Goal: Task Accomplishment & Management: Complete application form

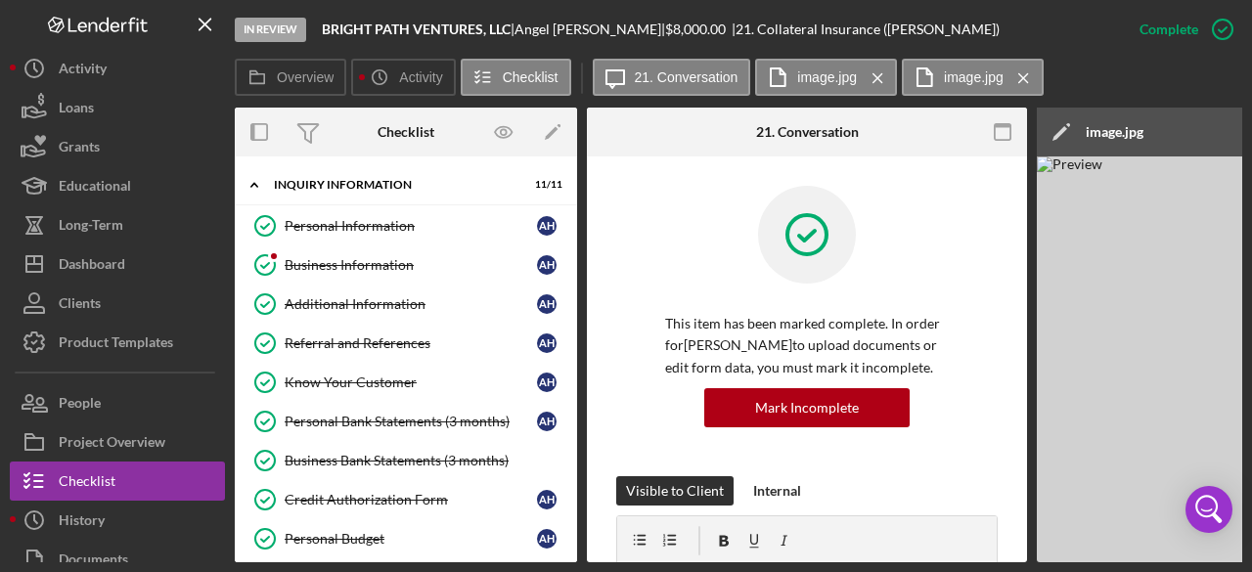
scroll to position [636, 0]
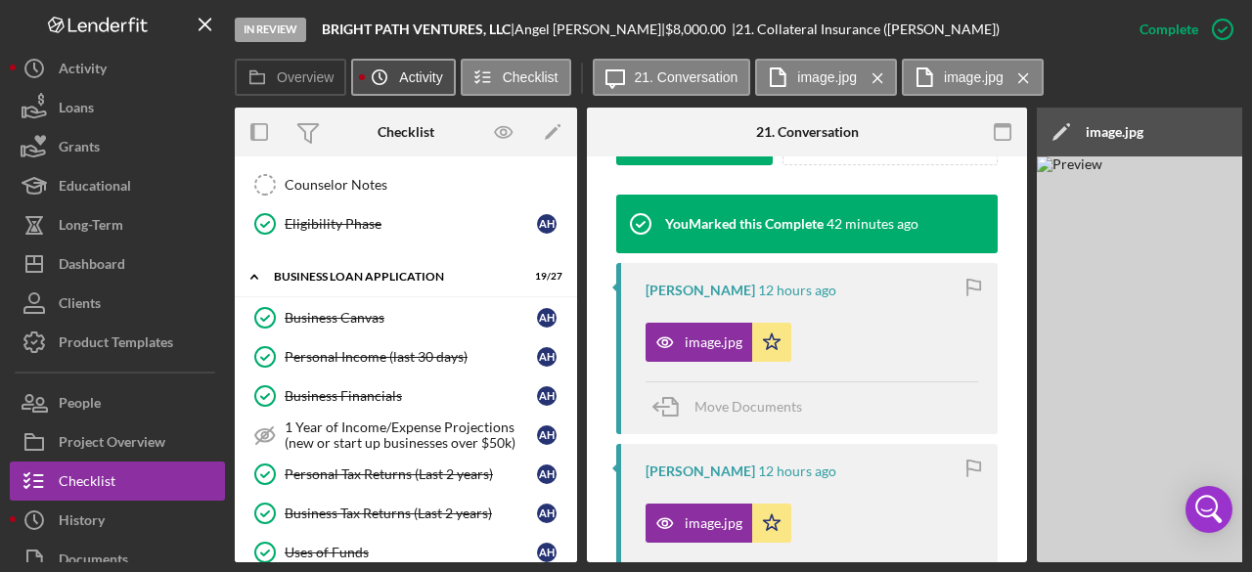
click at [407, 85] on button "Icon/History Activity" at bounding box center [403, 77] width 104 height 37
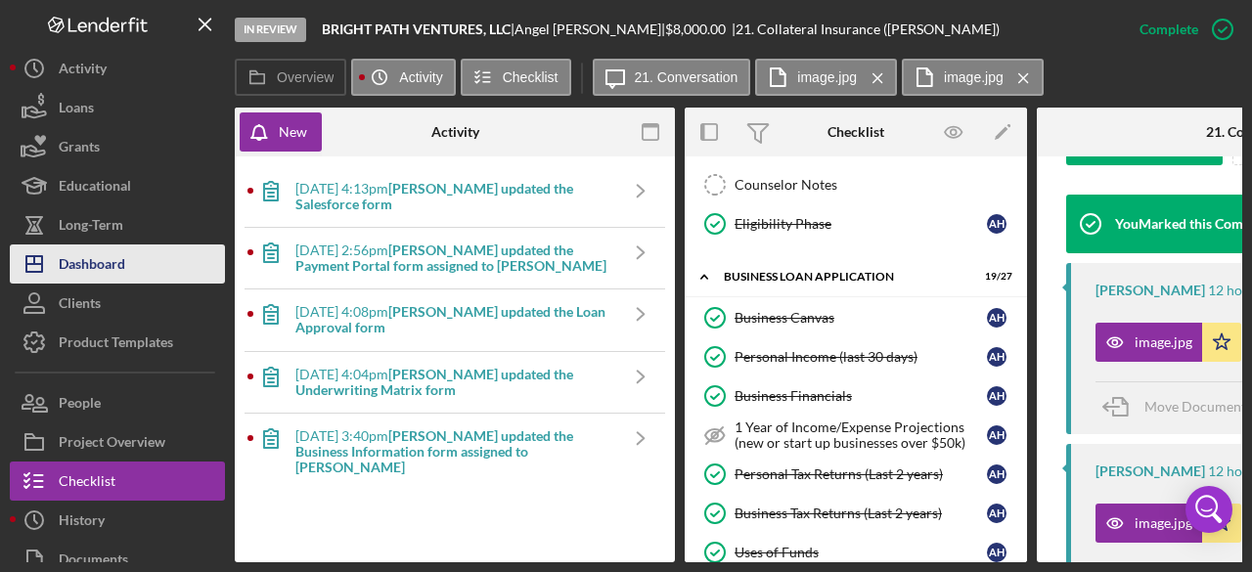
click at [116, 263] on div "Dashboard" at bounding box center [92, 267] width 67 height 44
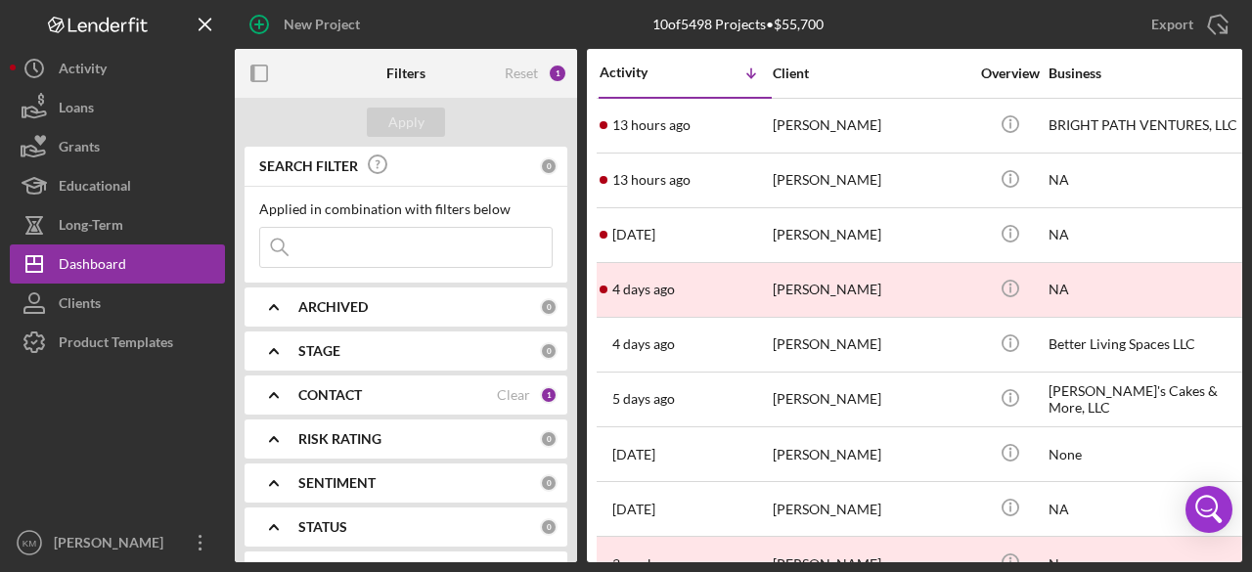
click at [381, 398] on div "CONTACT" at bounding box center [397, 395] width 199 height 16
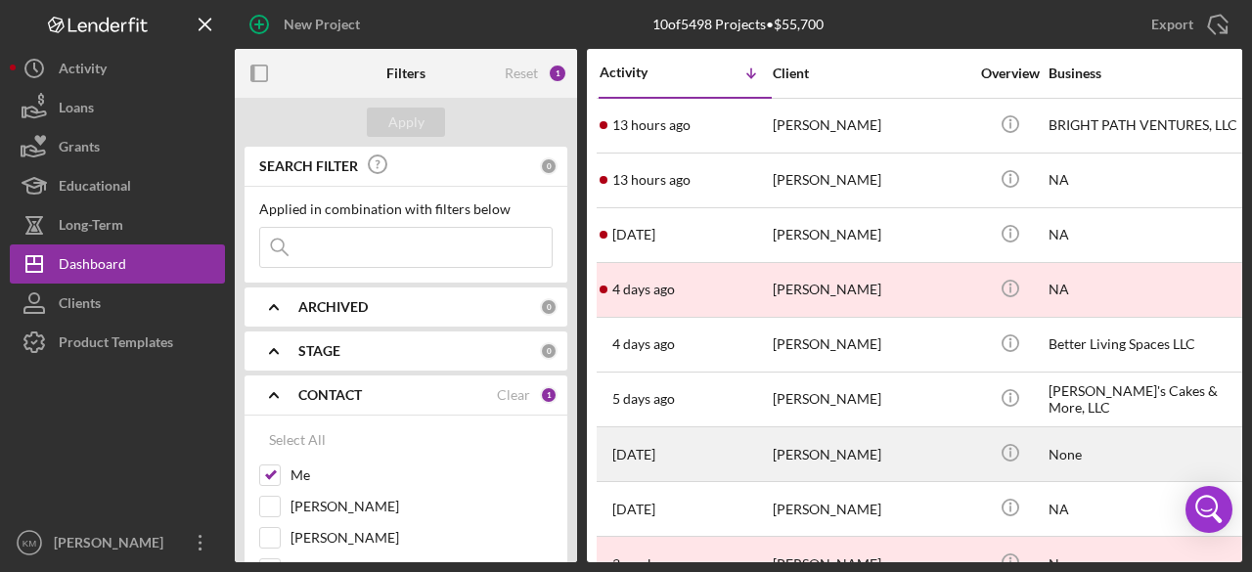
click at [908, 451] on div "[PERSON_NAME]" at bounding box center [871, 454] width 196 height 52
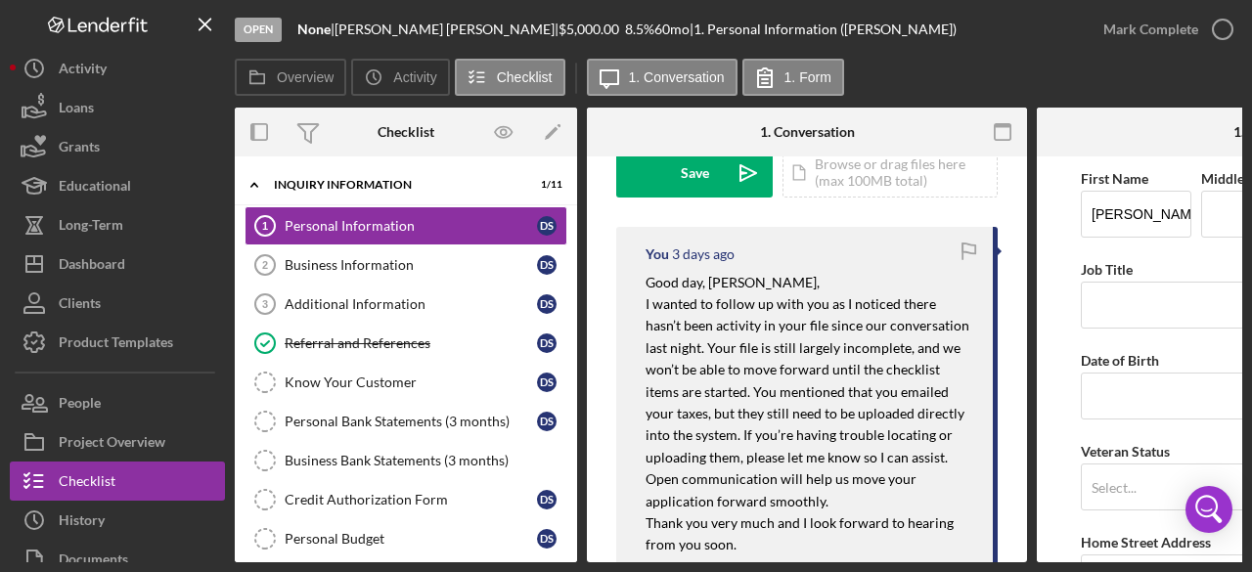
scroll to position [685, 0]
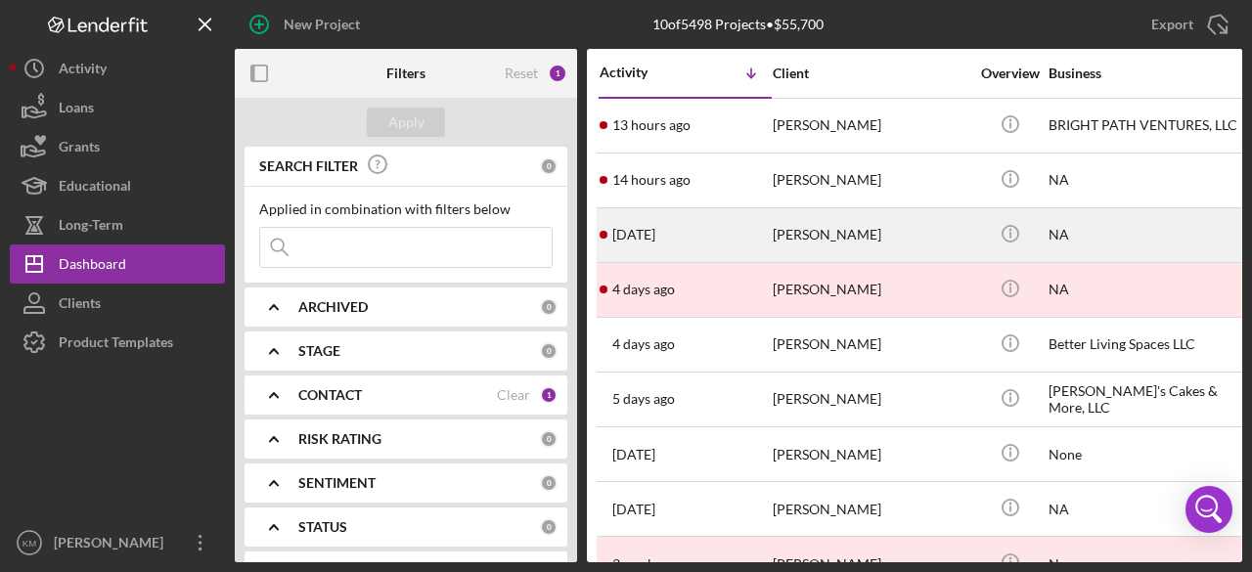
click at [811, 232] on div "[PERSON_NAME]" at bounding box center [871, 235] width 196 height 52
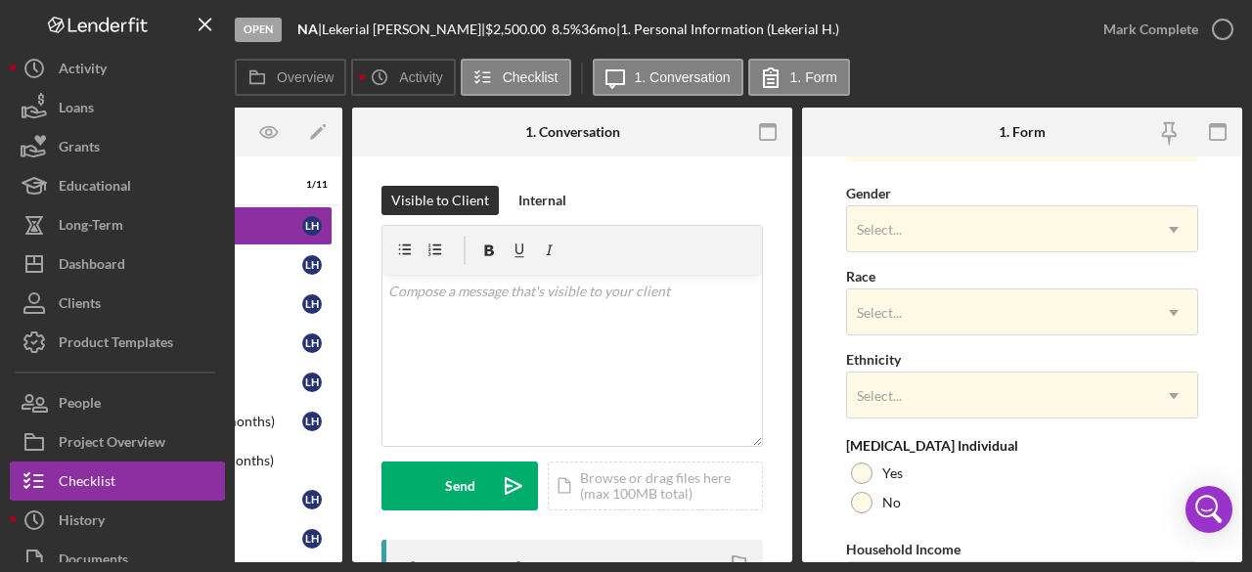
scroll to position [900, 0]
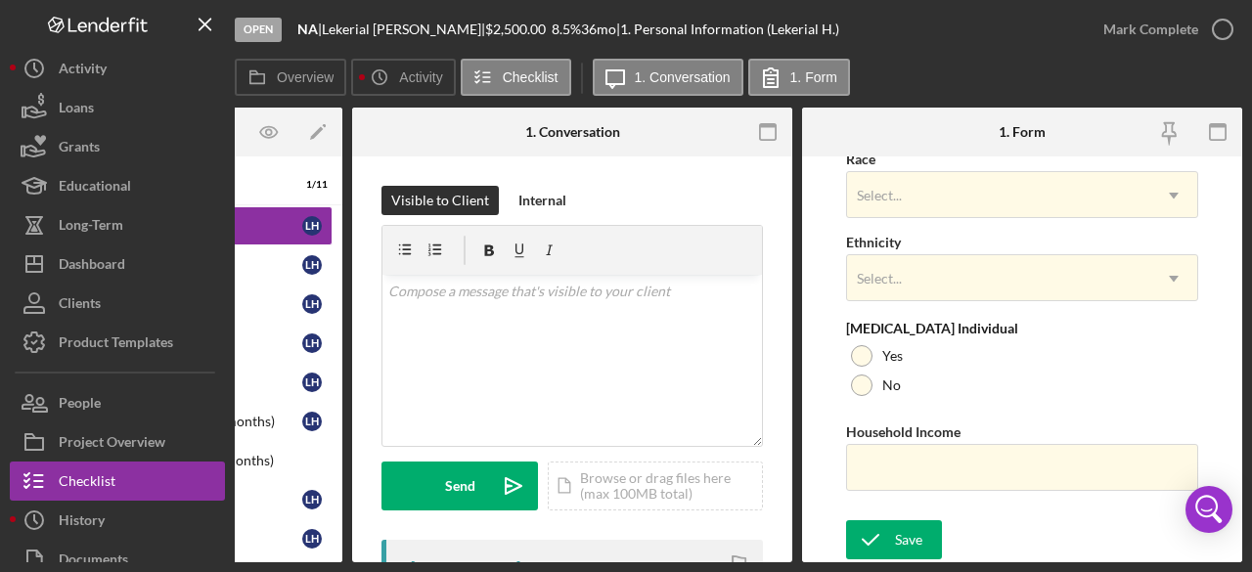
drag, startPoint x: 802, startPoint y: 567, endPoint x: 564, endPoint y: 581, distance: 238.1
click at [564, 571] on html "Open NA | [PERSON_NAME] | $2,500.00 8.5 % 36 mo | 1. Personal Information (Leke…" at bounding box center [626, 286] width 1252 height 572
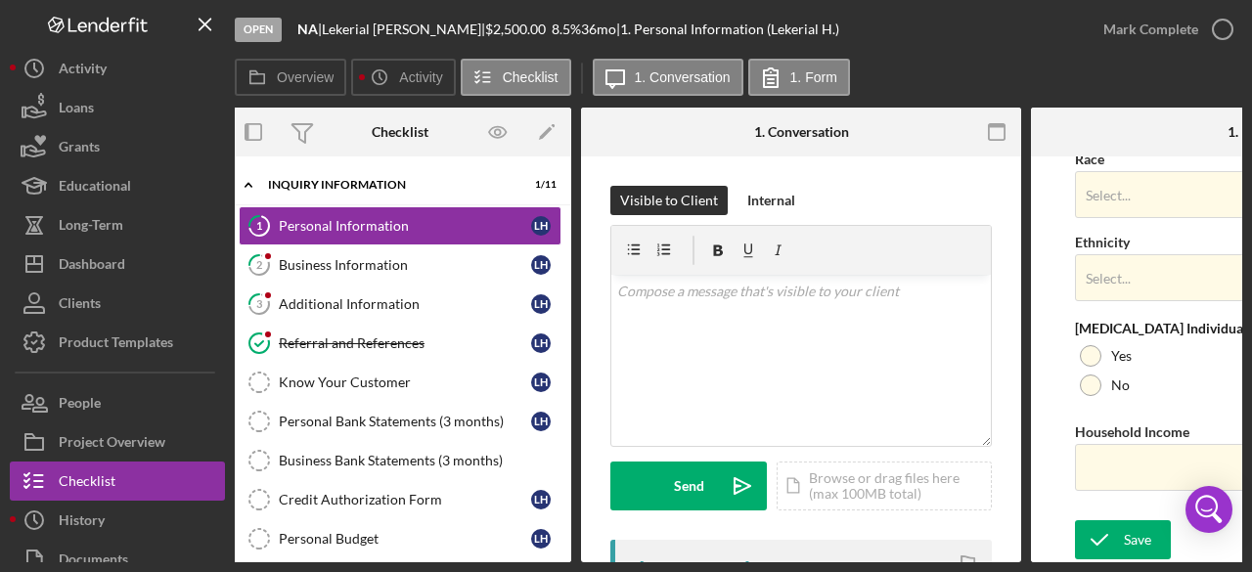
scroll to position [0, 0]
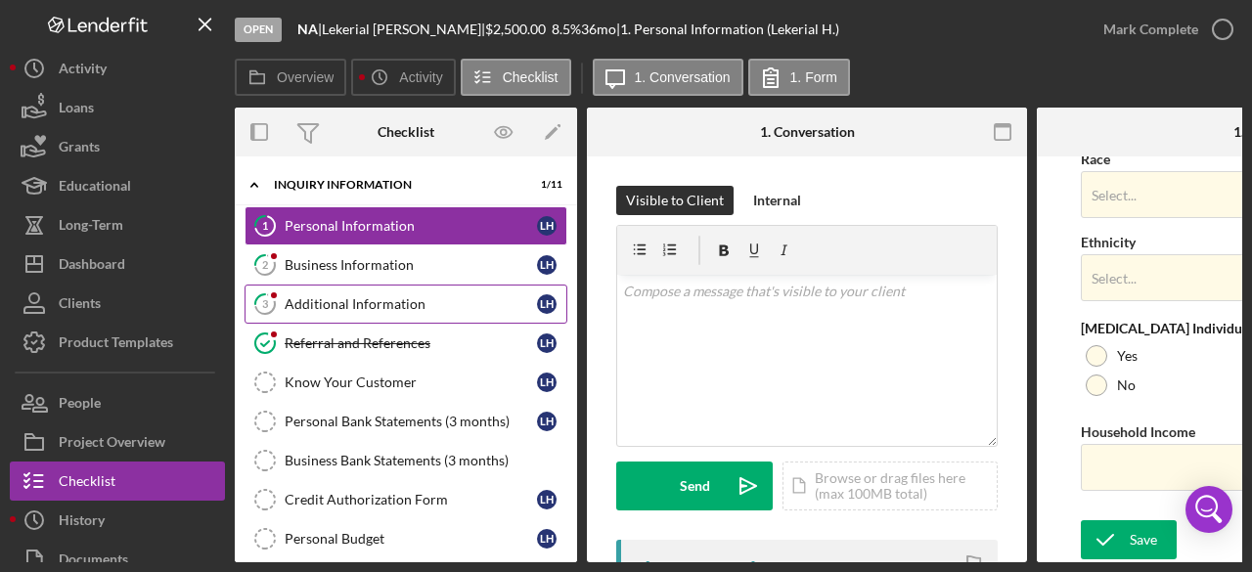
click at [372, 299] on div "Additional Information" at bounding box center [411, 304] width 252 height 16
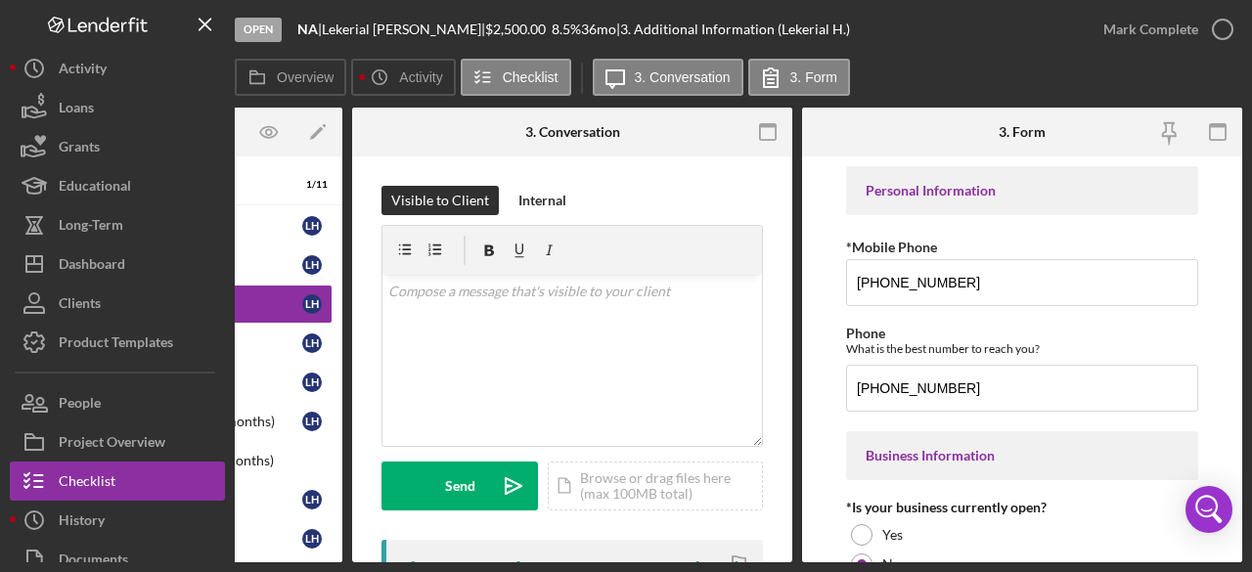
scroll to position [98, 0]
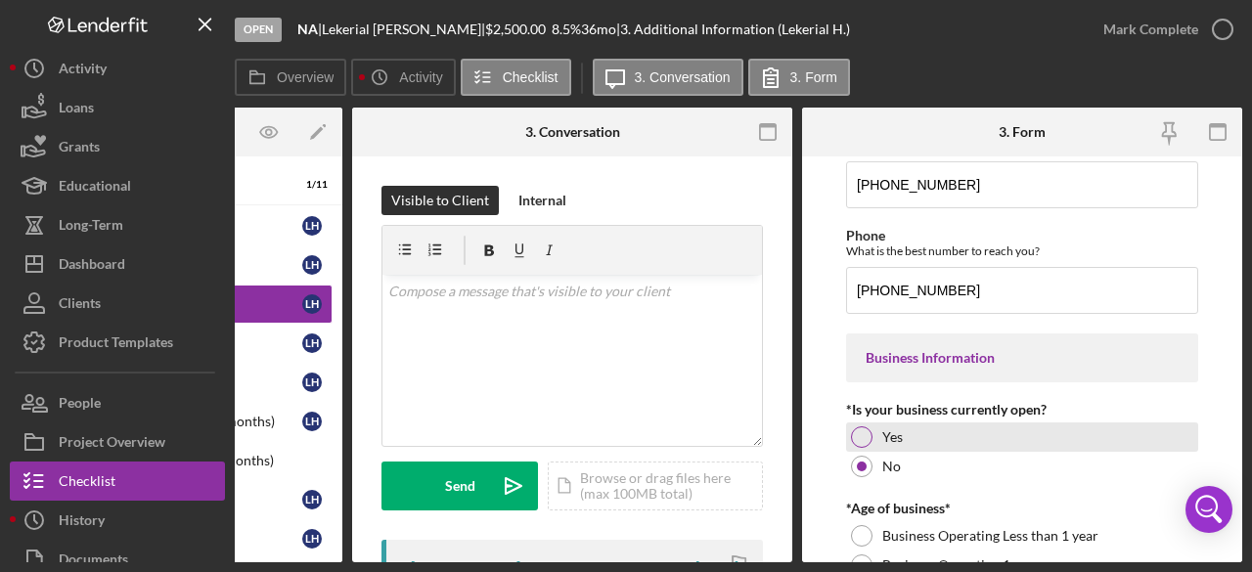
click at [859, 432] on div at bounding box center [862, 437] width 22 height 22
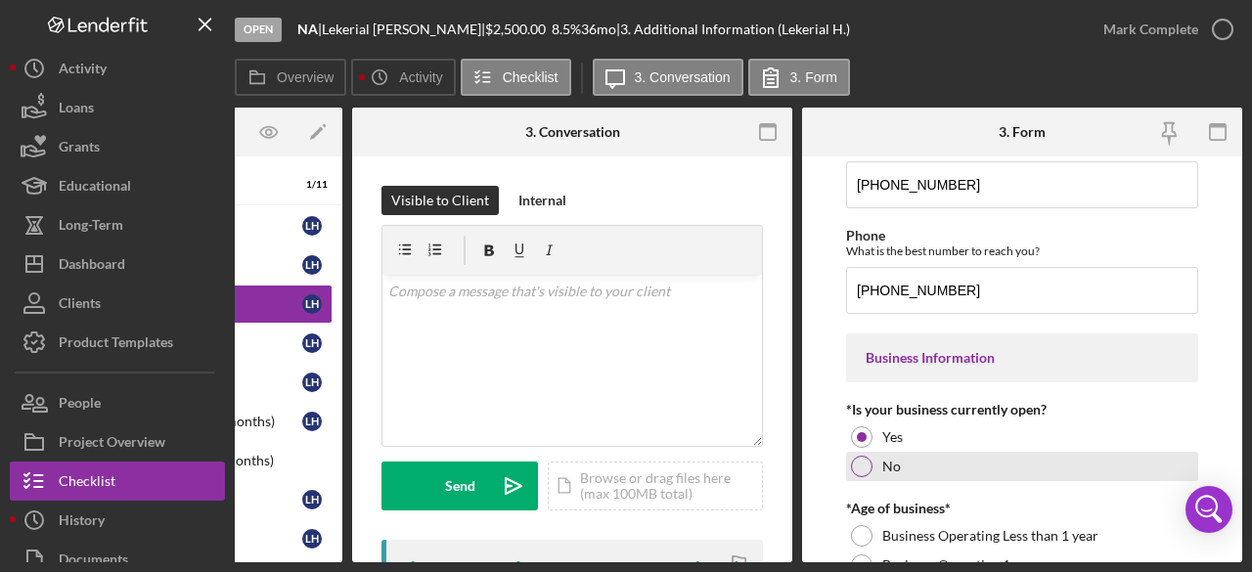
scroll to position [196, 0]
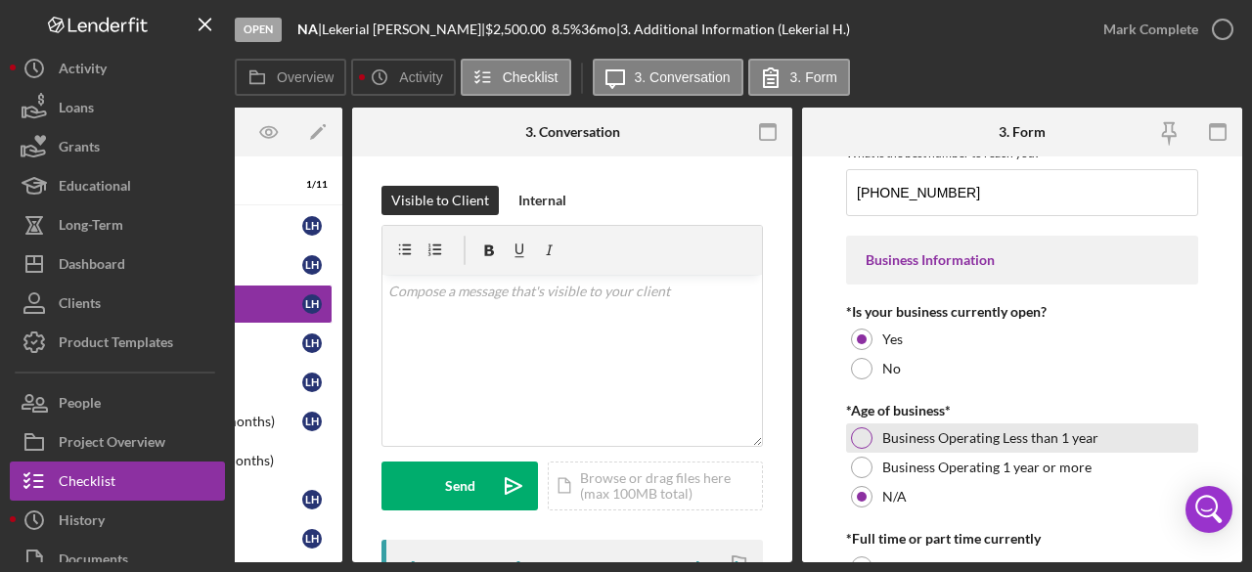
click at [855, 431] on div at bounding box center [862, 438] width 22 height 22
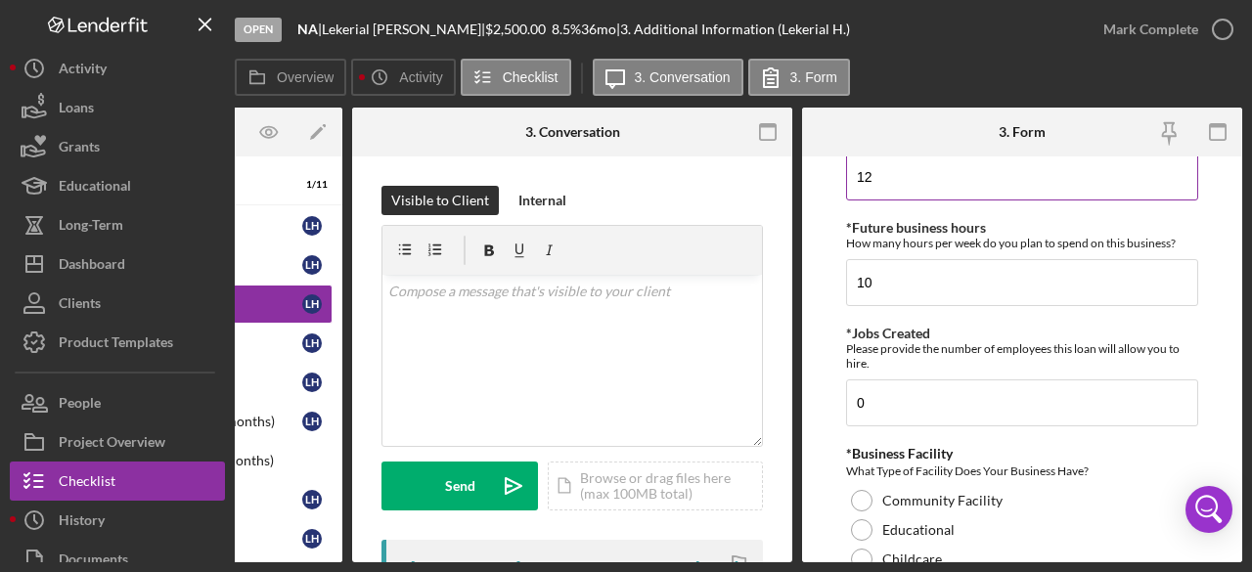
scroll to position [1761, 0]
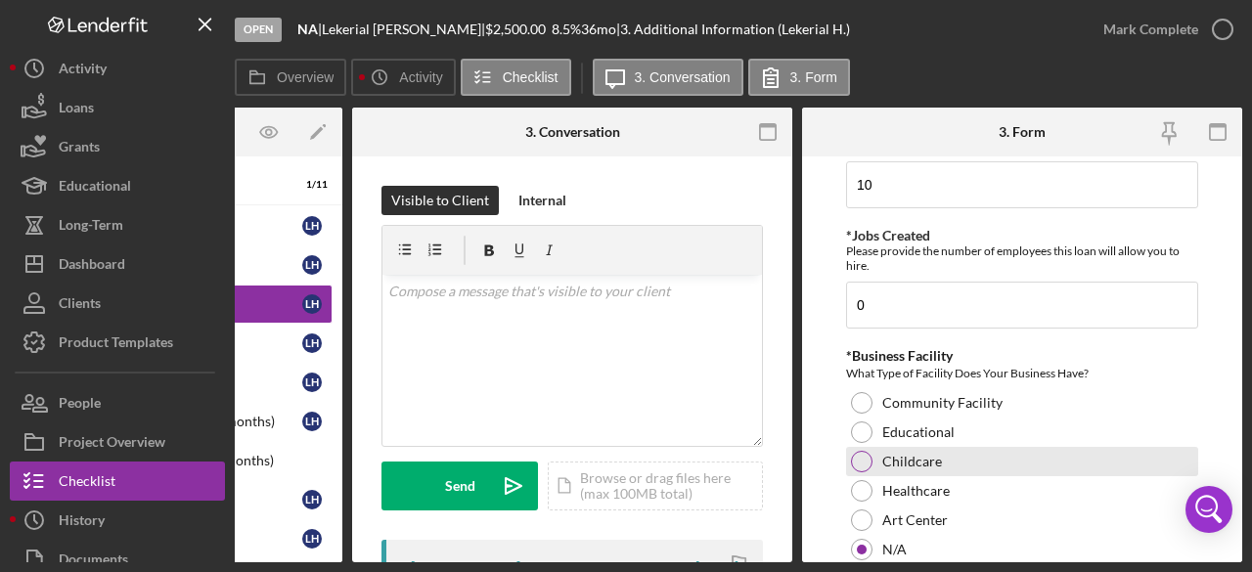
click at [932, 455] on label "Childcare" at bounding box center [912, 462] width 60 height 16
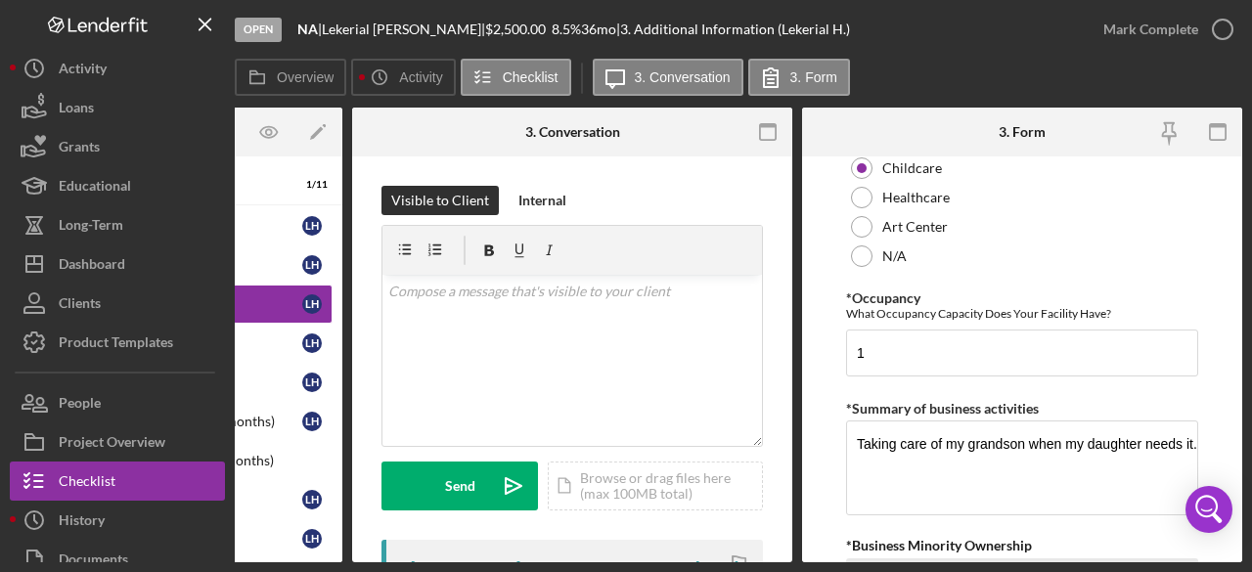
scroll to position [2250, 0]
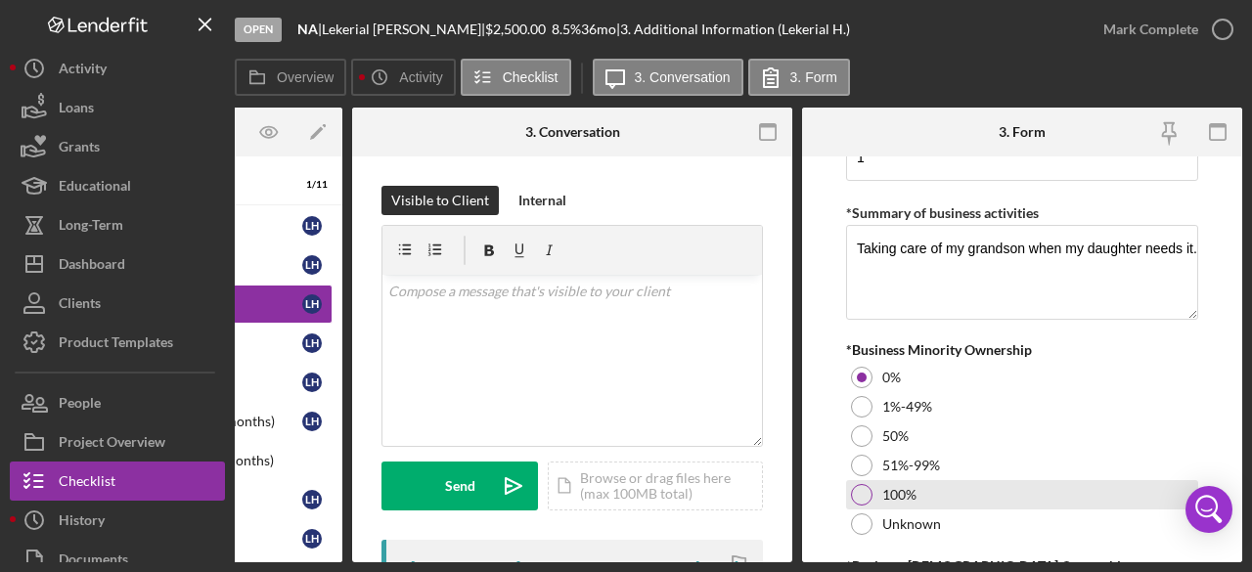
click at [857, 490] on div at bounding box center [862, 495] width 22 height 22
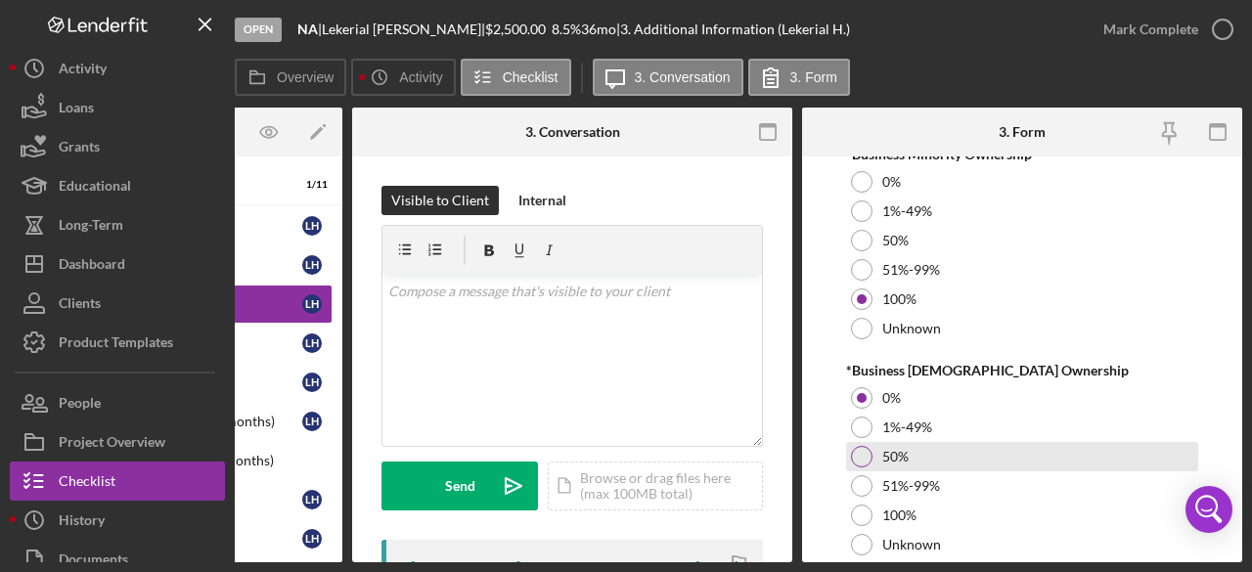
scroll to position [2512, 0]
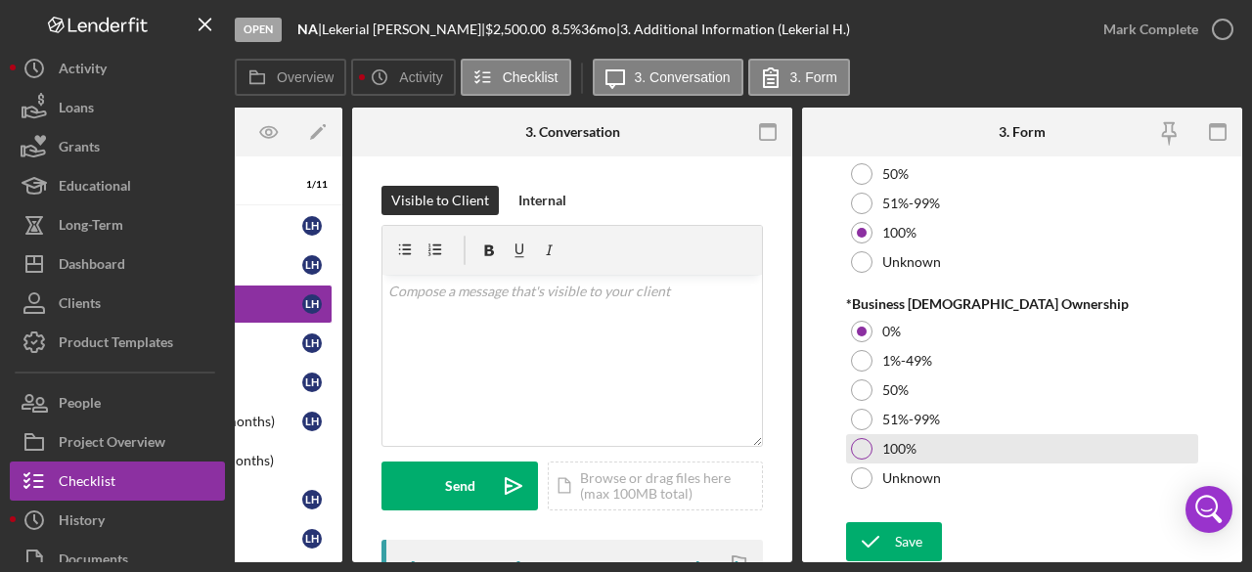
click at [865, 440] on div at bounding box center [862, 449] width 22 height 22
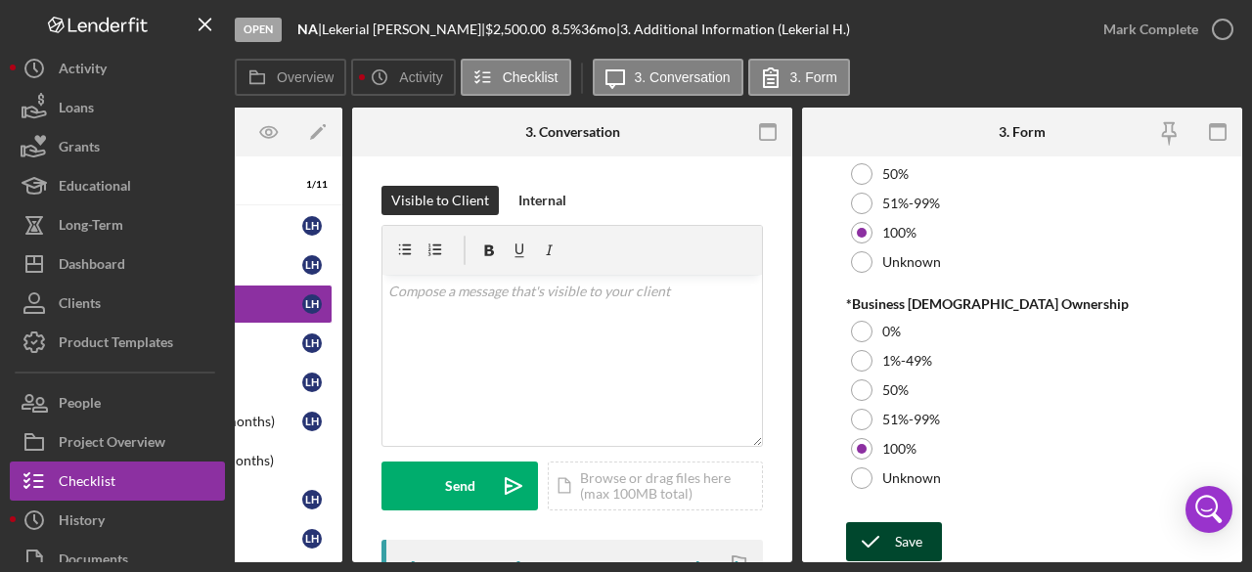
click at [904, 535] on div "Save" at bounding box center [908, 541] width 27 height 39
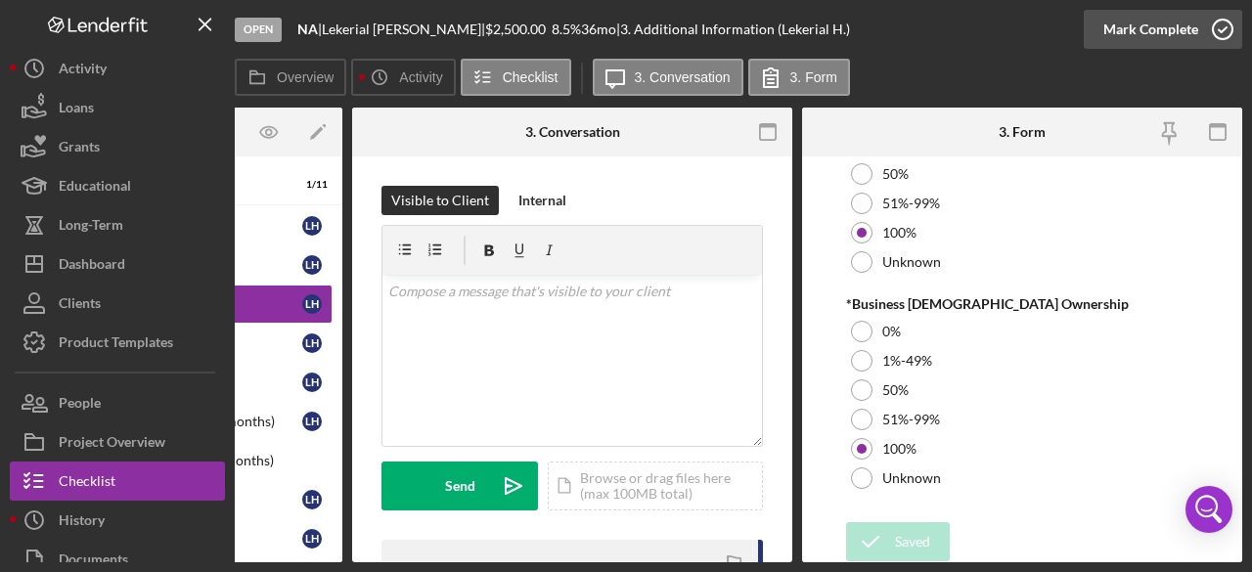
click at [1225, 30] on icon "button" at bounding box center [1222, 29] width 49 height 49
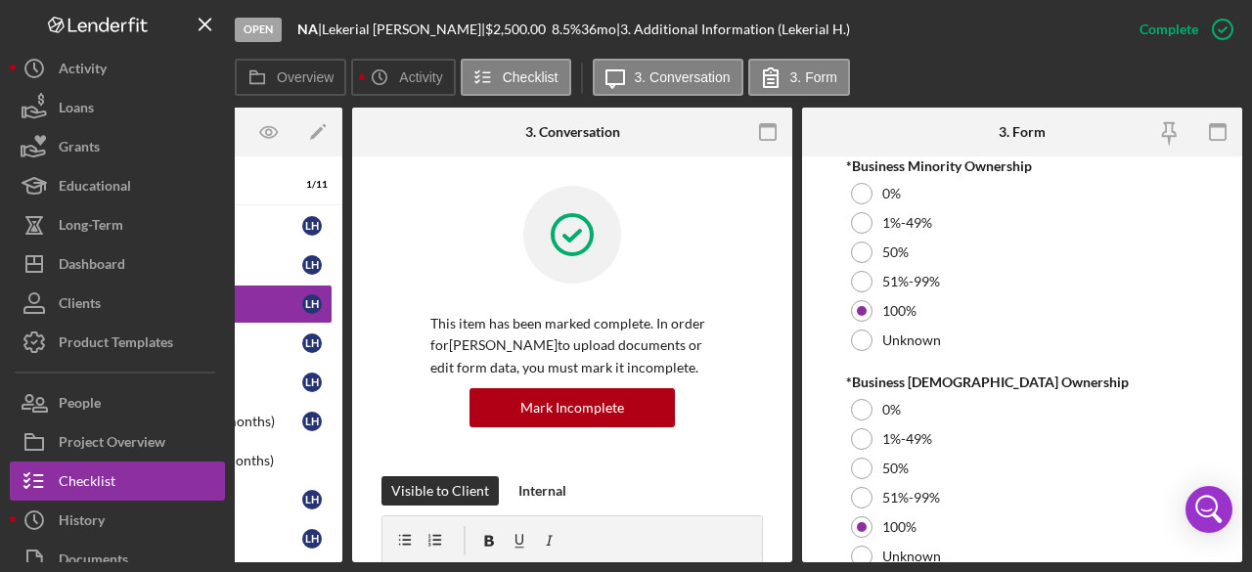
scroll to position [2590, 0]
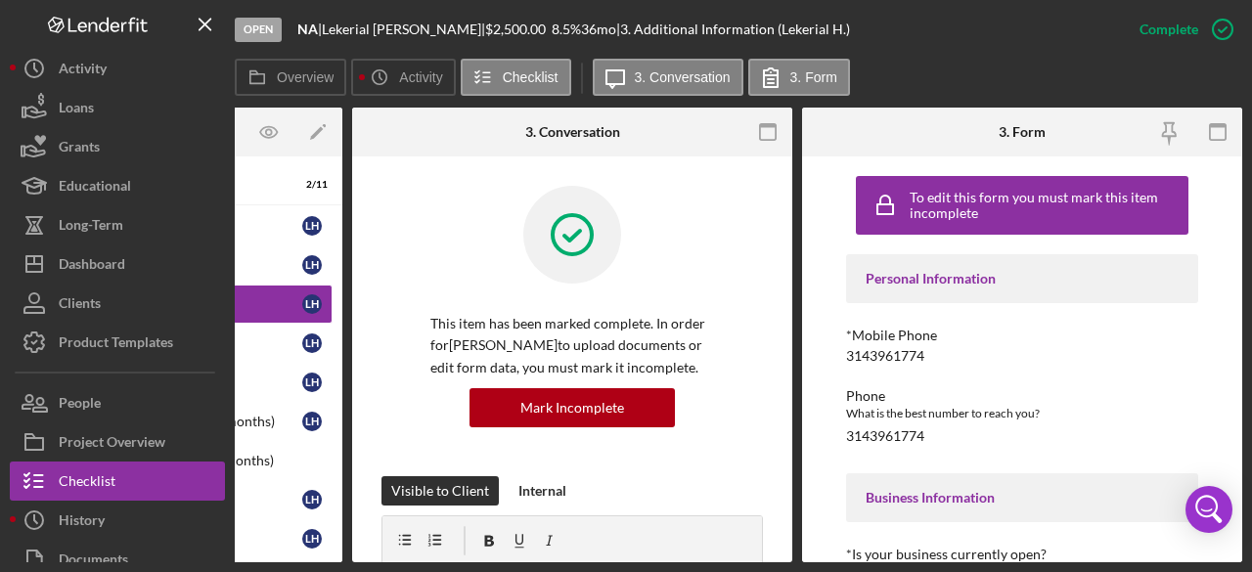
drag, startPoint x: 619, startPoint y: 562, endPoint x: 386, endPoint y: 567, distance: 232.9
click at [388, 568] on div "Open NA | [PERSON_NAME] | $2,500.00 8.5 % 36 mo | 3. Additional Information (Le…" at bounding box center [626, 286] width 1252 height 572
drag, startPoint x: 433, startPoint y: 557, endPoint x: 361, endPoint y: 559, distance: 72.4
click at [352, 560] on div "Overview Internal Workflow Stage Open Icon/Dropdown Arrow Archive (can unarchiv…" at bounding box center [739, 335] width 1008 height 455
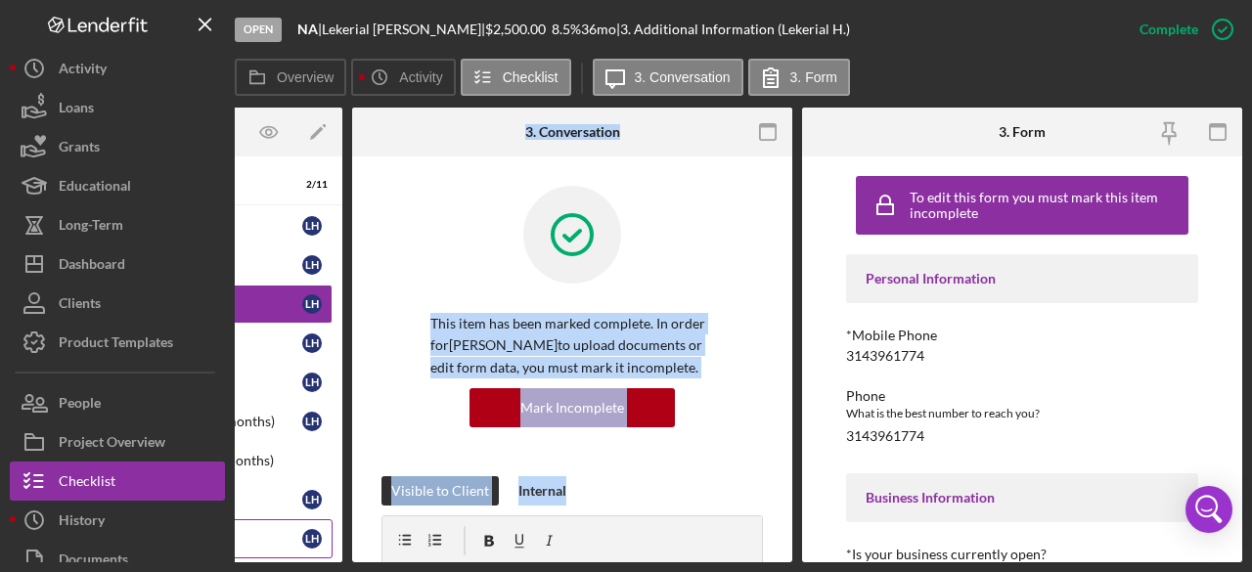
drag, startPoint x: 440, startPoint y: 557, endPoint x: 281, endPoint y: 545, distance: 159.9
click at [291, 553] on div "Overview Internal Workflow Stage Open Icon/Dropdown Arrow Archive (can unarchiv…" at bounding box center [739, 335] width 1008 height 455
click at [925, 59] on div "Overview Icon/History Activity Checklist Icon/Message 3. Conversation 3. Form" at bounding box center [739, 78] width 1008 height 39
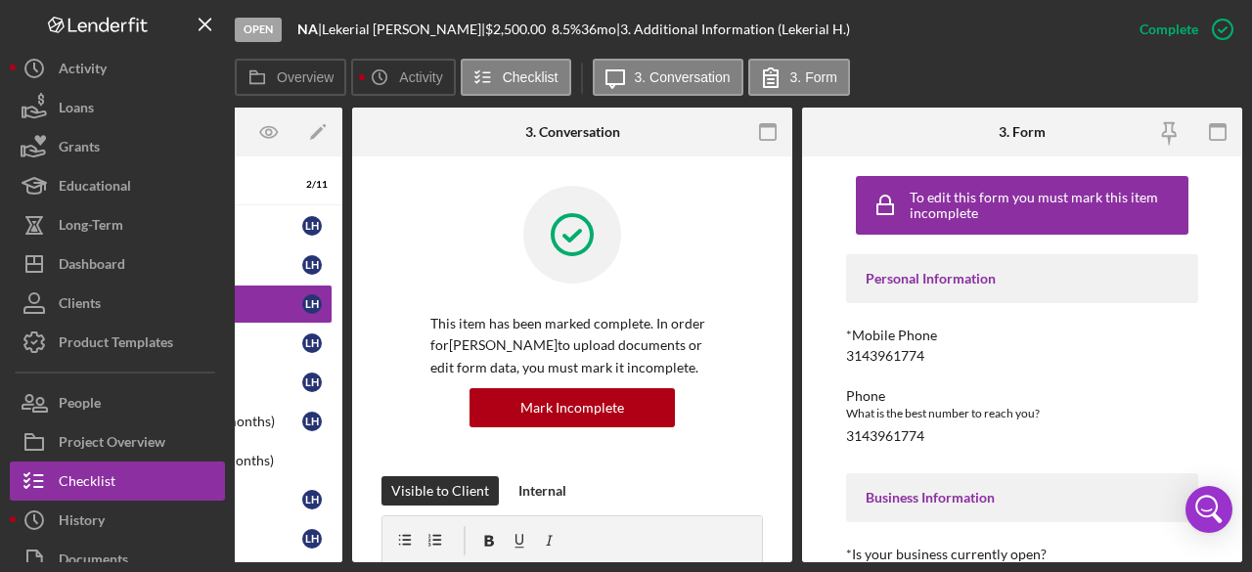
click at [412, 562] on div "Overview Internal Workflow Stage Open Icon/Dropdown Arrow Archive (can unarchiv…" at bounding box center [739, 335] width 1008 height 455
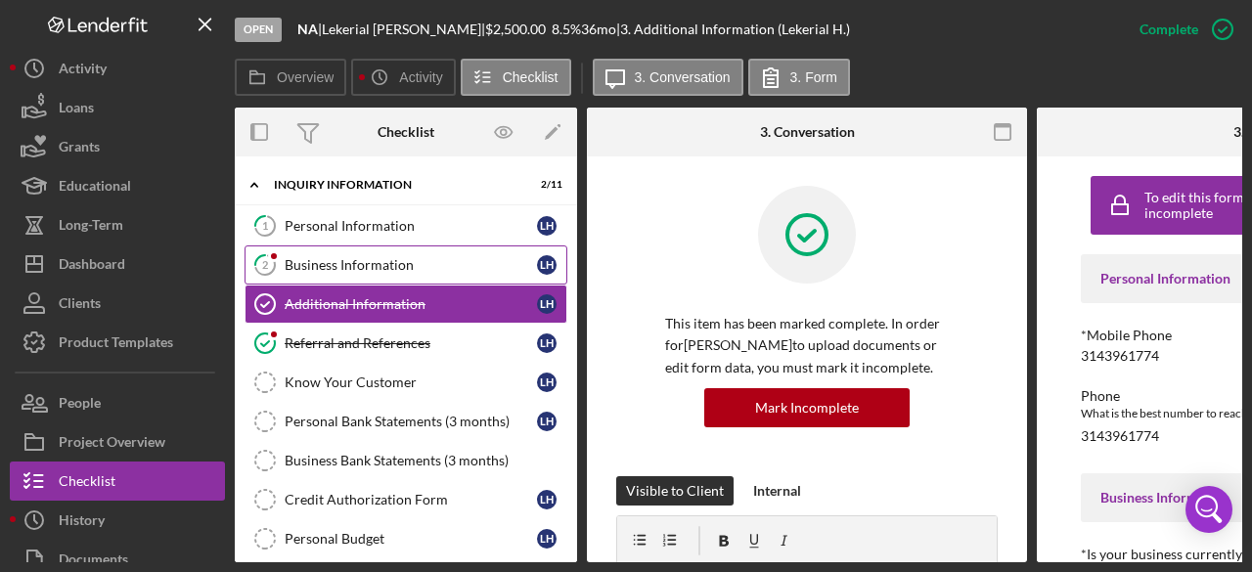
click at [358, 253] on link "2 Business Information L H" at bounding box center [406, 265] width 323 height 39
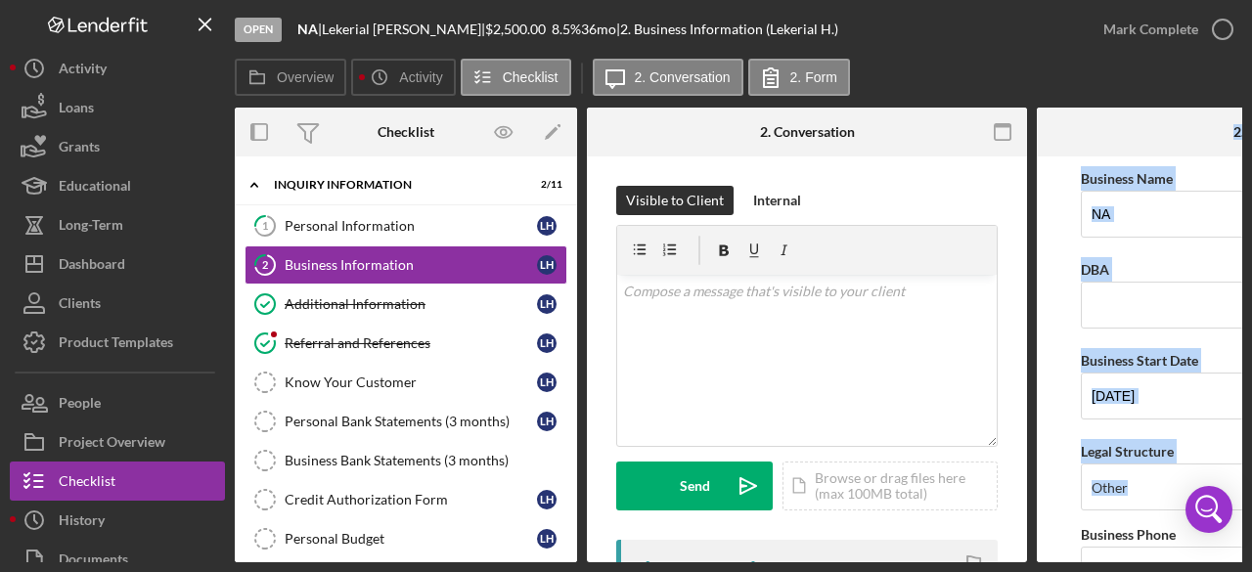
drag, startPoint x: 921, startPoint y: 562, endPoint x: 1097, endPoint y: 557, distance: 176.2
click at [1095, 557] on div "Open NA | [PERSON_NAME] | $2,500.00 8.5 % 36 mo | 2. Business Information (Leke…" at bounding box center [626, 286] width 1252 height 572
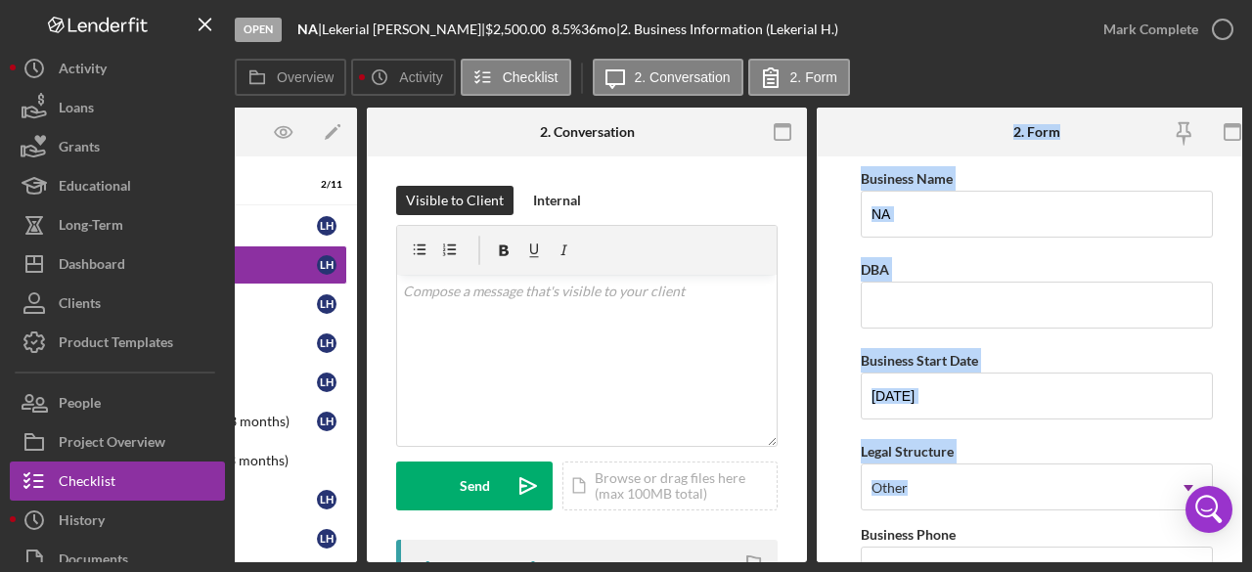
scroll to position [0, 221]
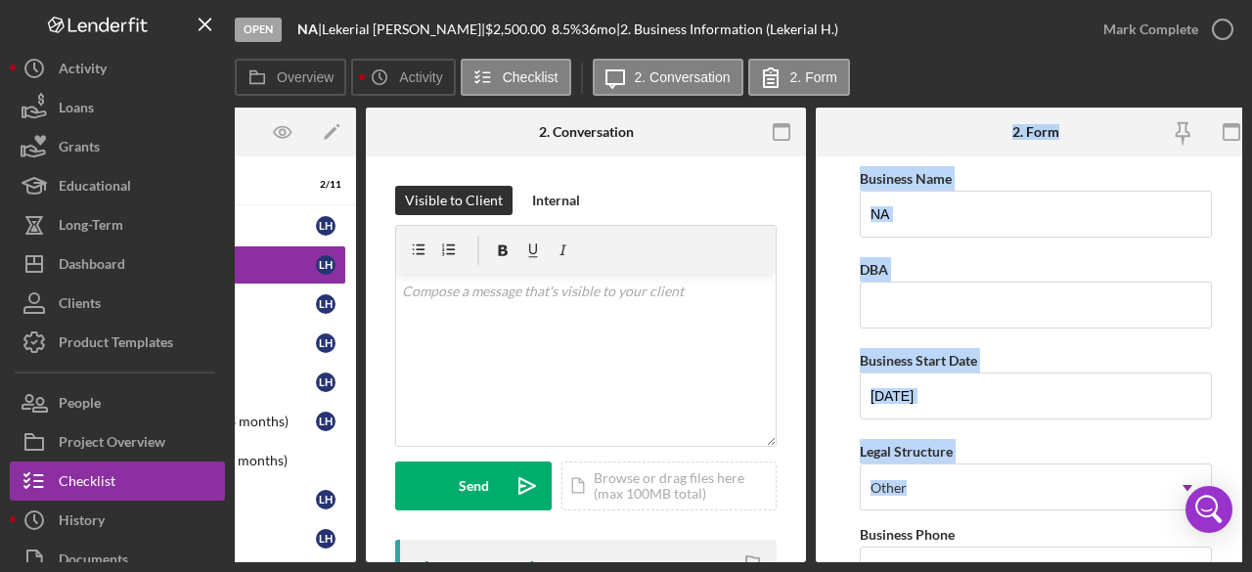
click at [1101, 119] on div "2. Form" at bounding box center [1036, 132] width 147 height 49
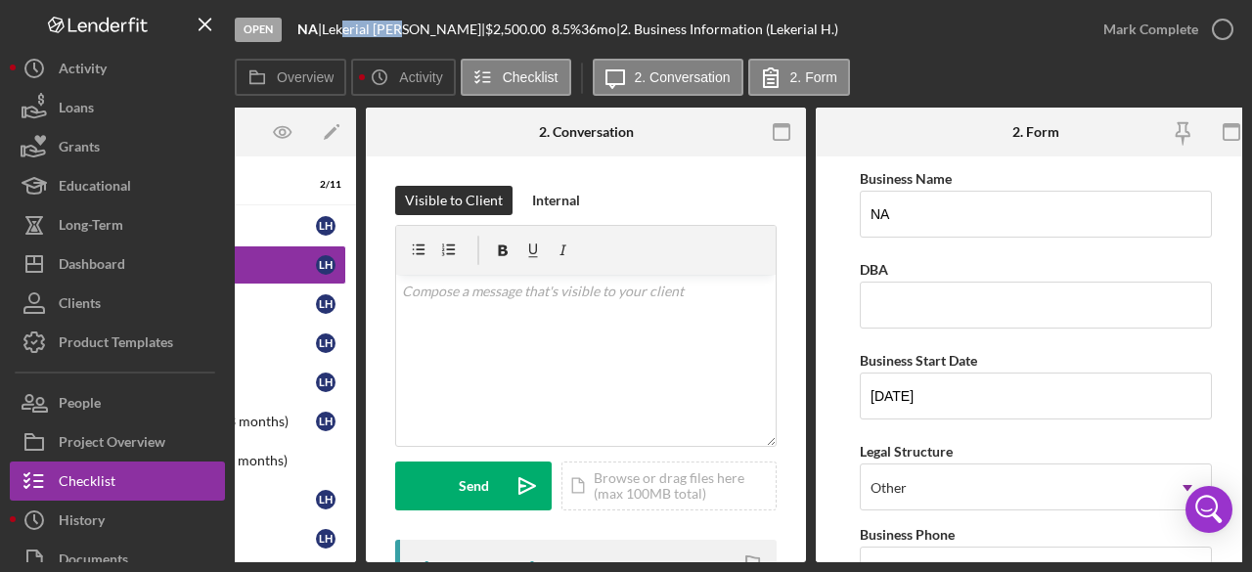
drag, startPoint x: 413, startPoint y: 24, endPoint x: 350, endPoint y: 28, distance: 62.7
click at [350, 29] on div "[PERSON_NAME] |" at bounding box center [403, 30] width 163 height 16
drag, startPoint x: 416, startPoint y: 25, endPoint x: 334, endPoint y: 31, distance: 82.4
click at [334, 31] on div "[PERSON_NAME] |" at bounding box center [403, 30] width 163 height 16
copy div "[PERSON_NAME]"
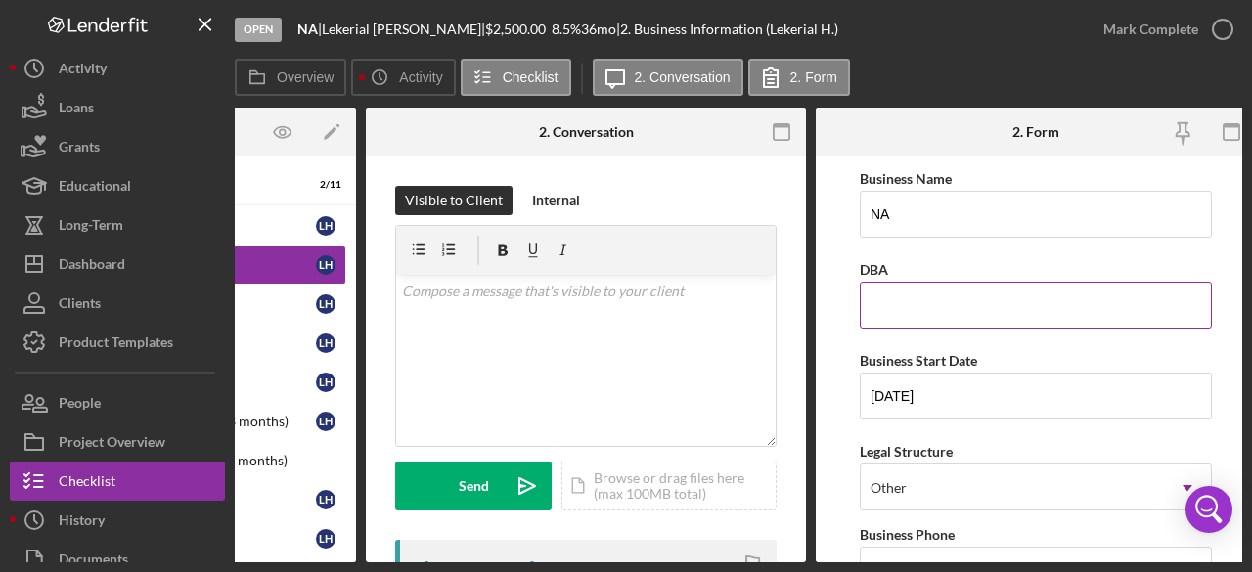
click at [890, 302] on input "DBA" at bounding box center [1036, 305] width 352 height 47
paste input "[PERSON_NAME]"
click at [869, 304] on input "[PERSON_NAME]" at bounding box center [1036, 305] width 352 height 47
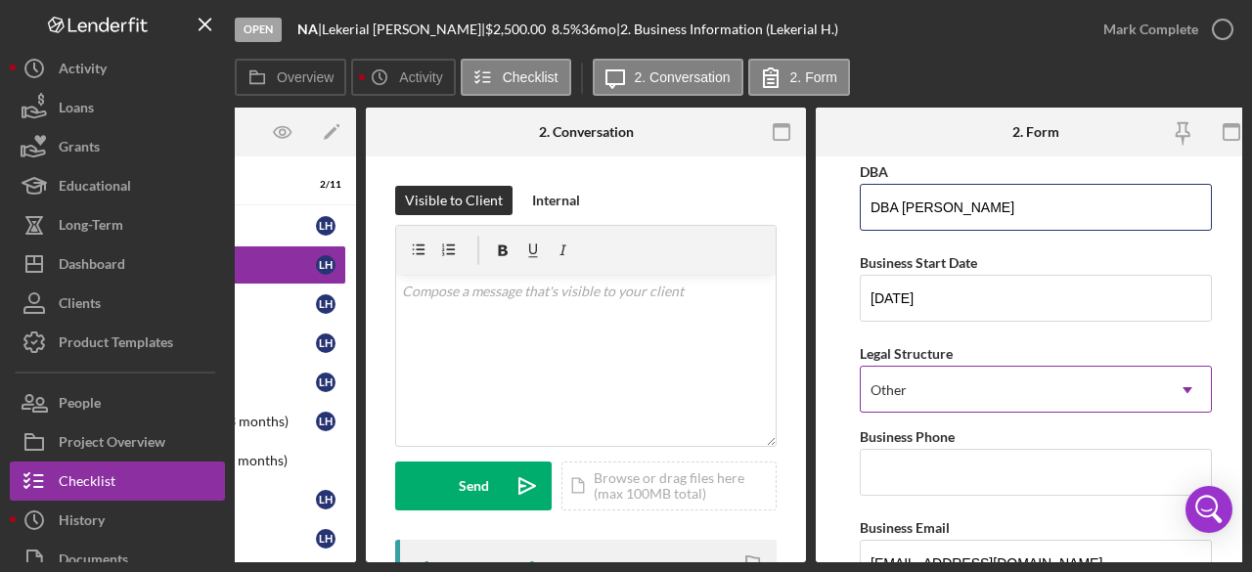
scroll to position [196, 0]
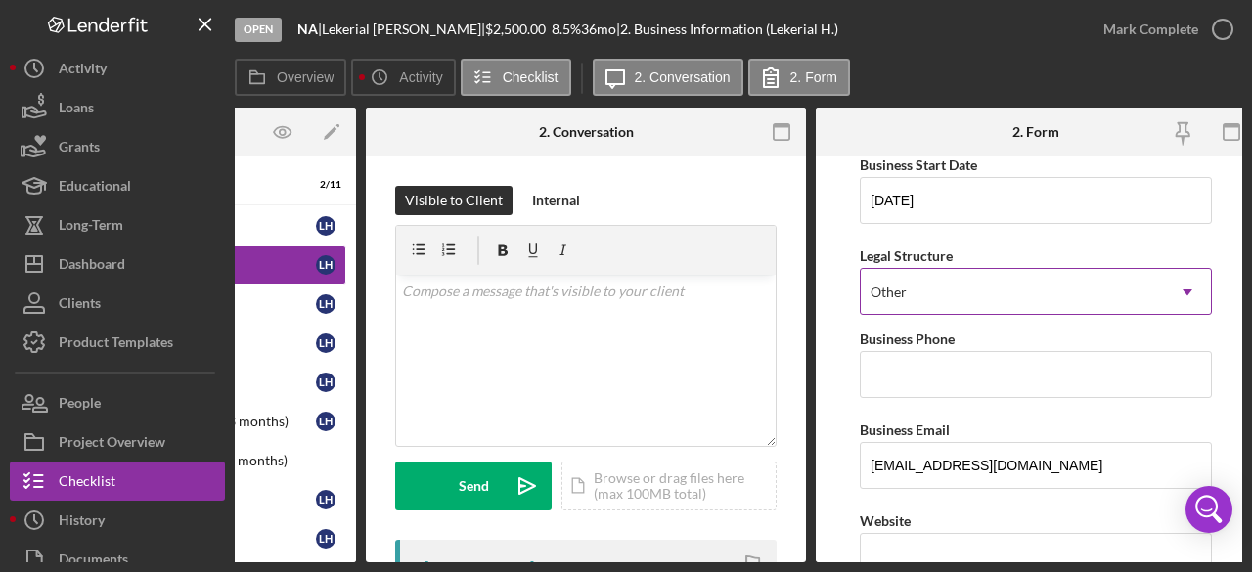
type input "DBA [PERSON_NAME]"
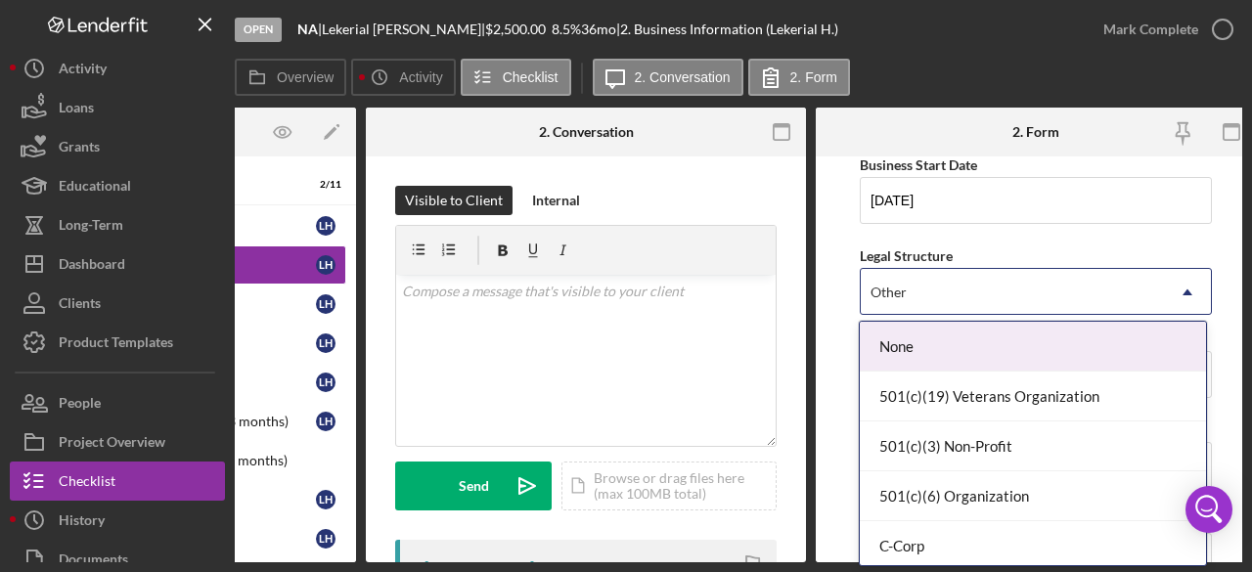
click at [1189, 289] on icon "Icon/Dropdown Arrow" at bounding box center [1187, 292] width 47 height 47
click at [1187, 288] on icon "Icon/Dropdown Arrow" at bounding box center [1187, 292] width 47 height 47
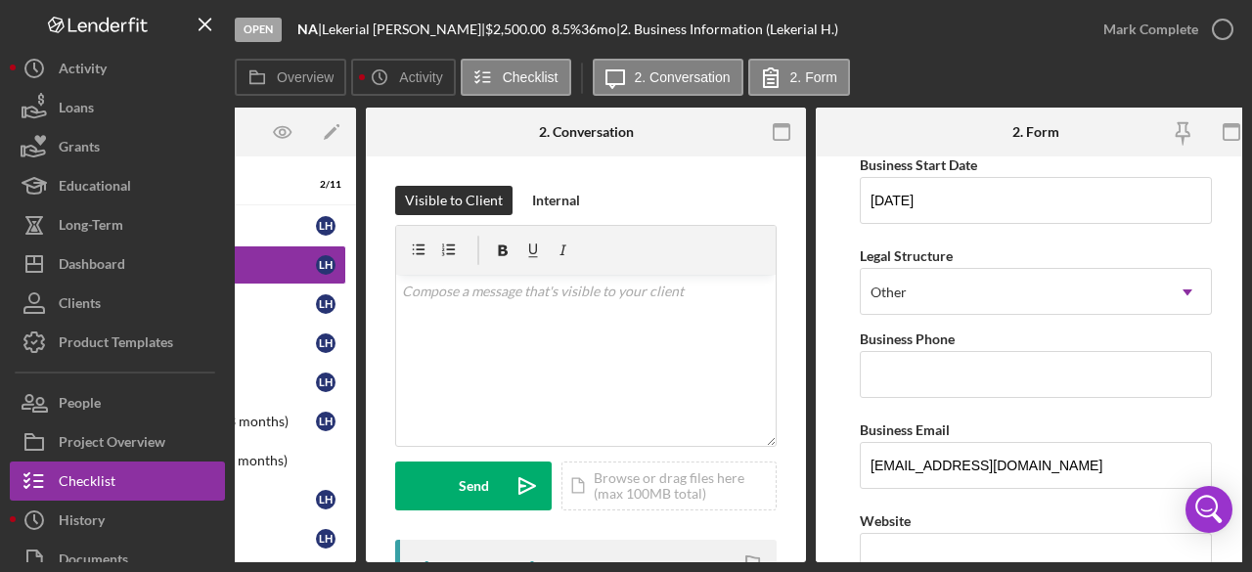
click at [1225, 345] on form "Business Name NA DBA DBA [PERSON_NAME] Business Start Date [DATE] Legal Structu…" at bounding box center [1036, 360] width 440 height 406
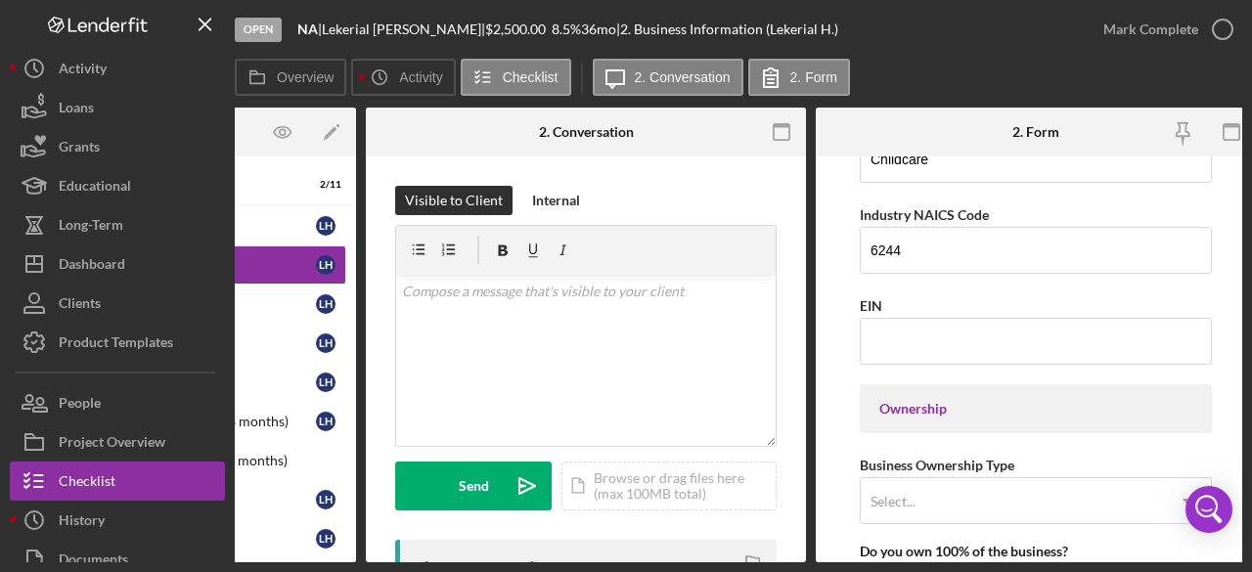
scroll to position [783, 0]
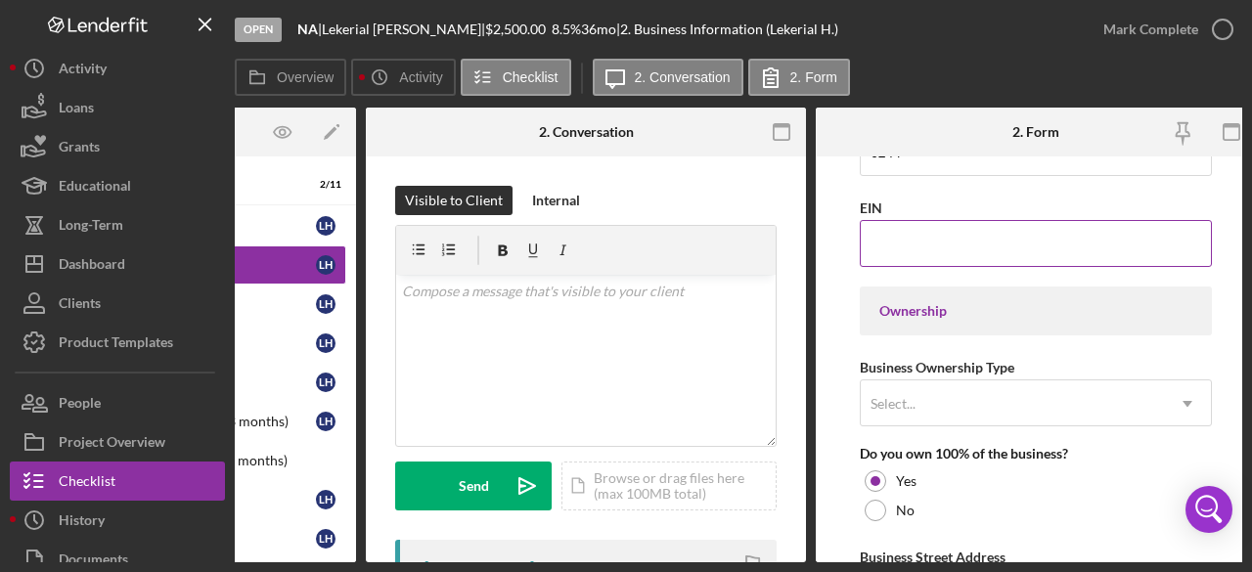
click at [910, 244] on input "EIN" at bounding box center [1036, 243] width 352 height 47
click at [1199, 392] on icon "Icon/Dropdown Arrow" at bounding box center [1187, 404] width 47 height 47
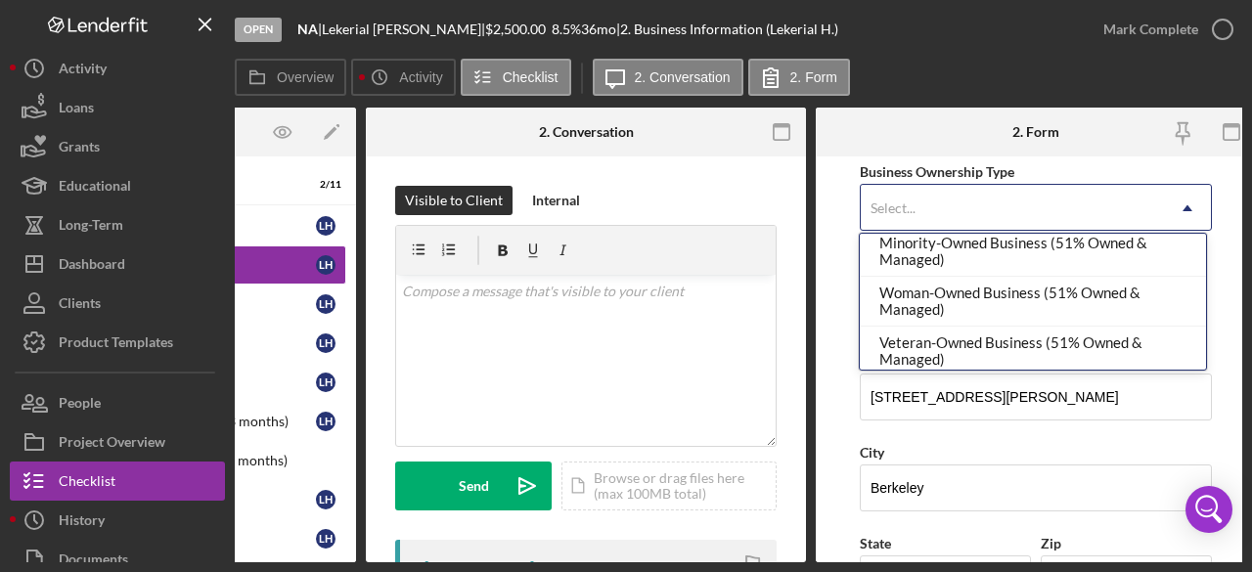
scroll to position [62, 0]
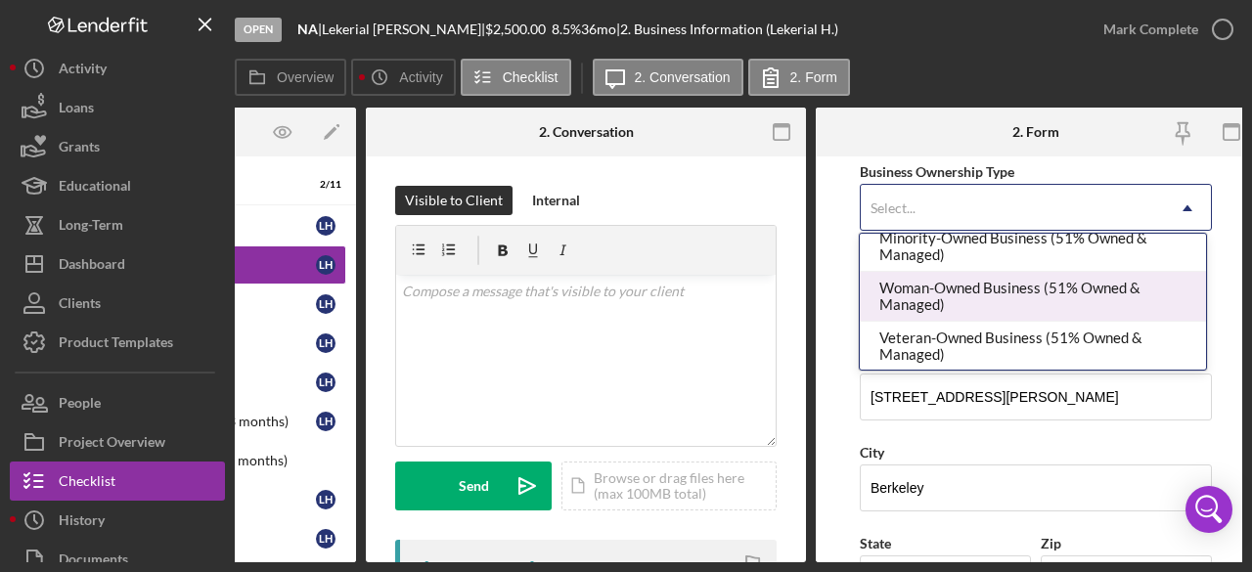
click at [1062, 282] on div "Woman-Owned Business (51% Owned & Managed)" at bounding box center [1032, 297] width 345 height 50
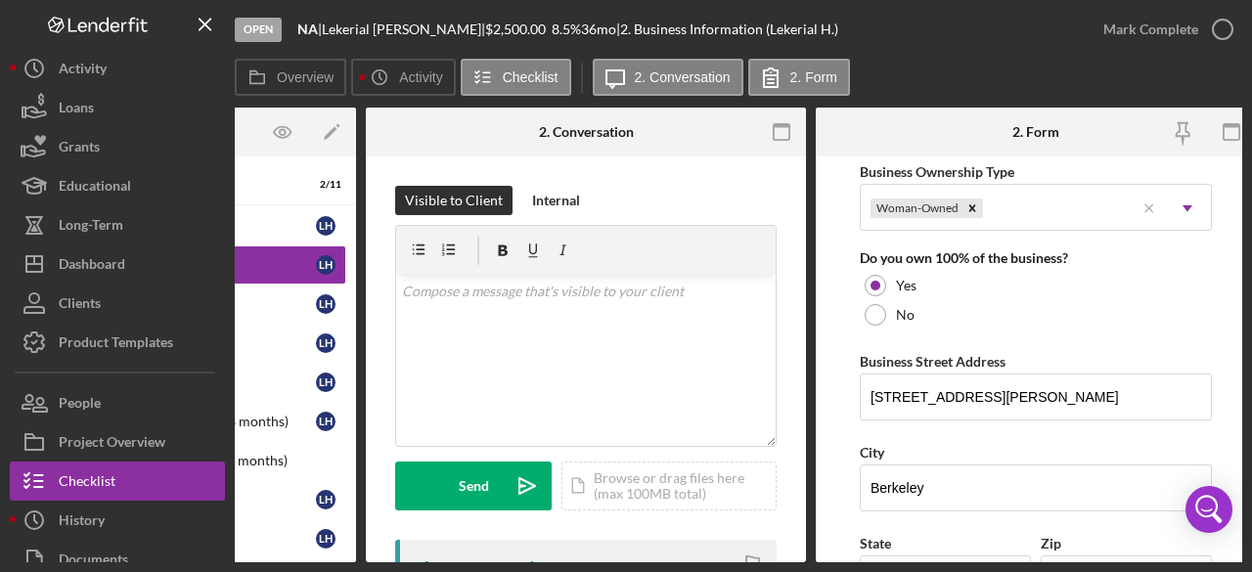
click at [1215, 369] on form "Business Name NA DBA DBA [PERSON_NAME] Business Start Date [DATE] Legal Structu…" at bounding box center [1036, 360] width 440 height 406
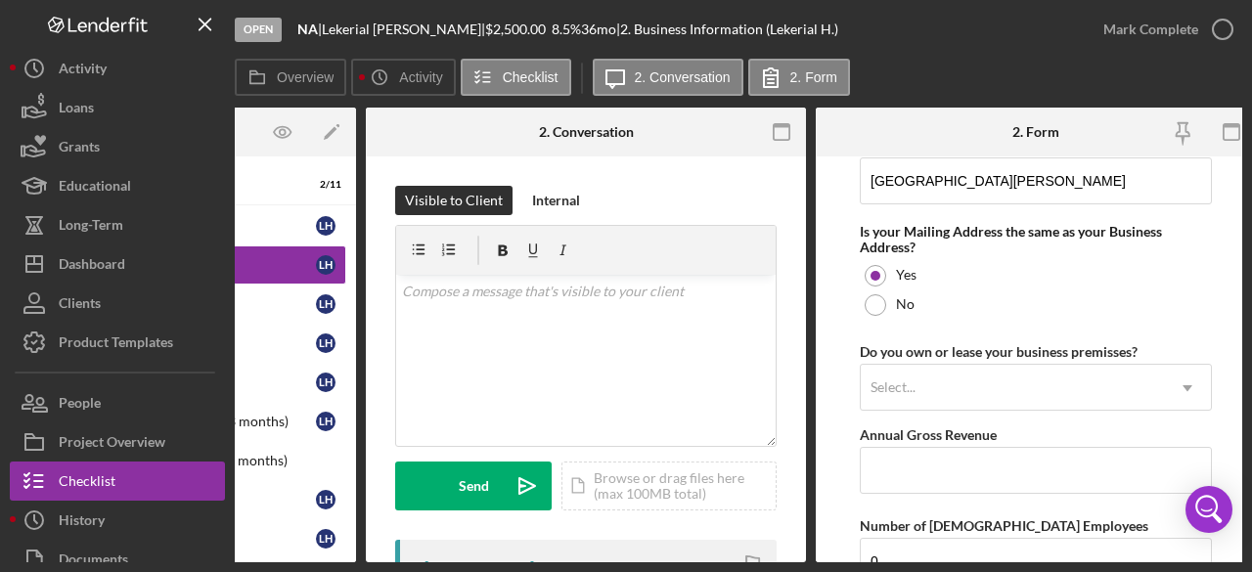
scroll to position [1565, 0]
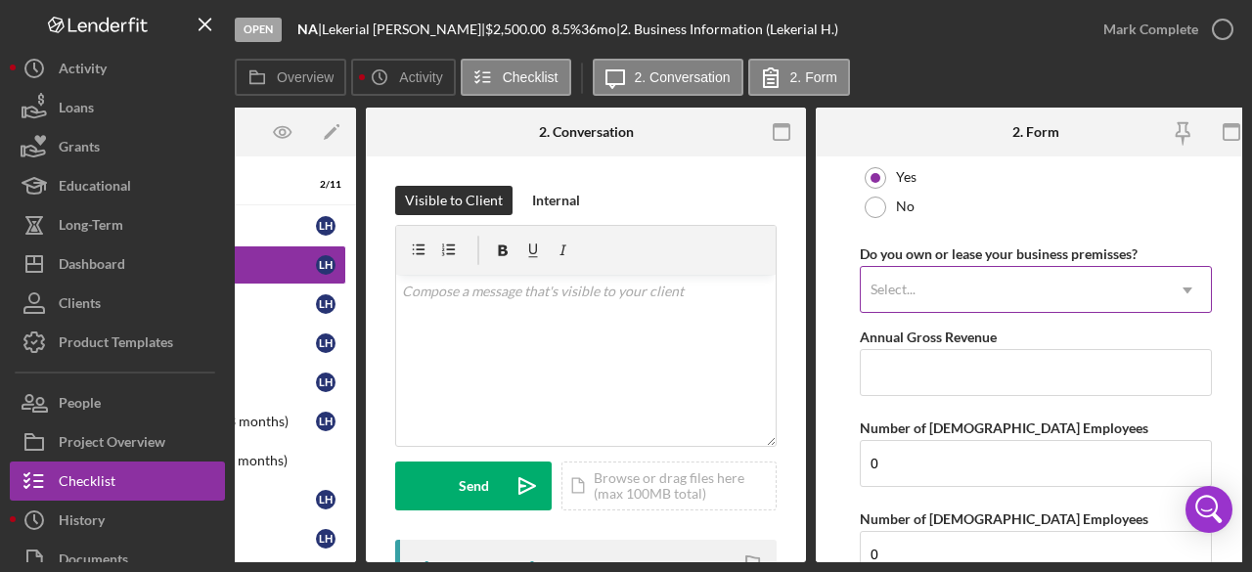
click at [1189, 273] on icon "Icon/Dropdown Arrow" at bounding box center [1187, 290] width 47 height 47
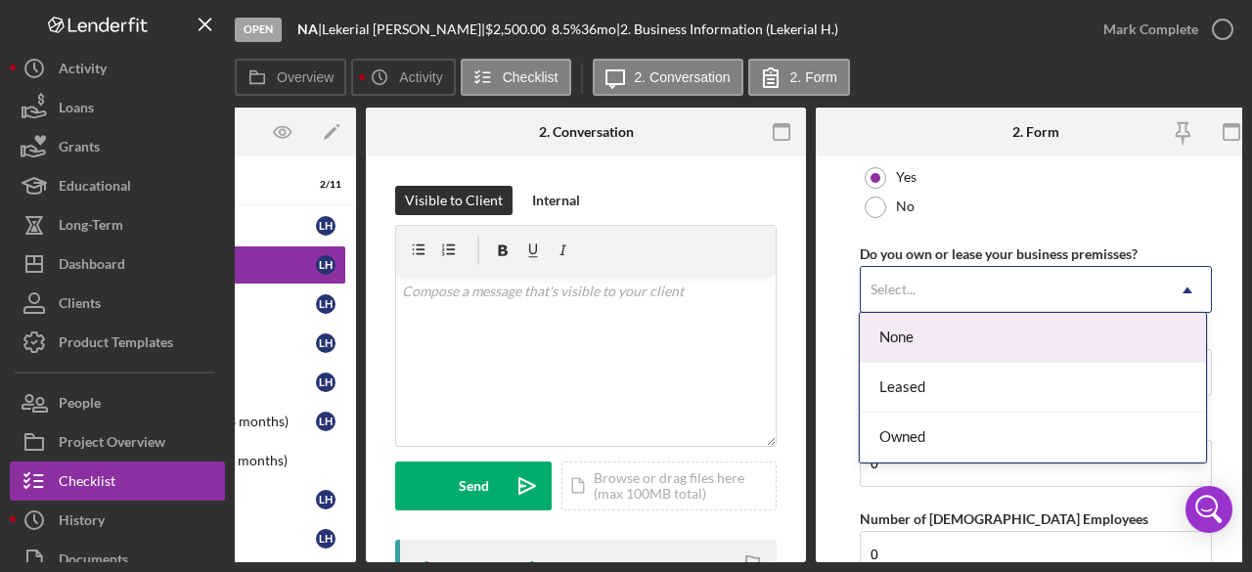
click at [1090, 337] on div "None" at bounding box center [1032, 338] width 345 height 50
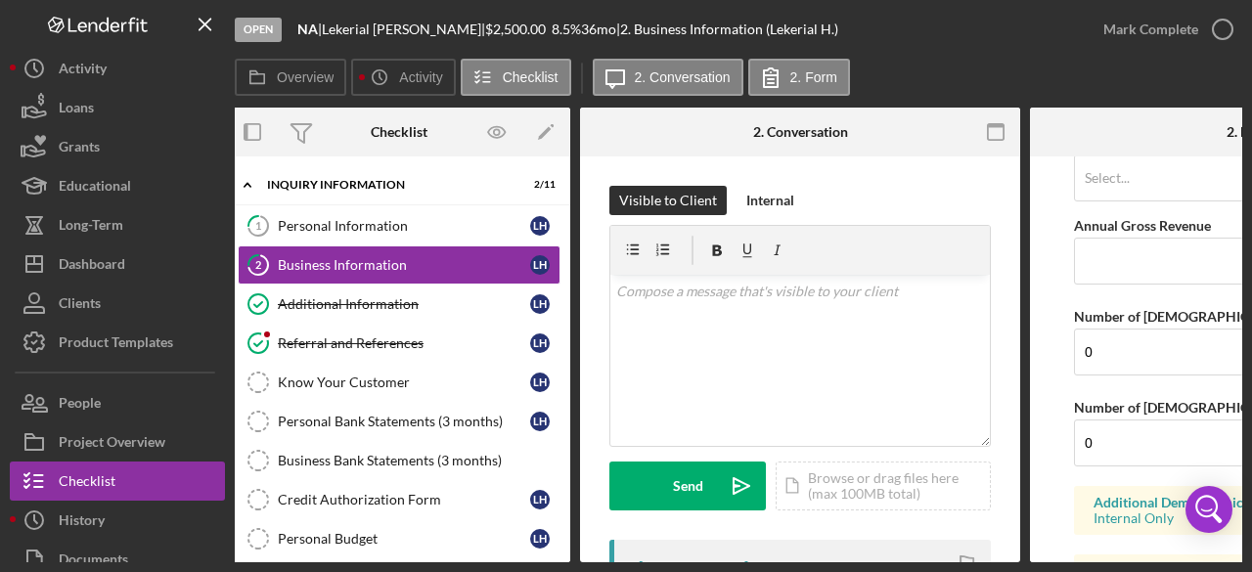
scroll to position [0, 0]
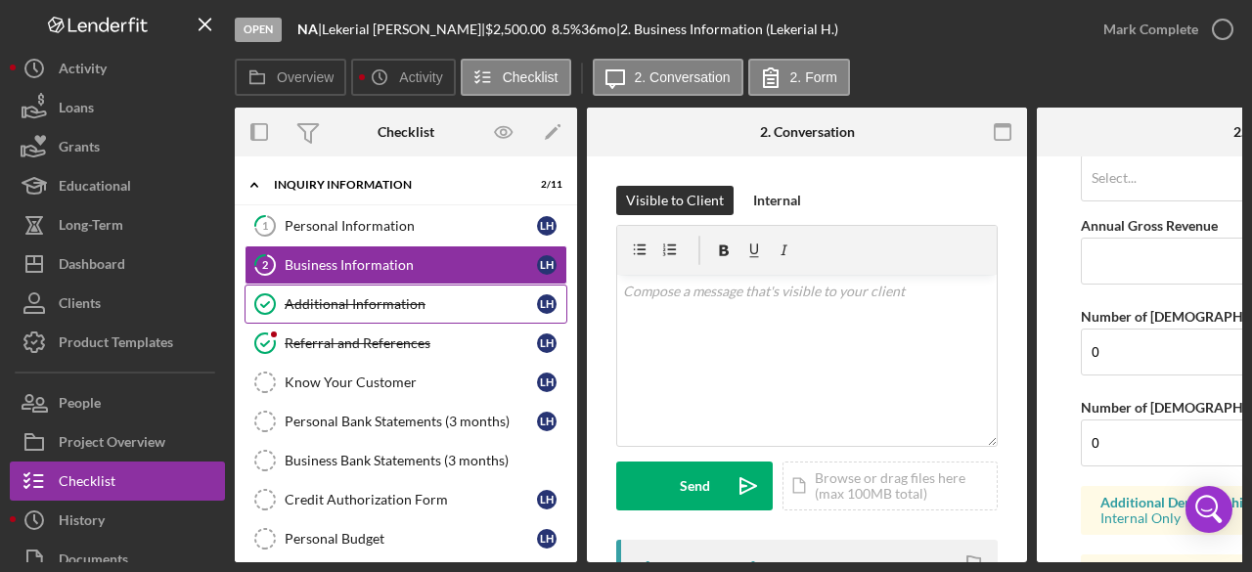
click at [372, 299] on div "Additional Information" at bounding box center [411, 304] width 252 height 16
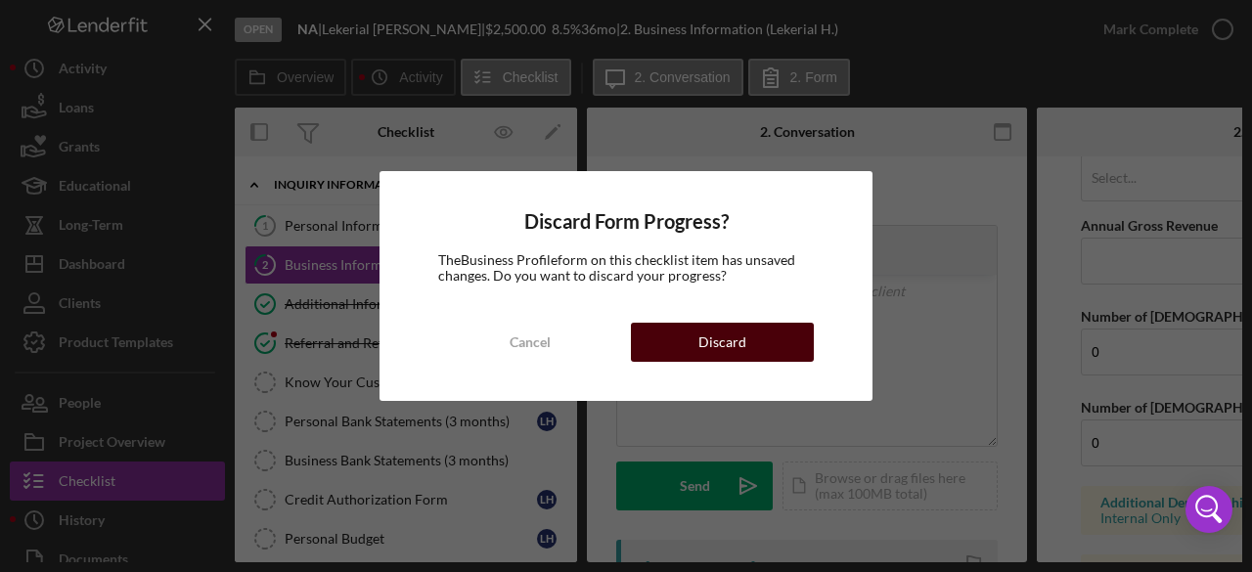
click at [751, 346] on button "Discard" at bounding box center [722, 342] width 183 height 39
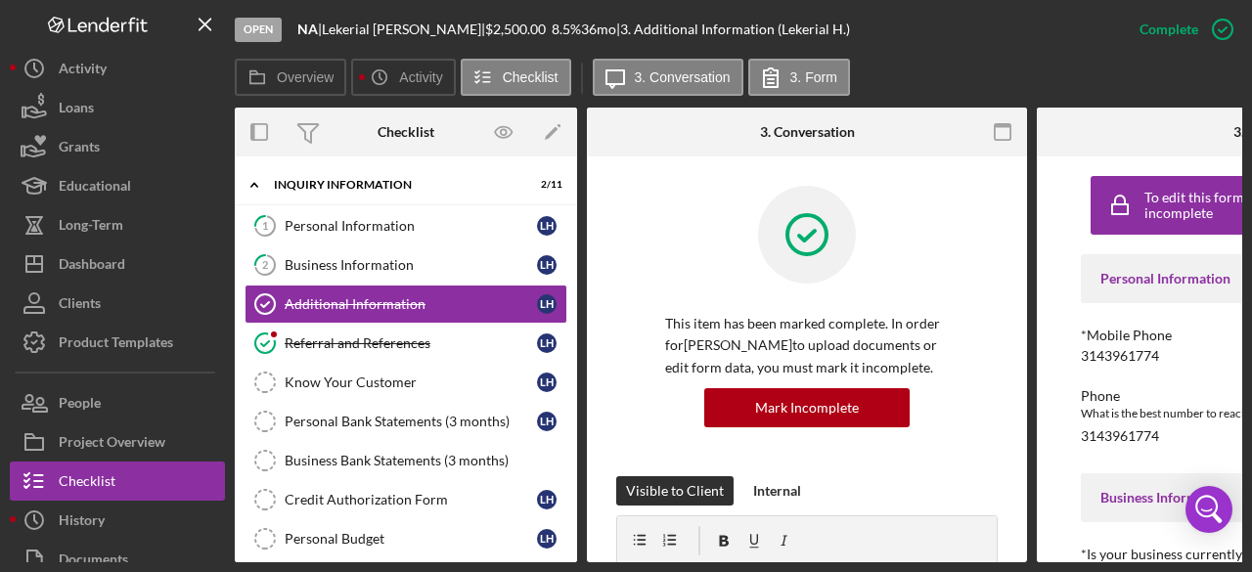
drag, startPoint x: 775, startPoint y: 562, endPoint x: 992, endPoint y: 557, distance: 217.2
click at [992, 559] on div "Open NA | [PERSON_NAME] | $2,500.00 8.5 % 36 mo | 3. Additional Information (Le…" at bounding box center [626, 286] width 1252 height 572
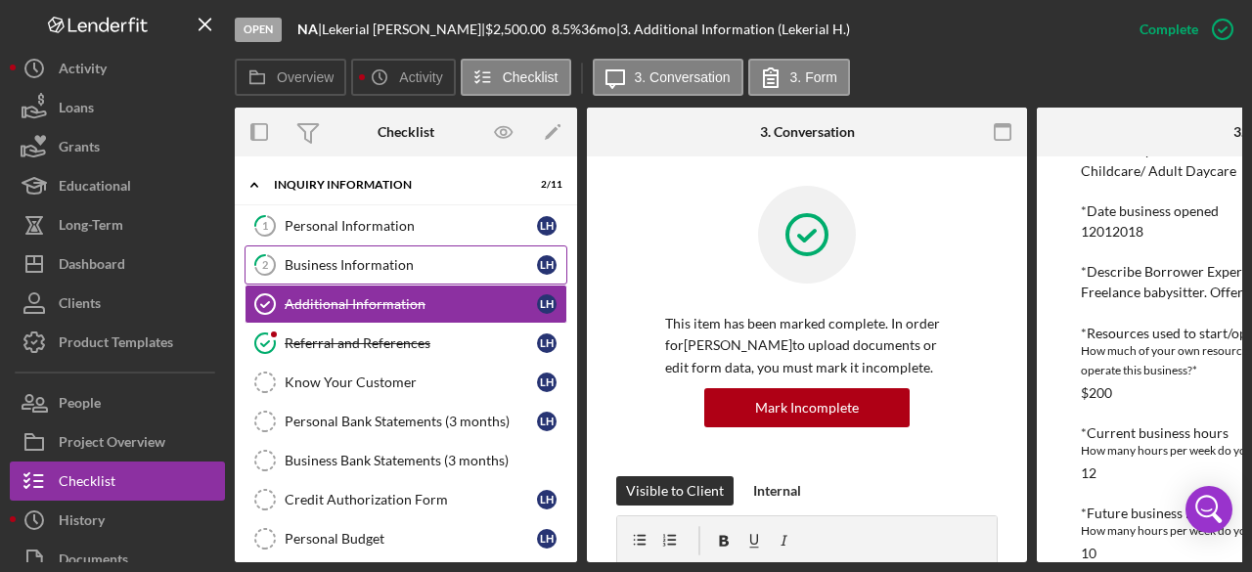
click at [340, 269] on div "Business Information" at bounding box center [411, 265] width 252 height 16
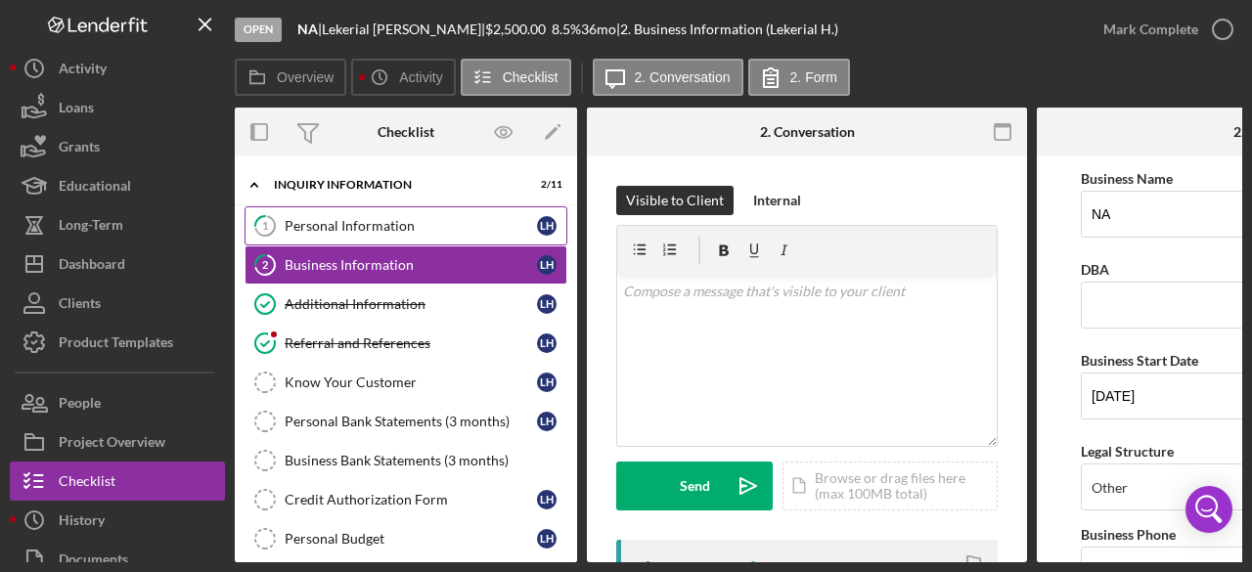
click at [336, 216] on link "1 Personal Information L H" at bounding box center [406, 225] width 323 height 39
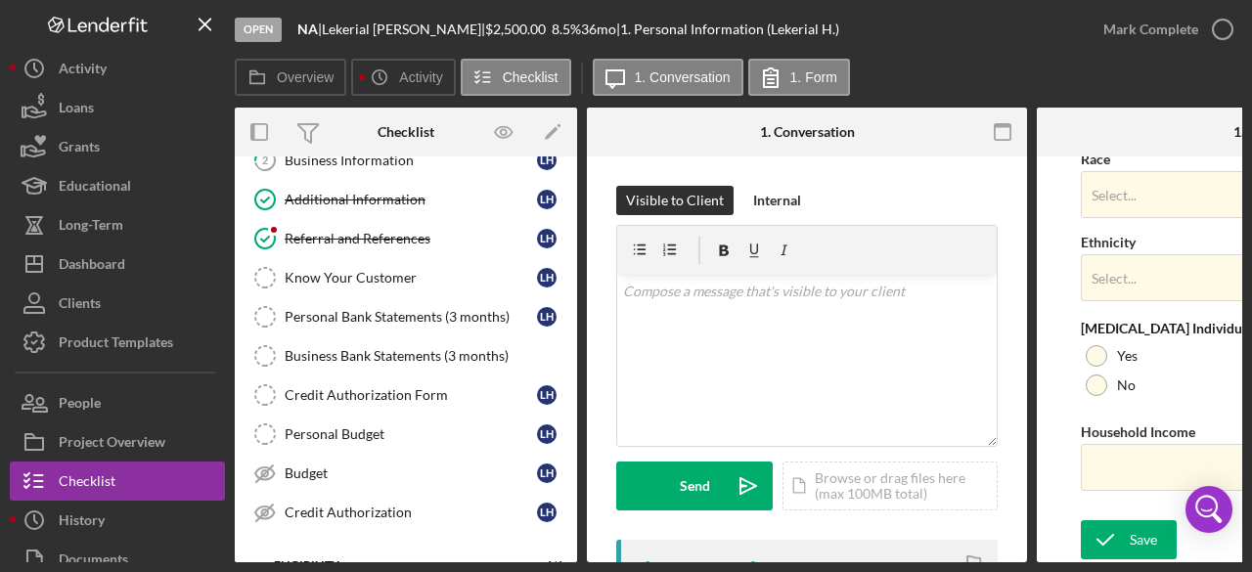
scroll to position [131, 0]
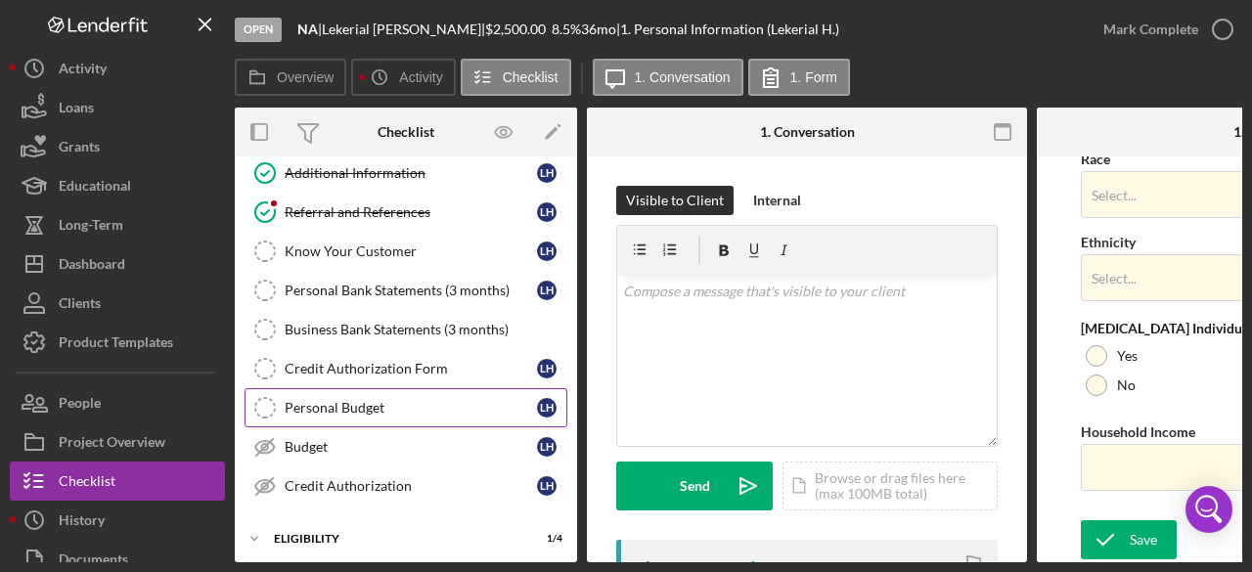
click at [372, 404] on div "Personal Budget" at bounding box center [411, 408] width 252 height 16
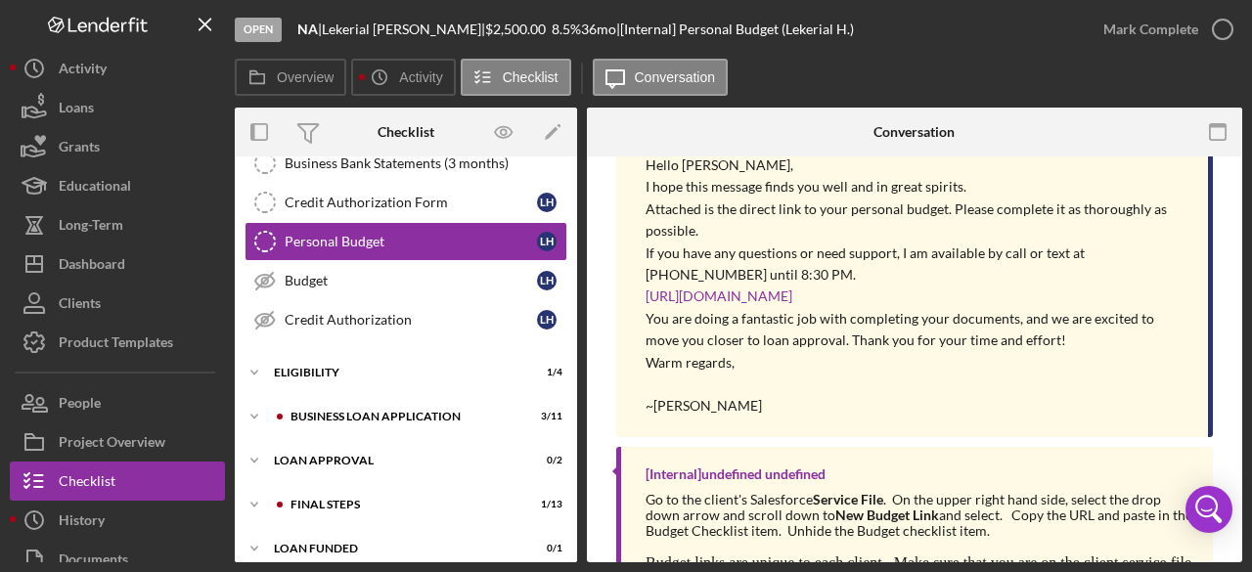
scroll to position [306, 0]
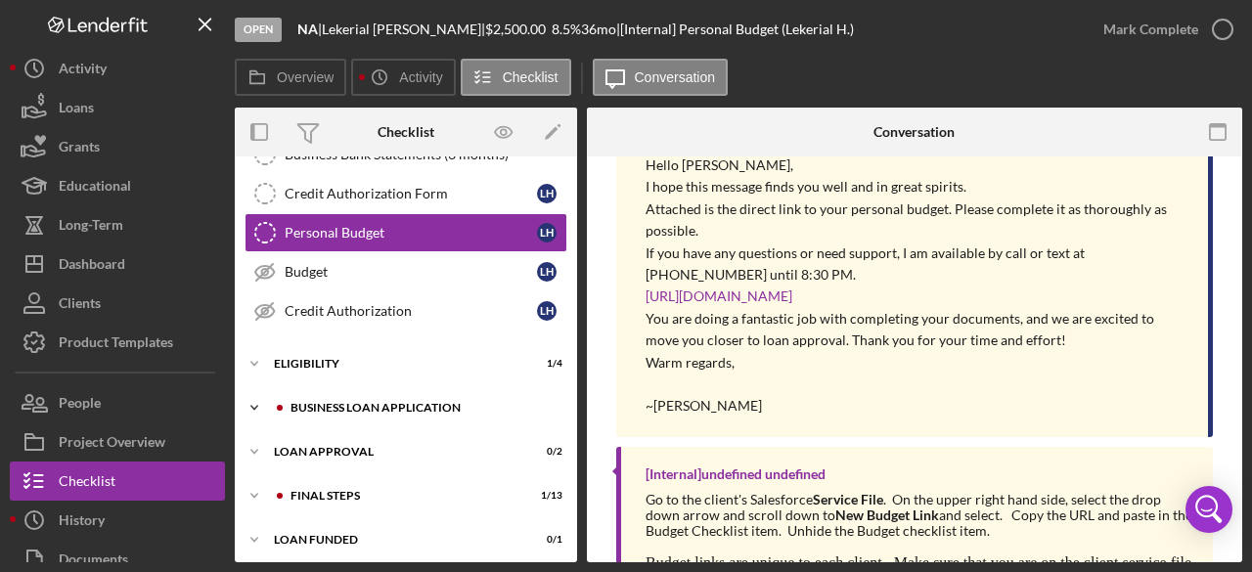
click at [246, 400] on icon "Icon/Expander" at bounding box center [254, 407] width 39 height 39
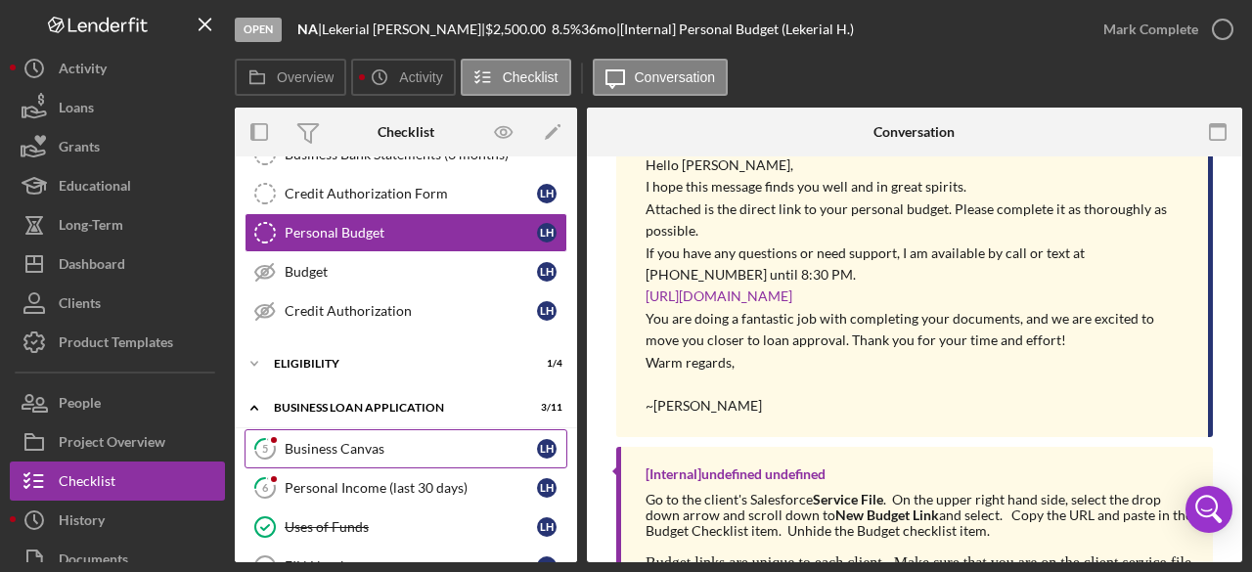
click at [315, 441] on div "Business Canvas" at bounding box center [411, 449] width 252 height 16
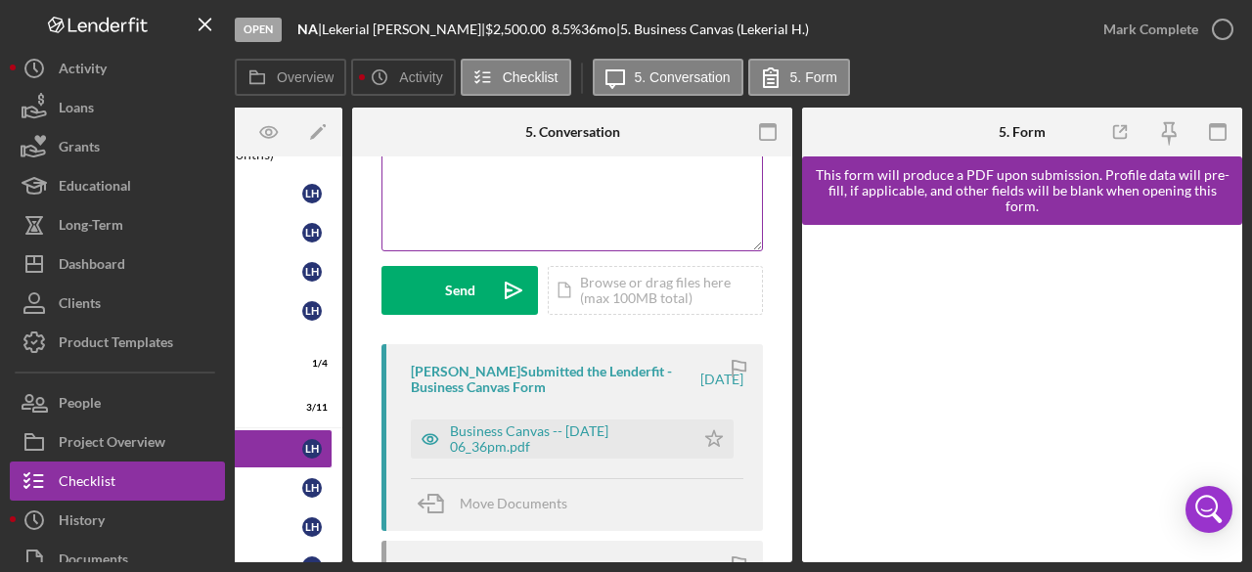
scroll to position [293, 0]
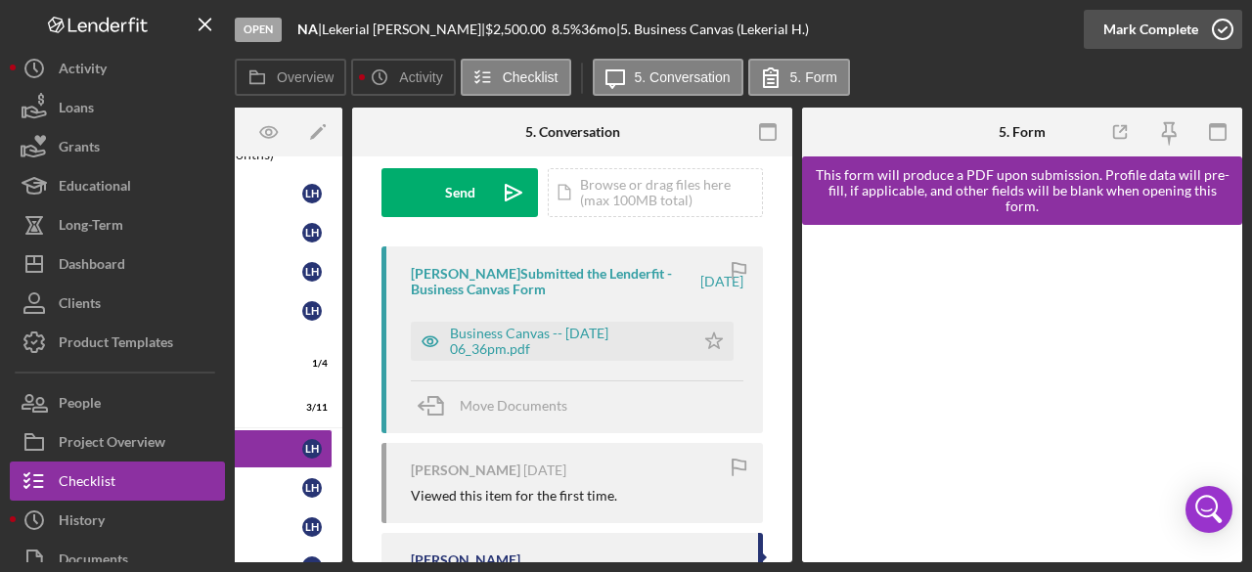
click at [1225, 26] on icon "button" at bounding box center [1222, 29] width 49 height 49
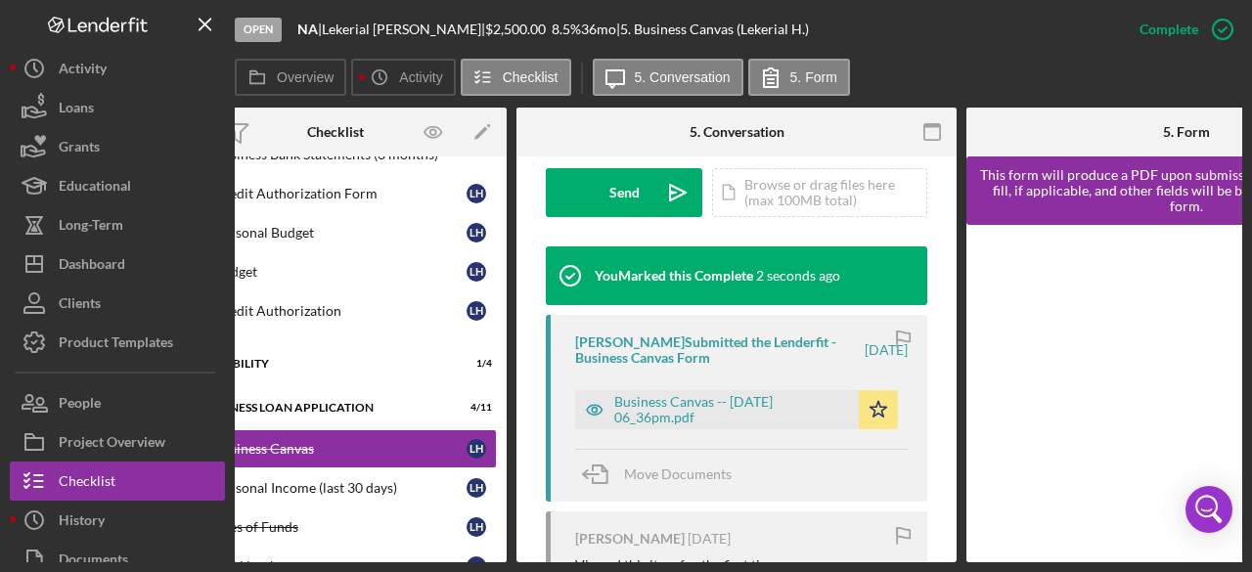
scroll to position [0, 0]
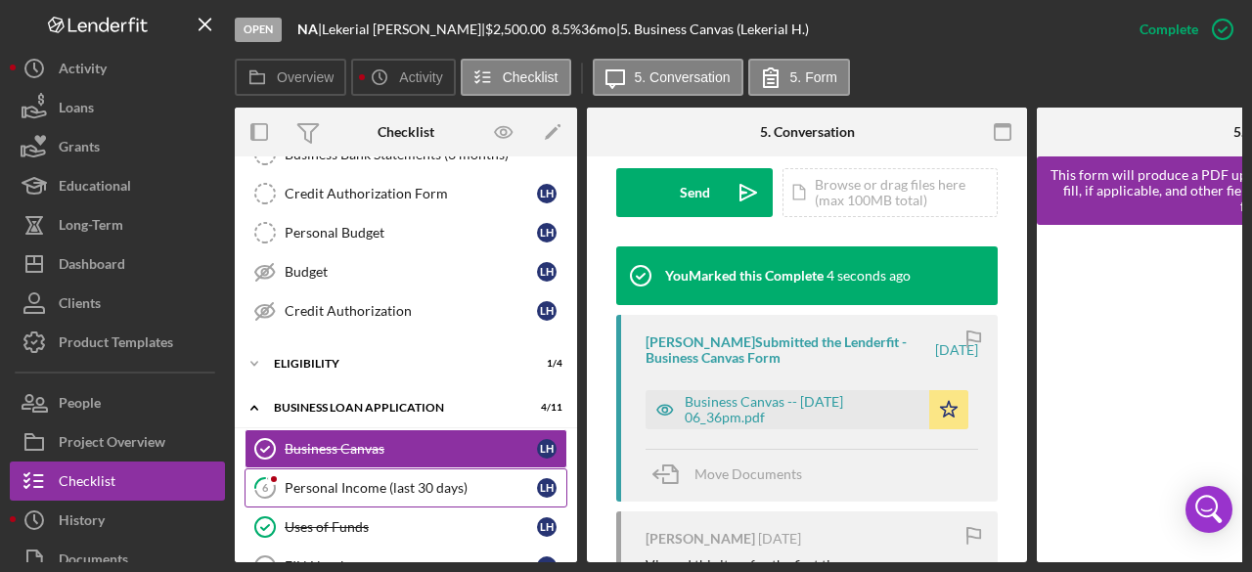
click at [370, 480] on div "Personal Income (last 30 days)" at bounding box center [411, 488] width 252 height 16
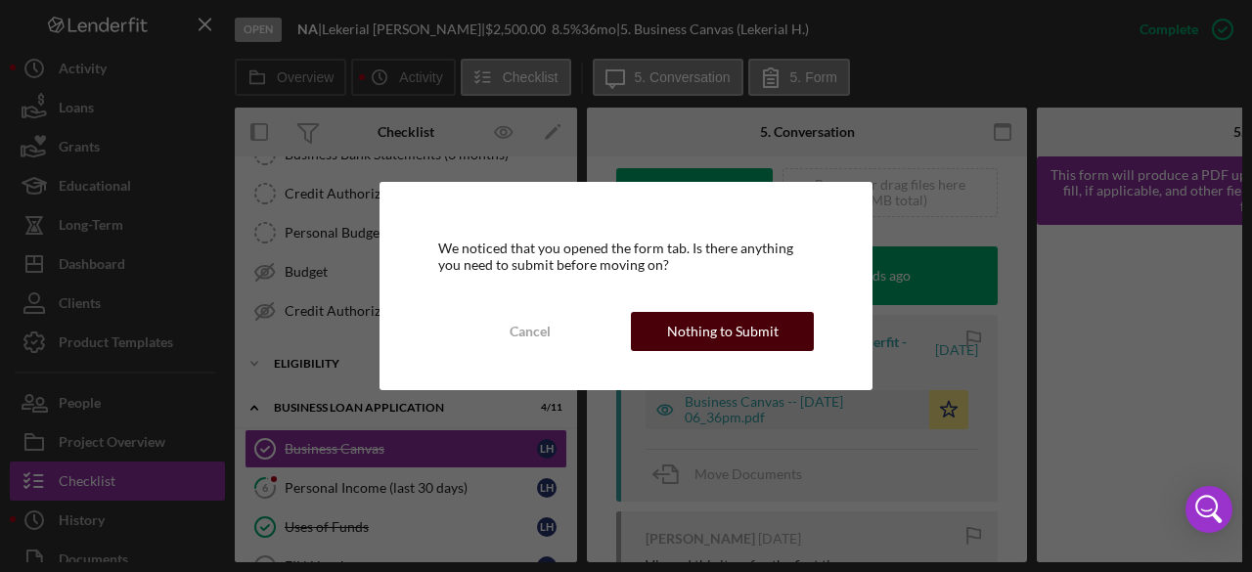
click at [747, 337] on div "Nothing to Submit" at bounding box center [723, 331] width 112 height 39
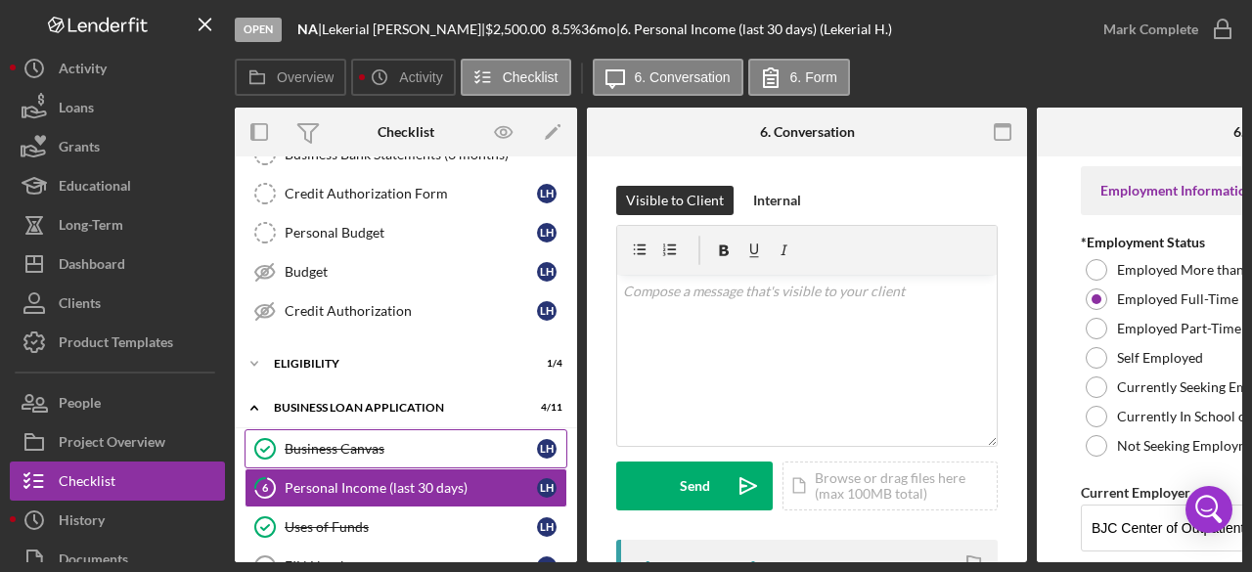
click at [334, 441] on div "Business Canvas" at bounding box center [411, 449] width 252 height 16
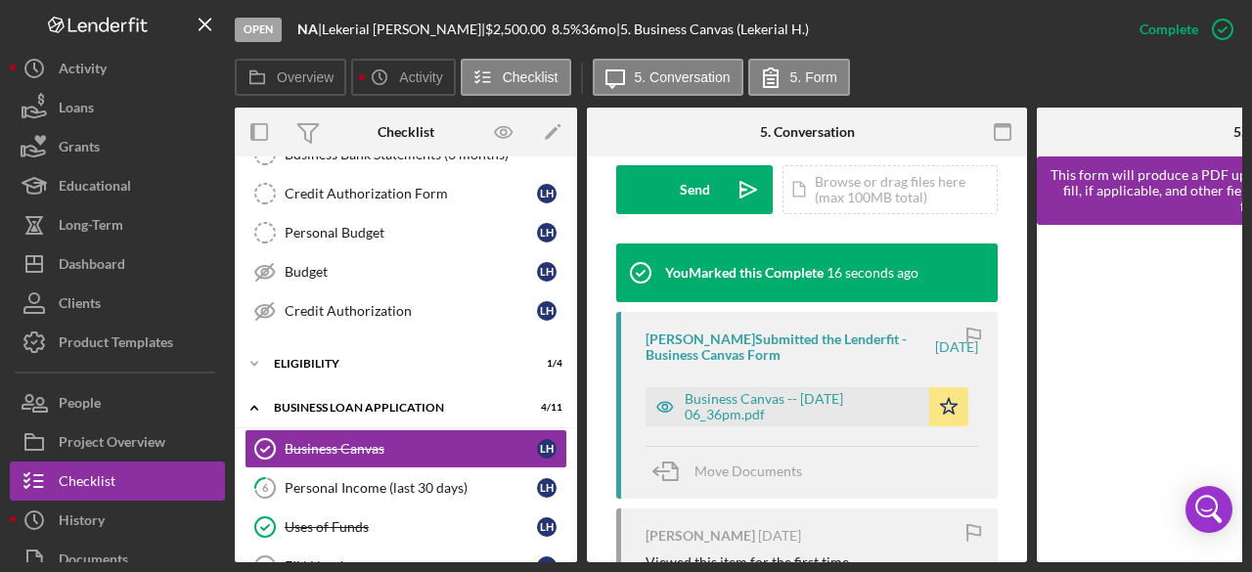
scroll to position [685, 0]
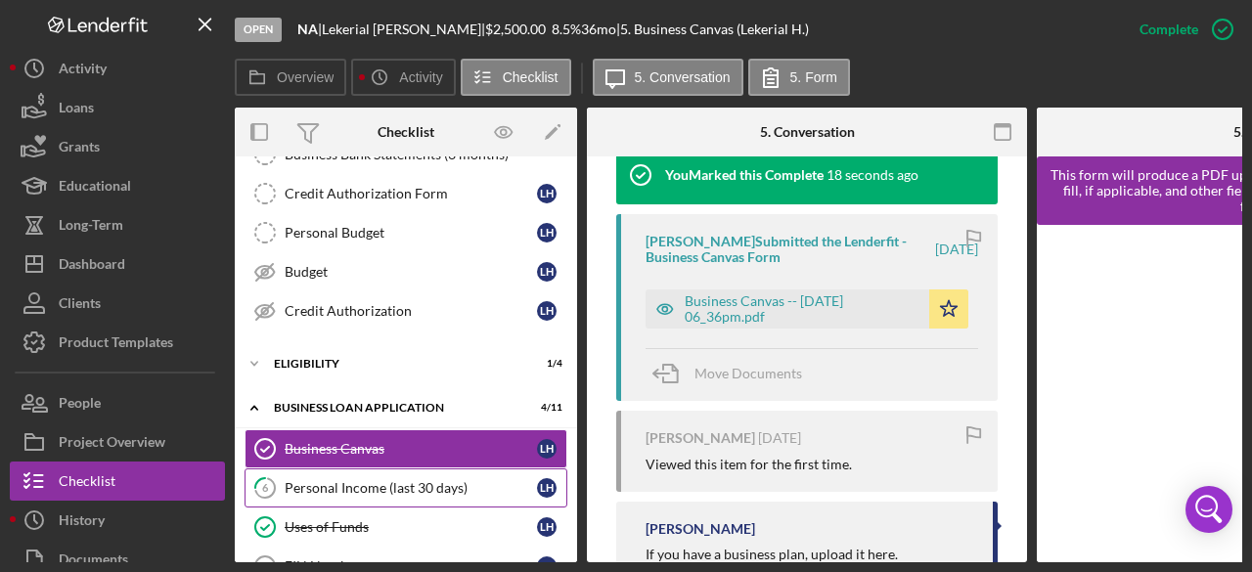
click at [346, 480] on div "Personal Income (last 30 days)" at bounding box center [411, 488] width 252 height 16
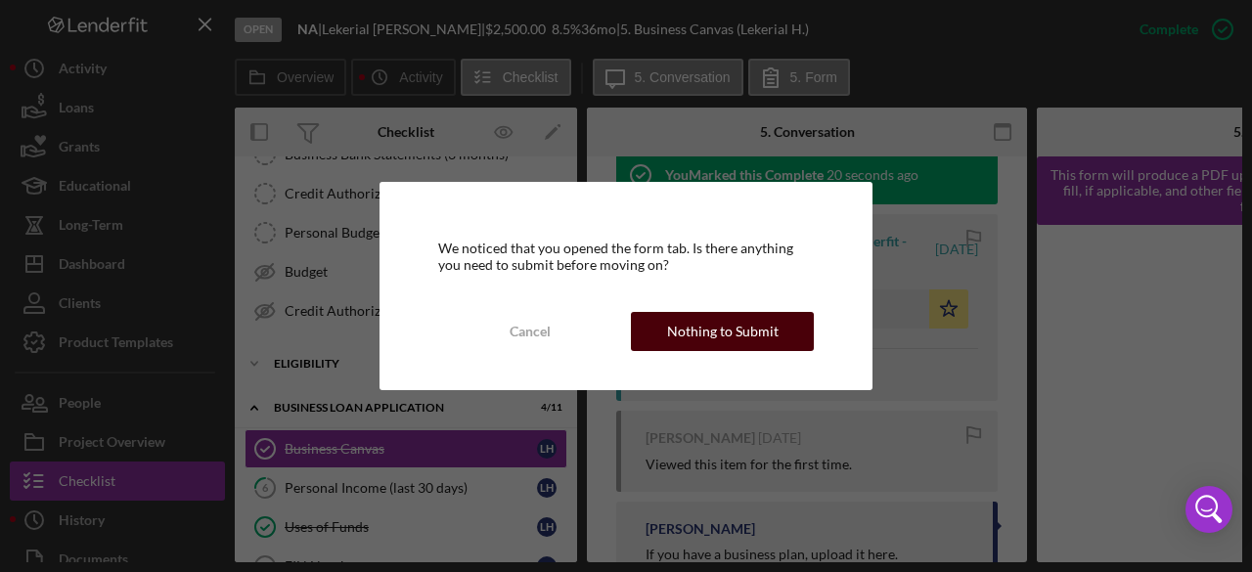
click at [694, 336] on div "Nothing to Submit" at bounding box center [723, 331] width 112 height 39
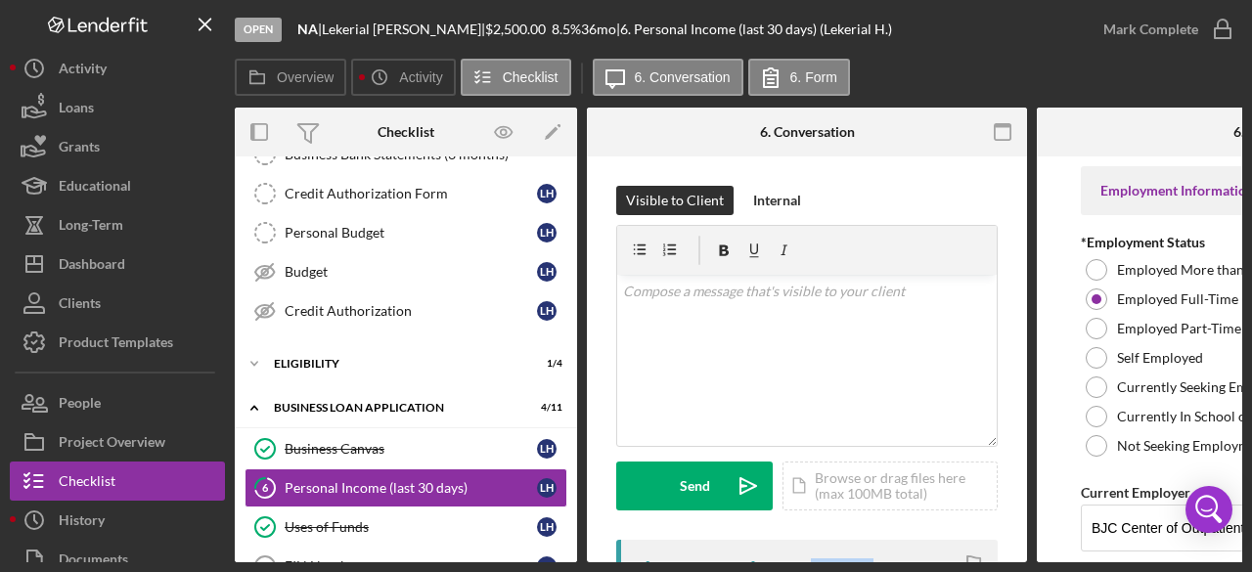
drag, startPoint x: 781, startPoint y: 562, endPoint x: 857, endPoint y: 560, distance: 76.4
click at [857, 560] on div "Open NA | [PERSON_NAME] | $2,500.00 8.5 % 36 mo | 6. Personal Income (last 30 d…" at bounding box center [626, 286] width 1252 height 572
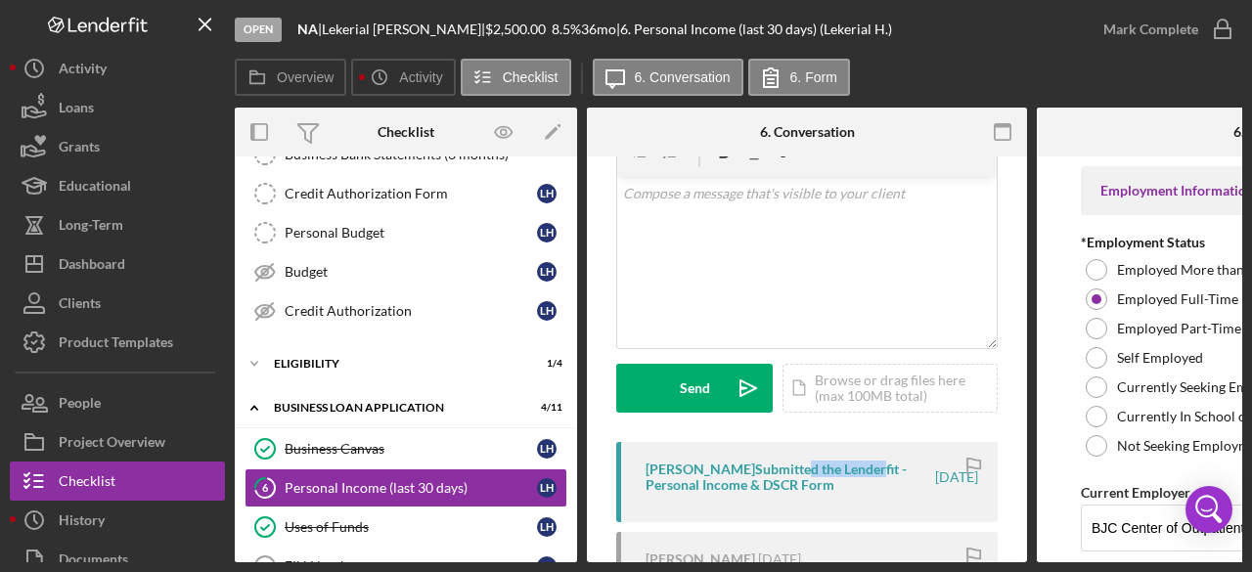
scroll to position [196, 0]
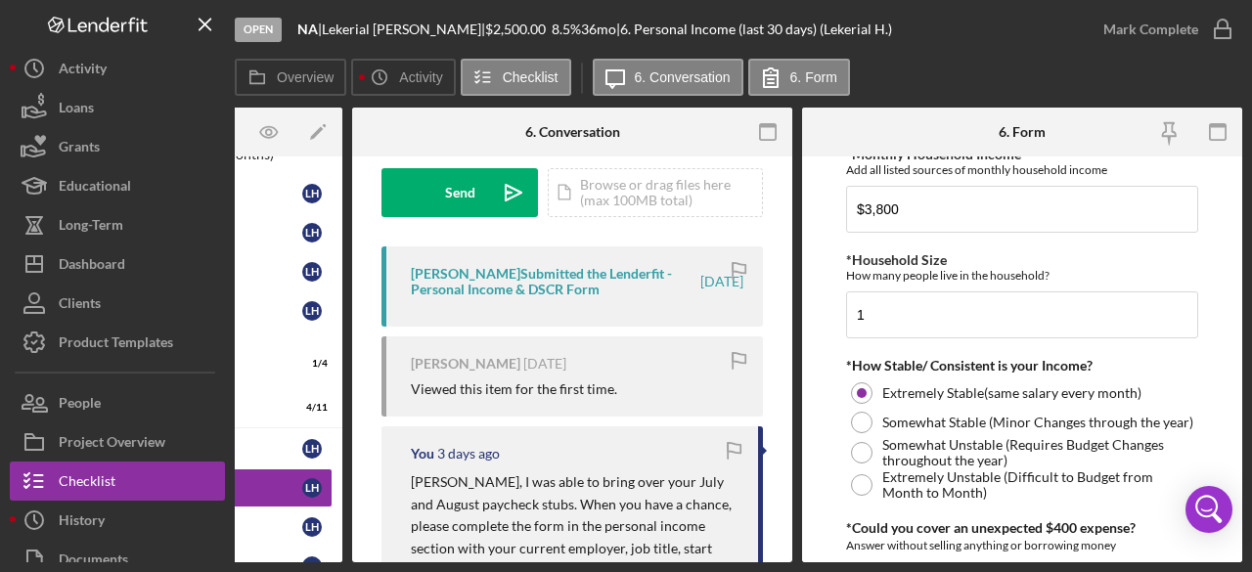
scroll to position [1272, 0]
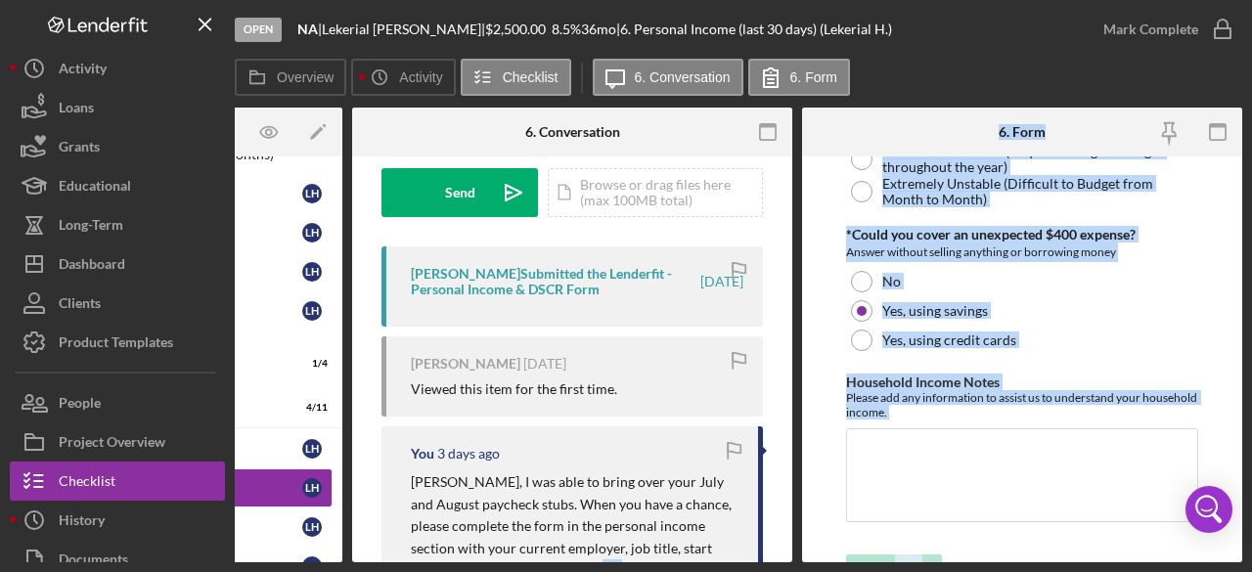
drag, startPoint x: 973, startPoint y: 562, endPoint x: 649, endPoint y: 555, distance: 324.8
click at [673, 571] on html "Open NA | [PERSON_NAME] | $2,500.00 8.5 % 36 mo | 6. Personal Income (last 30 d…" at bounding box center [626, 286] width 1252 height 572
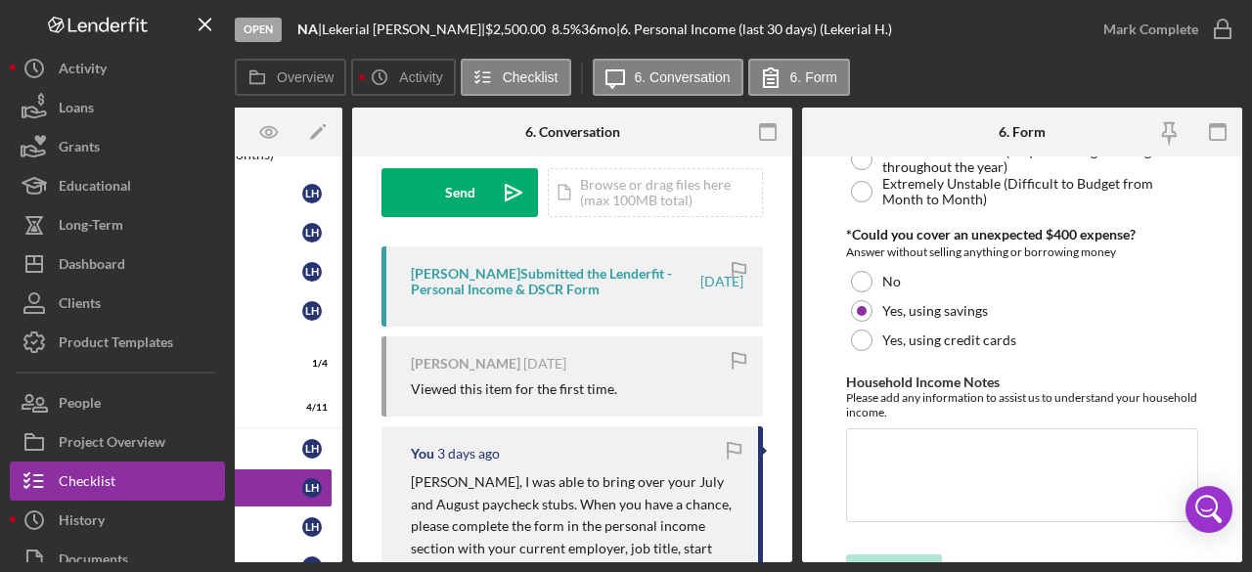
click at [647, 496] on p "[PERSON_NAME], I was able to bring over your July and August paycheck stubs. Wh…" at bounding box center [575, 526] width 328 height 110
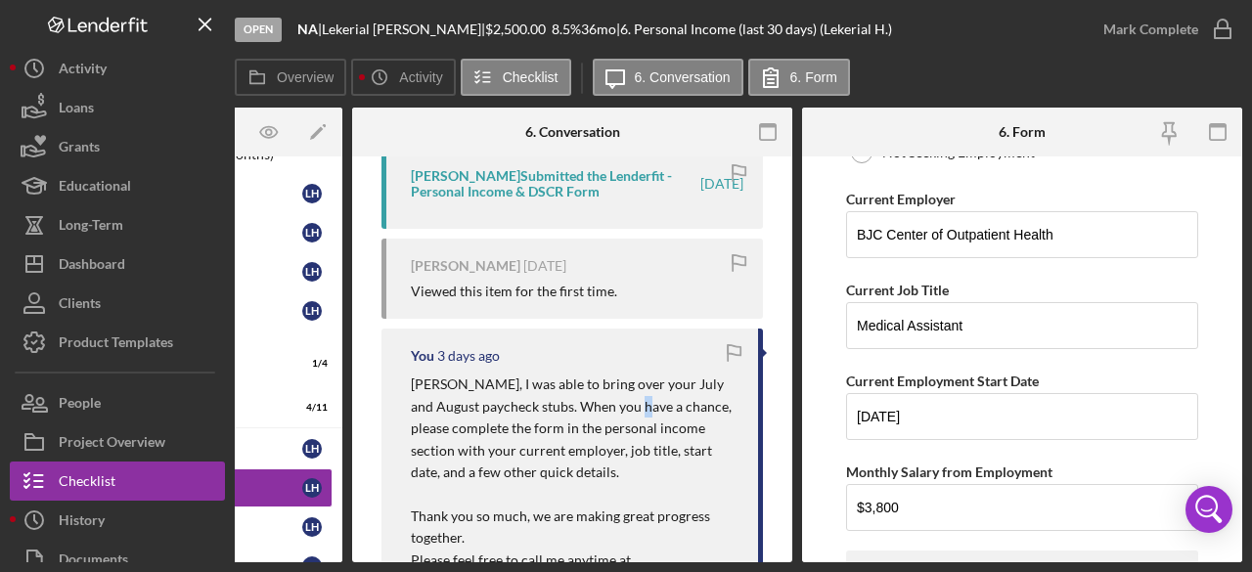
scroll to position [0, 0]
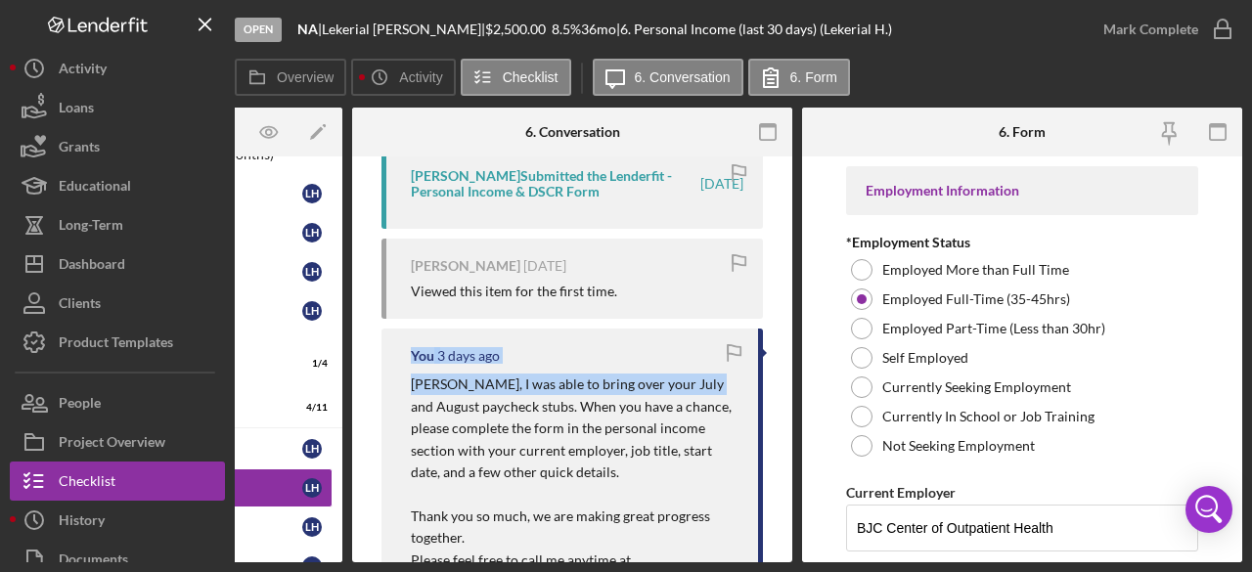
drag, startPoint x: 781, startPoint y: 332, endPoint x: 782, endPoint y: 363, distance: 31.3
click at [797, 404] on div "Overview Internal Workflow Stage Open Icon/Dropdown Arrow Archive (can unarchiv…" at bounding box center [739, 335] width 1008 height 455
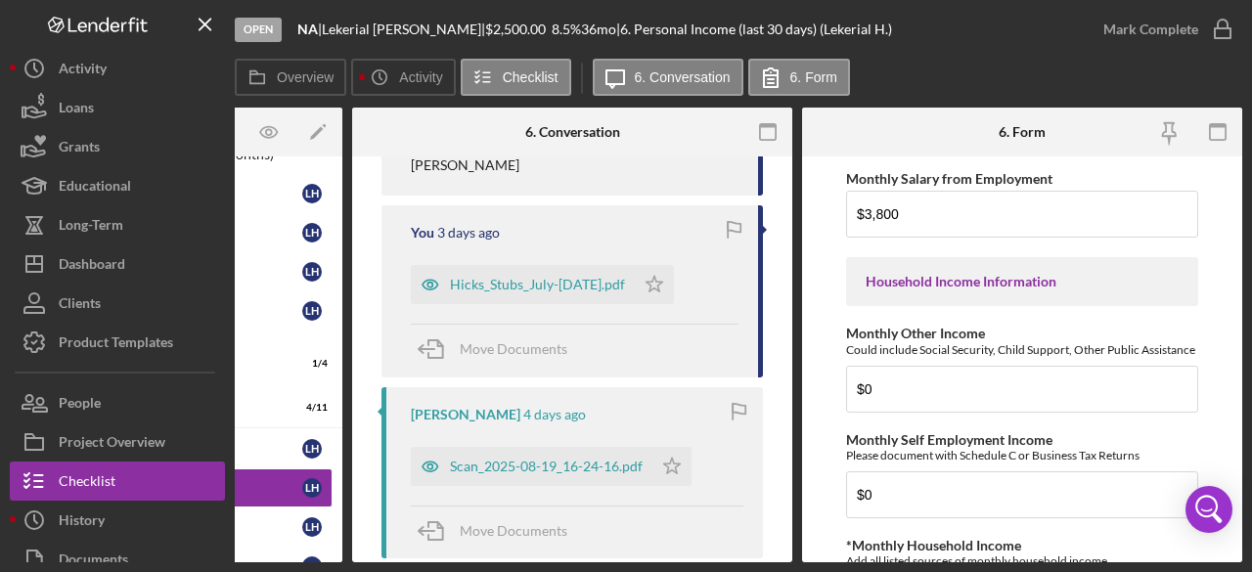
scroll to position [783, 0]
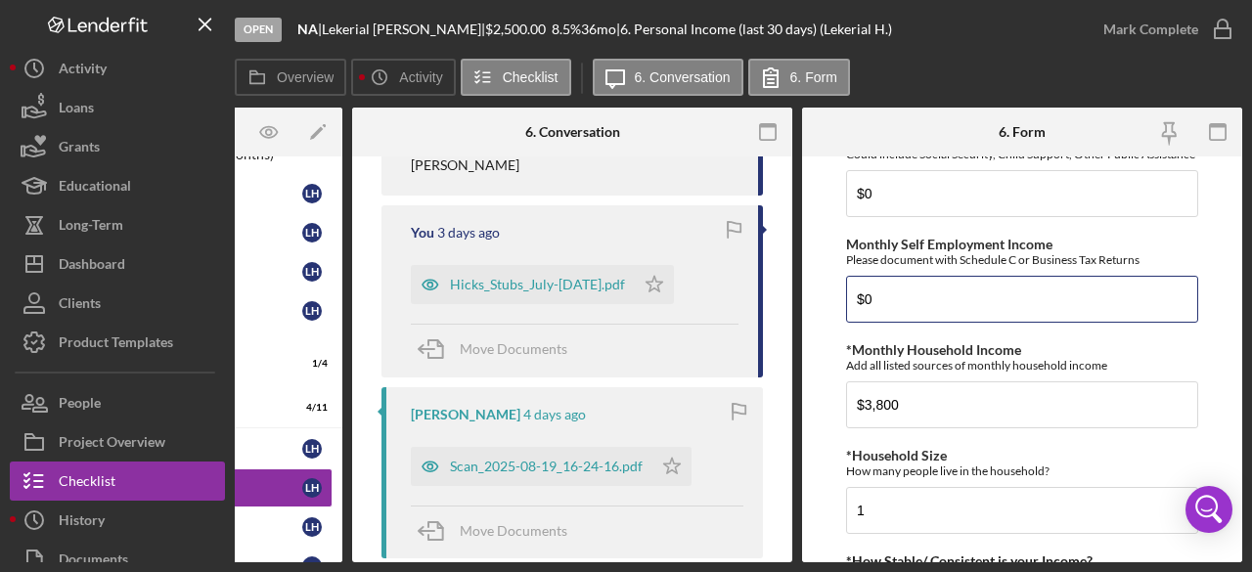
drag, startPoint x: 894, startPoint y: 310, endPoint x: 839, endPoint y: 322, distance: 56.0
click at [839, 322] on form "Employment Information *Employment Status Employed More than Full Time Employed…" at bounding box center [1022, 360] width 440 height 406
type input "$450.00"
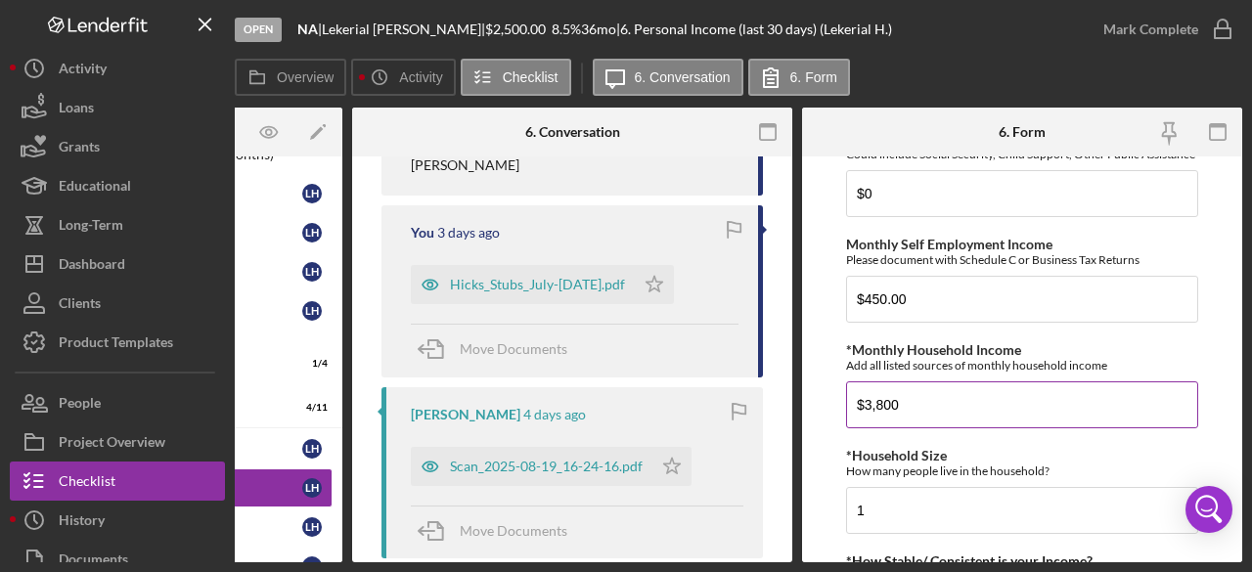
click at [929, 413] on input "$3,800" at bounding box center [1022, 404] width 352 height 47
drag, startPoint x: 912, startPoint y: 419, endPoint x: 798, endPoint y: 430, distance: 114.1
click at [798, 429] on div "Overview Internal Workflow Stage Open Icon/Dropdown Arrow Archive (can unarchiv…" at bounding box center [739, 335] width 1008 height 455
type input "$4,250"
drag, startPoint x: 1242, startPoint y: 384, endPoint x: 1242, endPoint y: 435, distance: 50.9
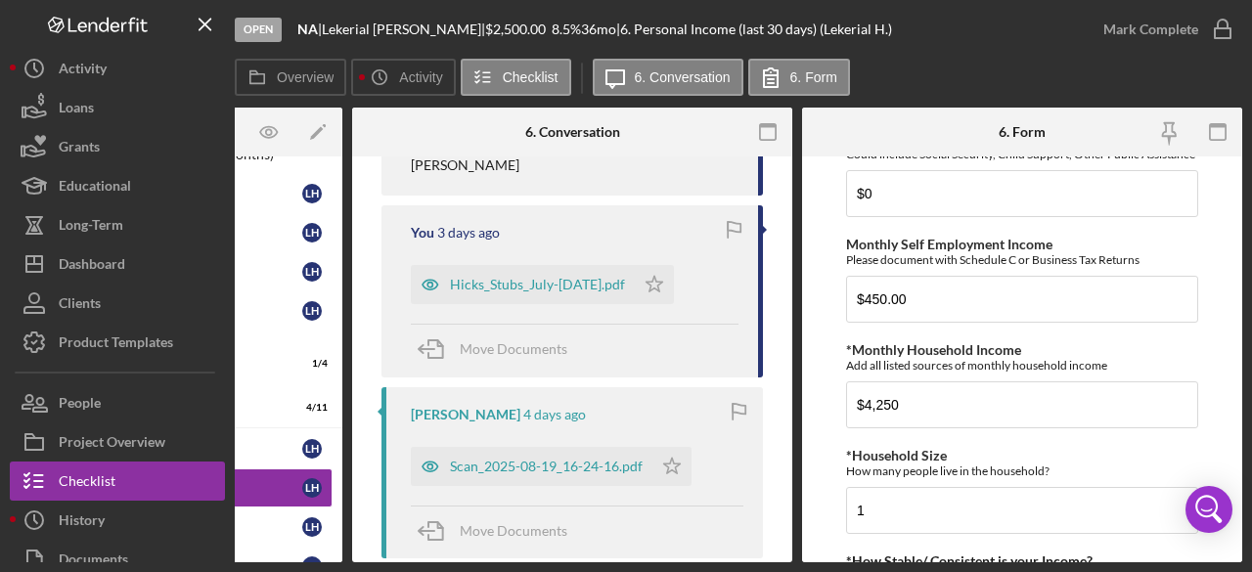
click at [1242, 435] on div "Open NA | [PERSON_NAME] | $2,500.00 8.5 % 36 mo | 6. Personal Income (last 30 d…" at bounding box center [626, 286] width 1252 height 572
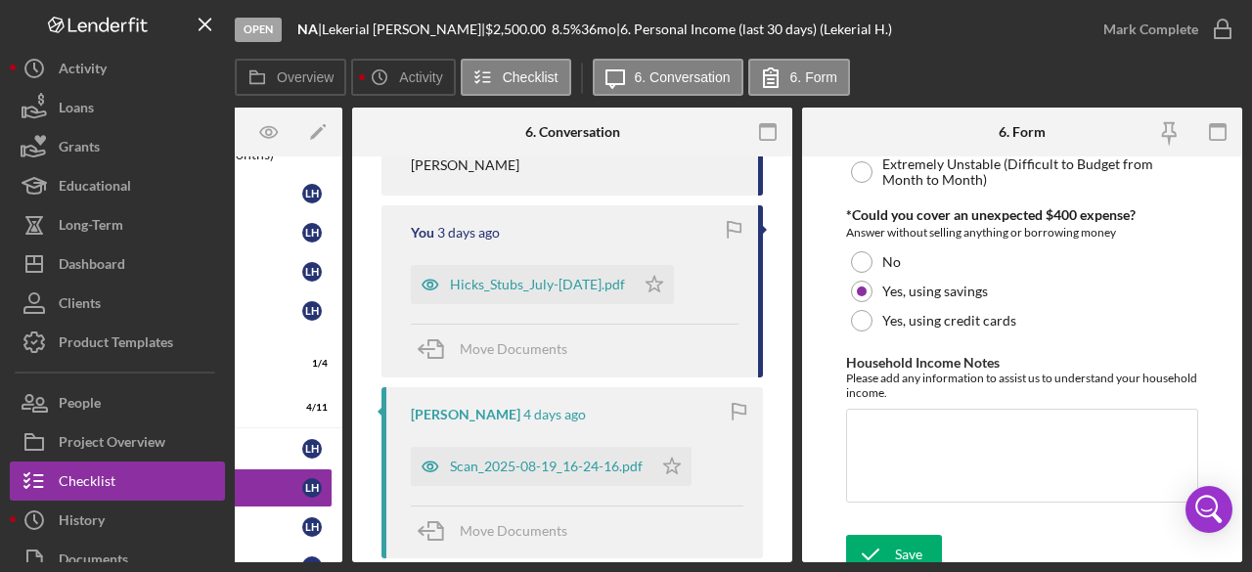
scroll to position [1321, 0]
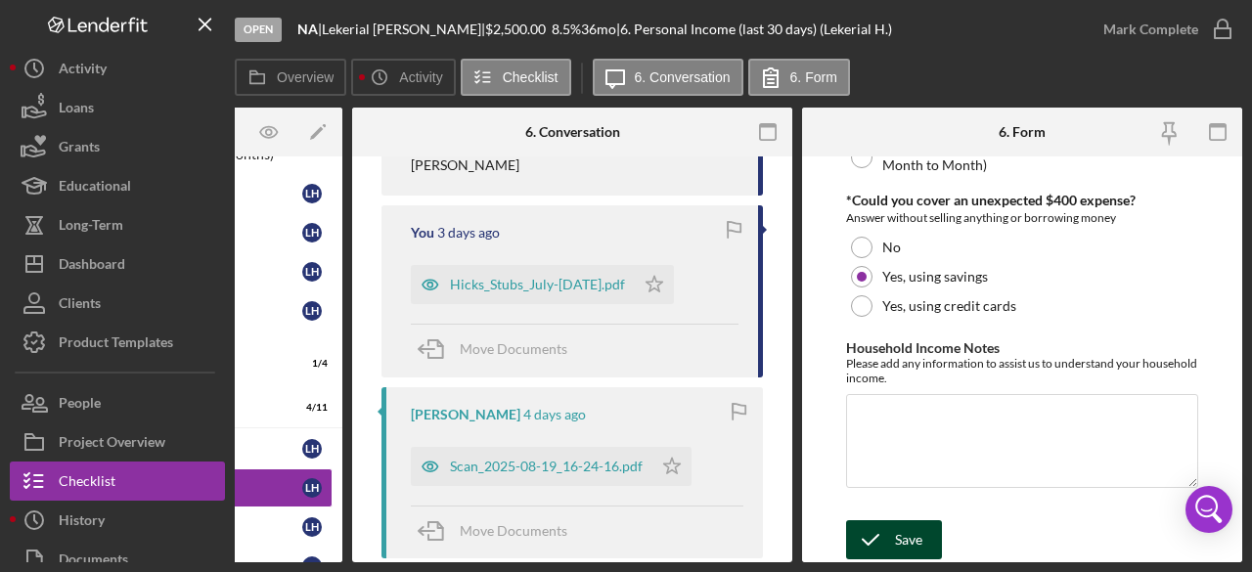
click at [913, 535] on div "Save" at bounding box center [908, 539] width 27 height 39
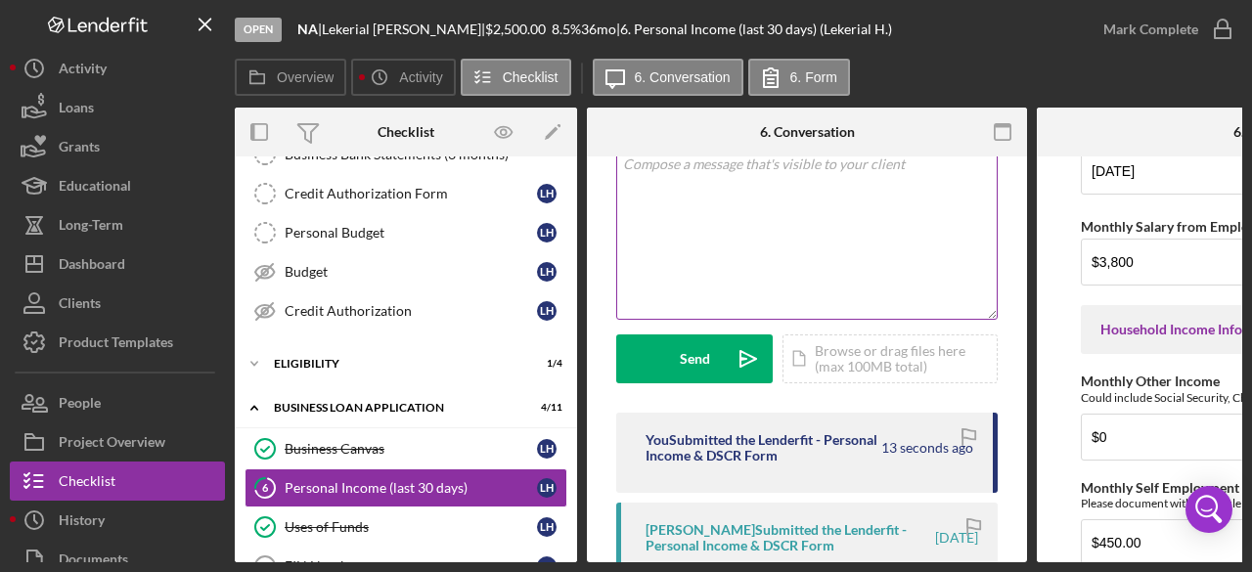
scroll to position [0, 0]
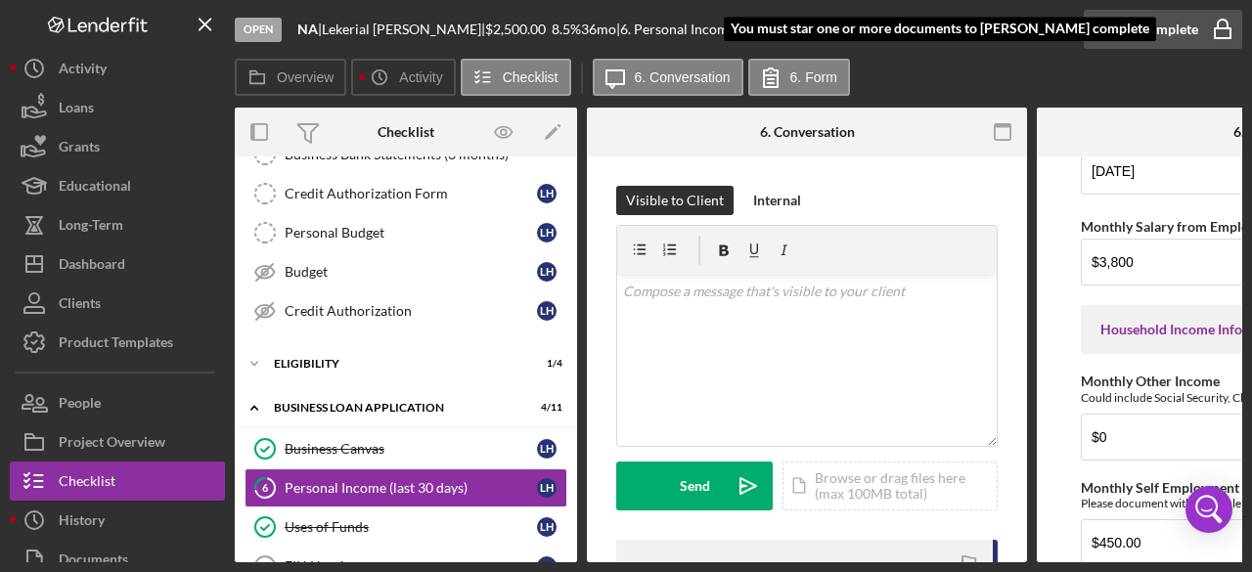
click at [1219, 25] on icon "button" at bounding box center [1222, 29] width 49 height 49
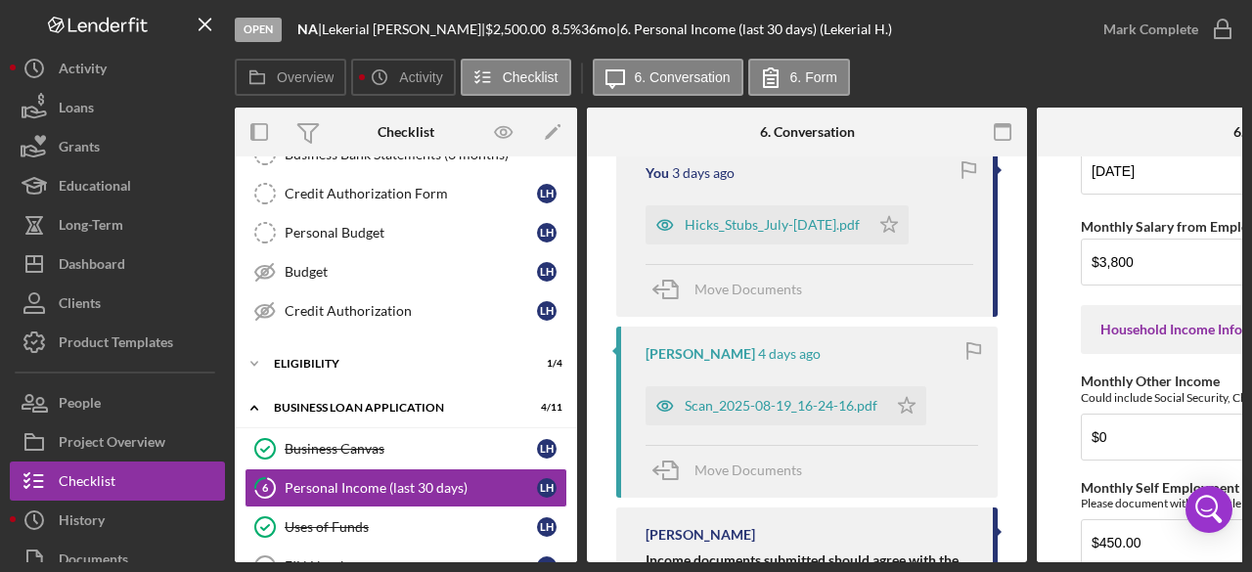
scroll to position [1088, 0]
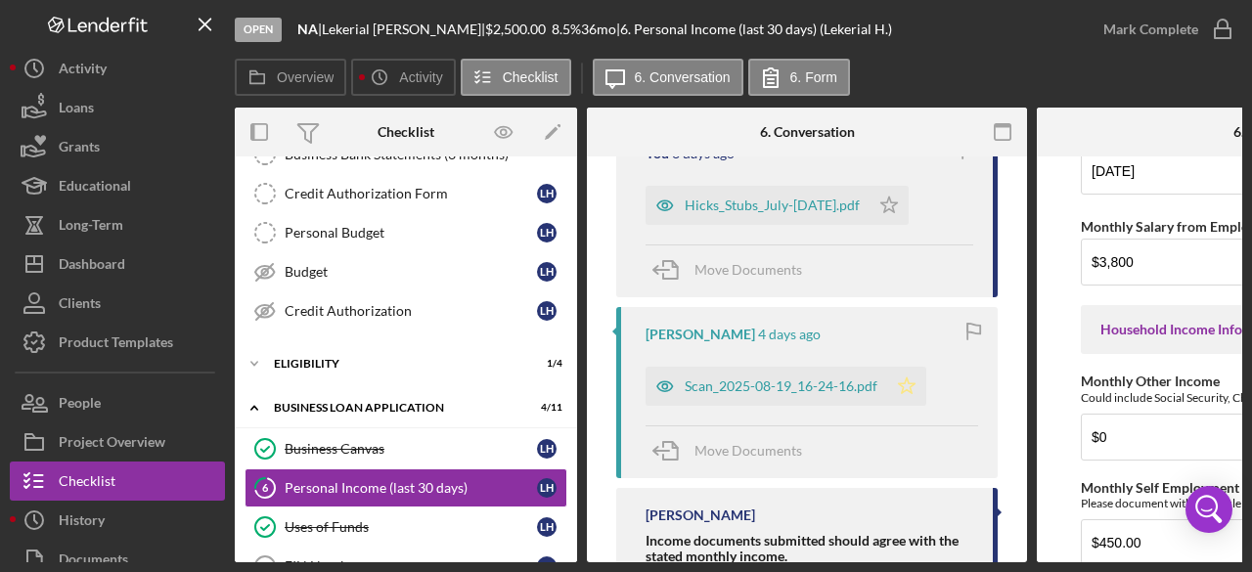
click at [902, 378] on icon "Icon/Star" at bounding box center [906, 386] width 39 height 39
click at [905, 201] on icon "Icon/Star" at bounding box center [889, 205] width 39 height 39
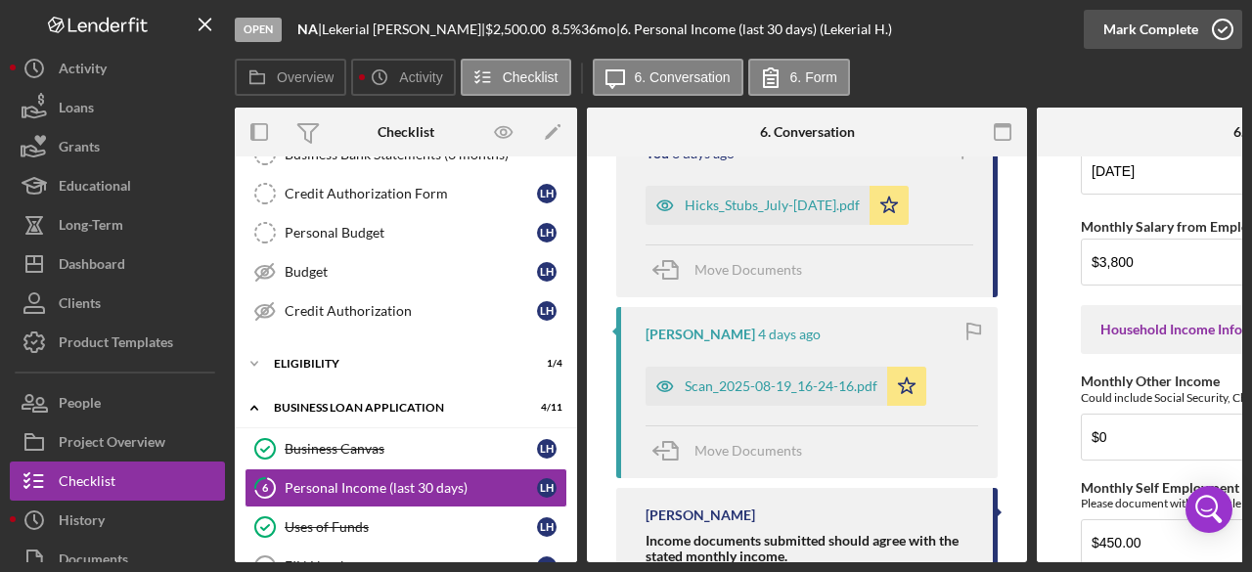
click at [1226, 30] on icon "button" at bounding box center [1222, 29] width 49 height 49
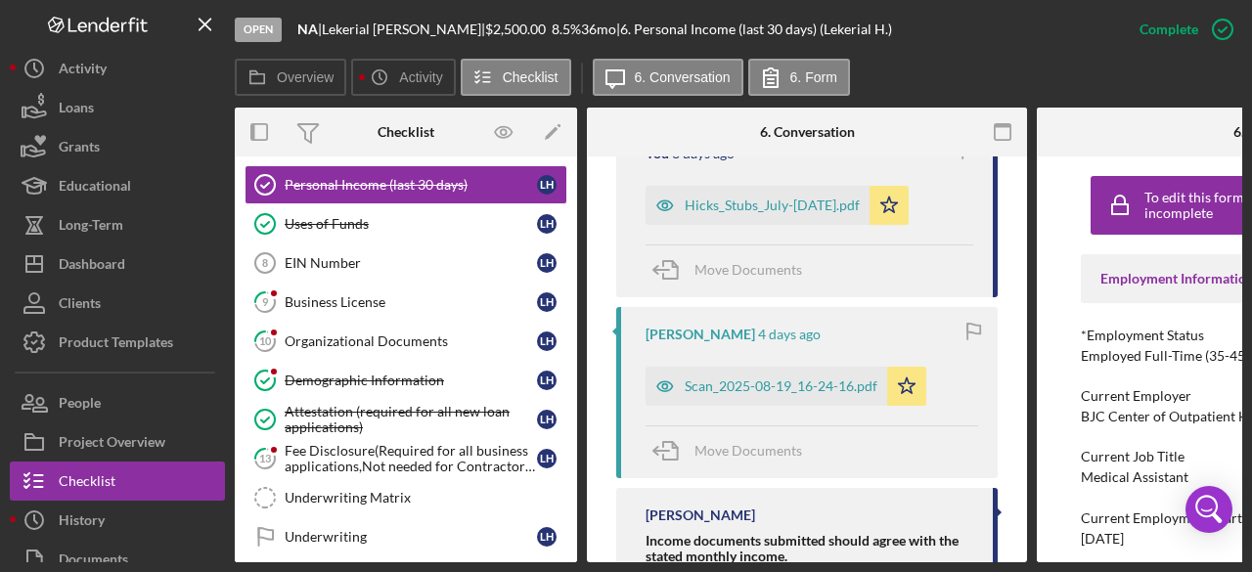
scroll to position [610, 0]
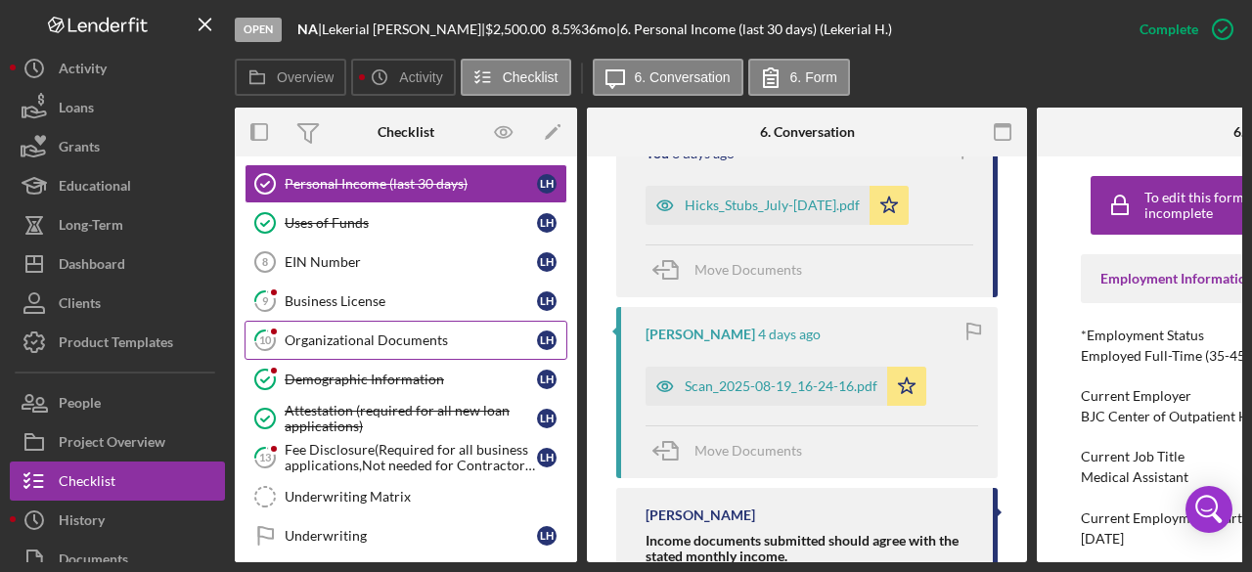
click at [360, 333] on div "Organizational Documents" at bounding box center [411, 341] width 252 height 16
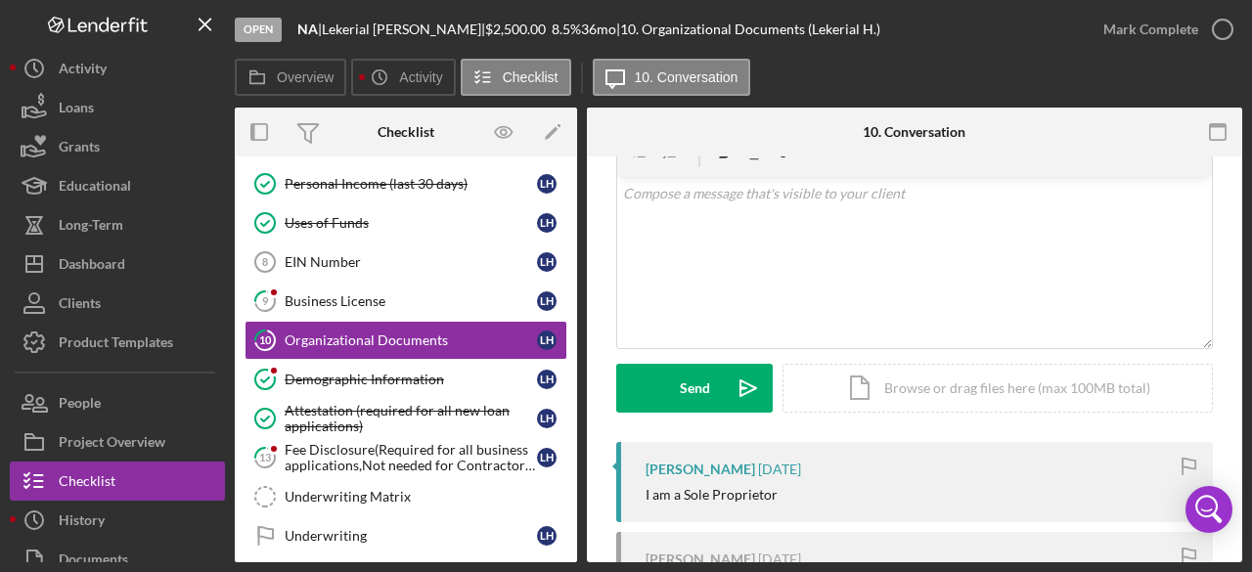
scroll to position [196, 0]
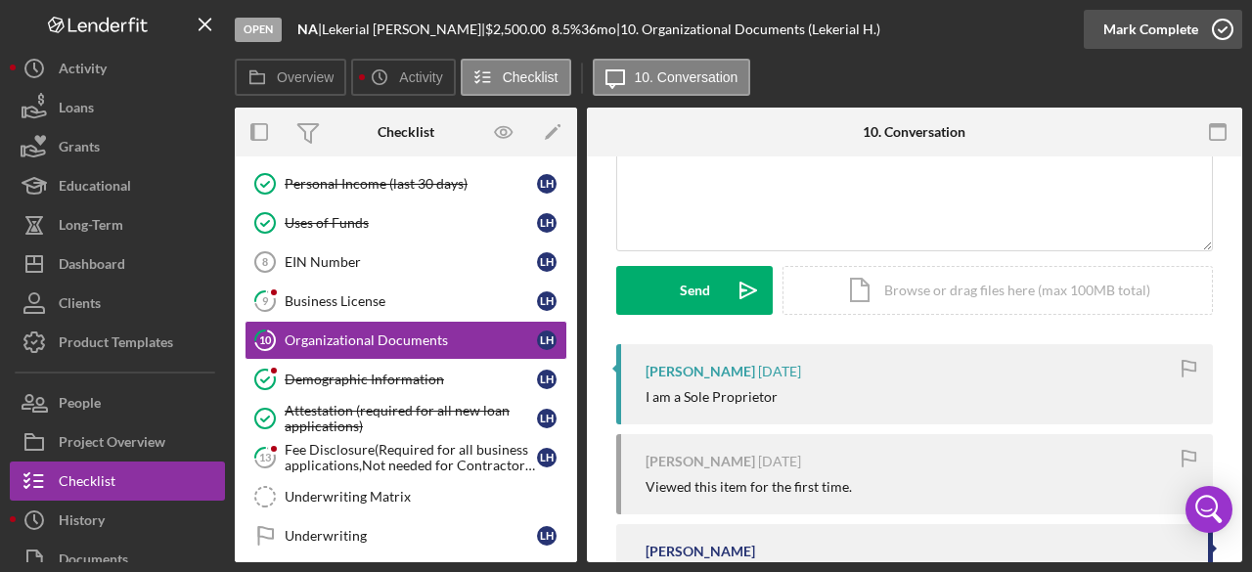
click at [1228, 25] on icon "button" at bounding box center [1222, 29] width 49 height 49
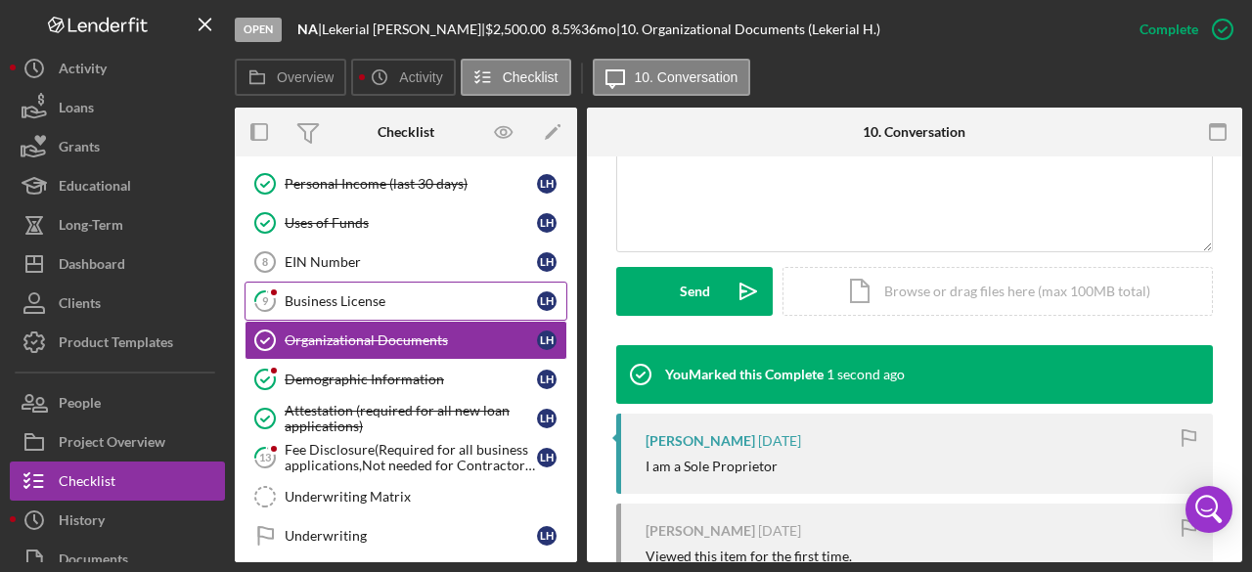
click at [356, 293] on div "Business License" at bounding box center [411, 301] width 252 height 16
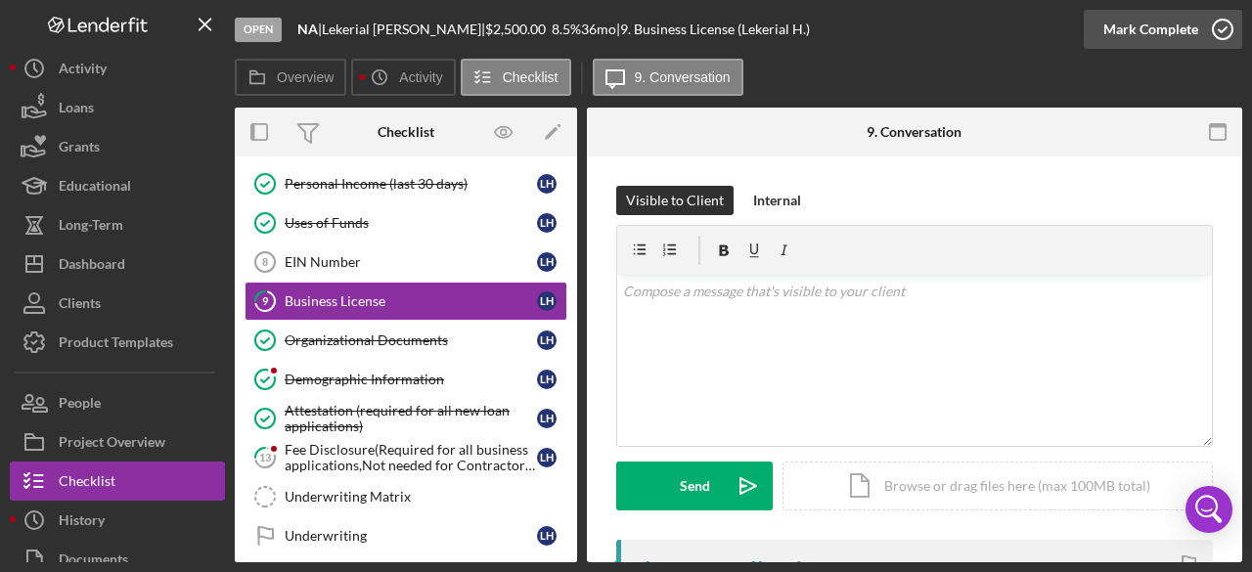
click at [1232, 27] on icon "button" at bounding box center [1222, 29] width 49 height 49
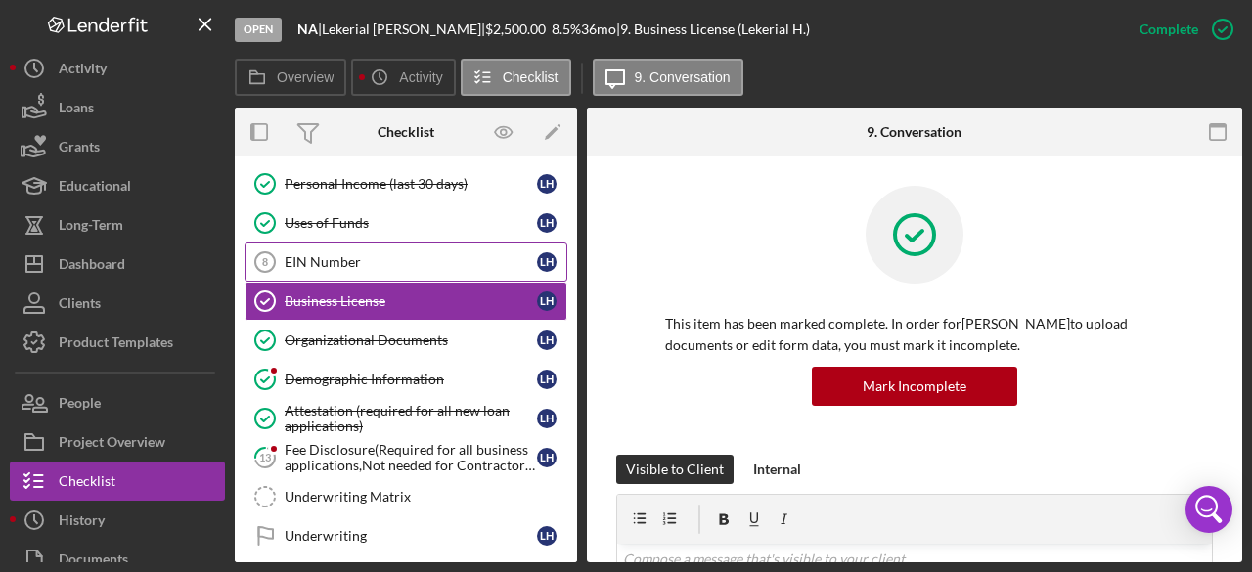
click at [353, 254] on div "EIN Number" at bounding box center [411, 262] width 252 height 16
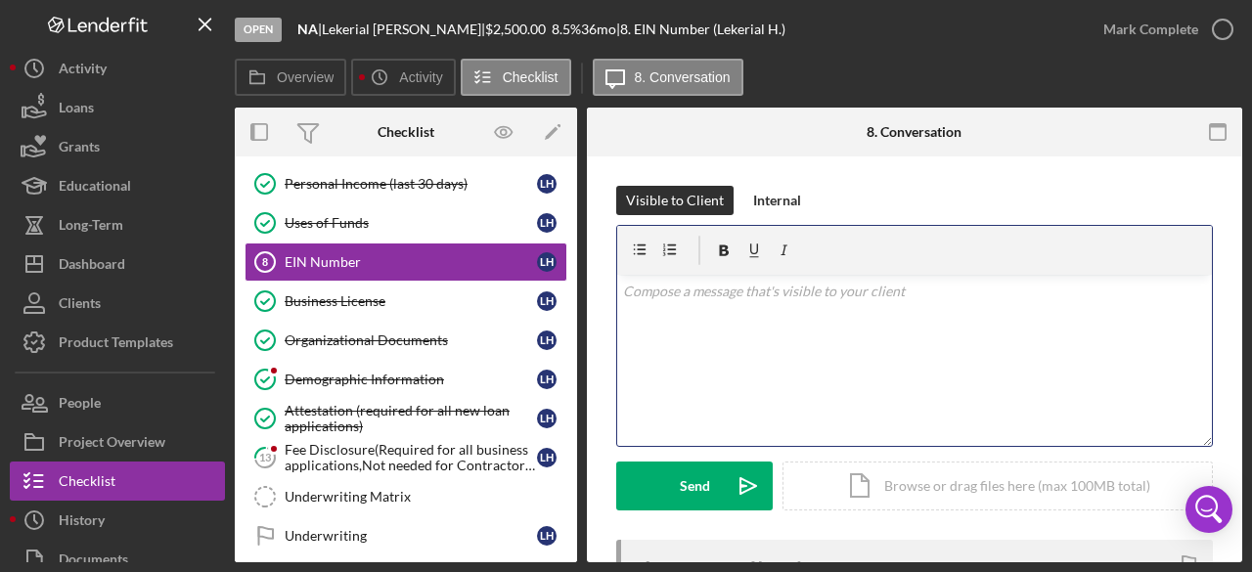
click at [644, 320] on div "v Color teal Color pink Remove color Add row above Add row below Add column bef…" at bounding box center [914, 360] width 595 height 171
drag, startPoint x: 774, startPoint y: 292, endPoint x: 610, endPoint y: 294, distance: 163.4
click at [610, 294] on div "Visible to Client Internal v Color teal Color pink Remove color Add row above A…" at bounding box center [914, 463] width 655 height 613
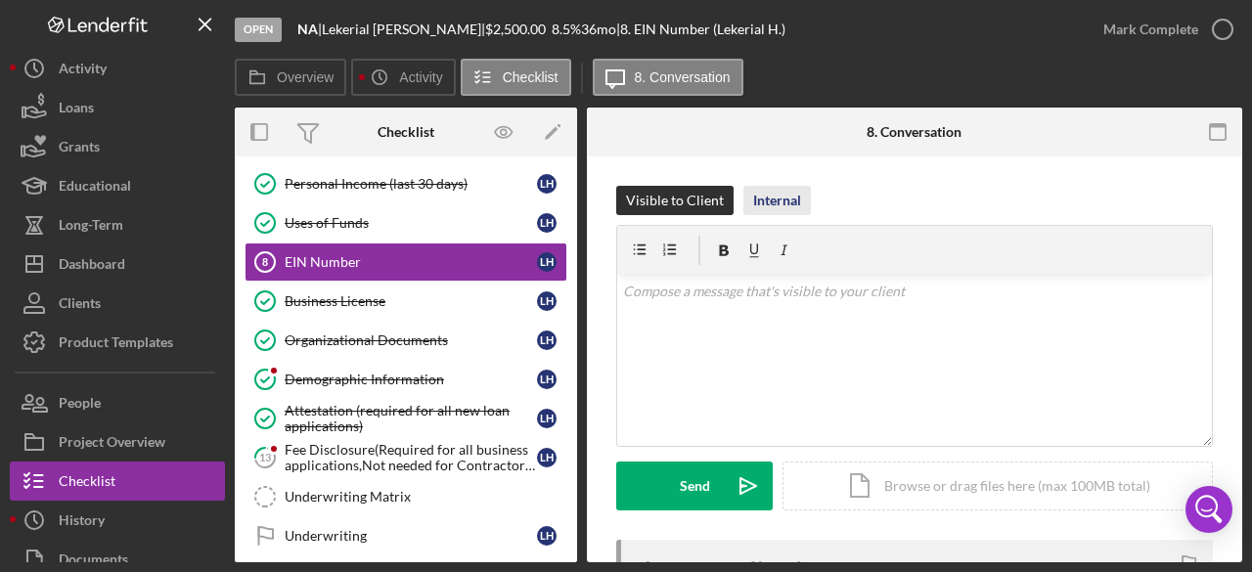
click at [763, 194] on div "Internal" at bounding box center [777, 200] width 48 height 29
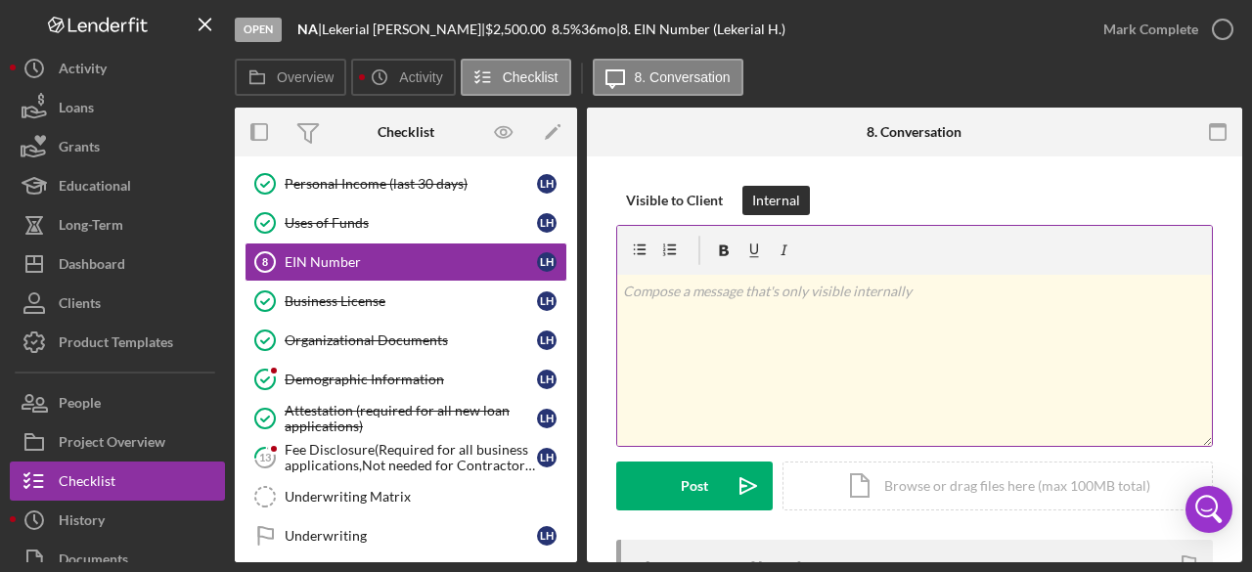
click at [704, 317] on div "v Color teal Color pink Remove color Add row above Add row below Add column bef…" at bounding box center [914, 360] width 595 height 171
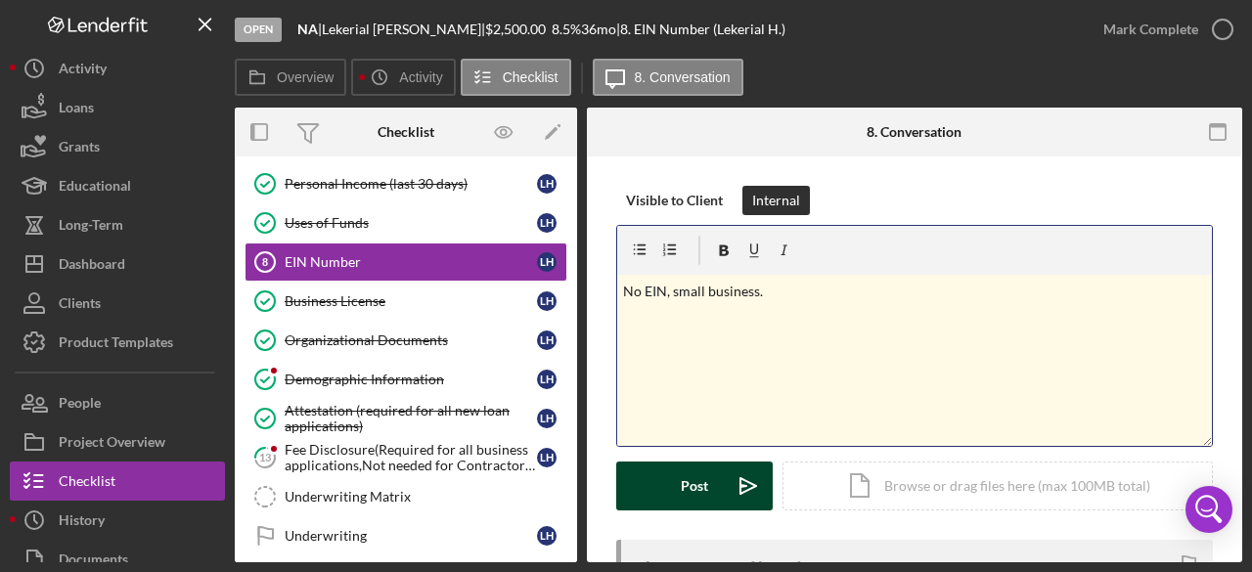
click at [694, 482] on div "Post" at bounding box center [694, 486] width 27 height 49
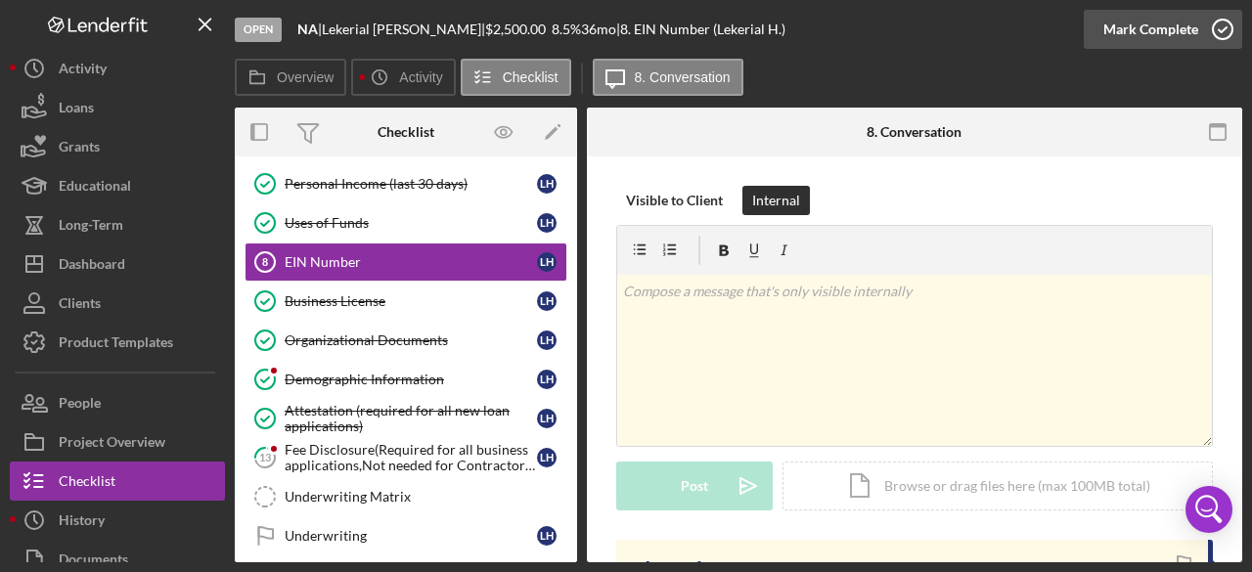
click at [1229, 27] on icon "button" at bounding box center [1222, 29] width 49 height 49
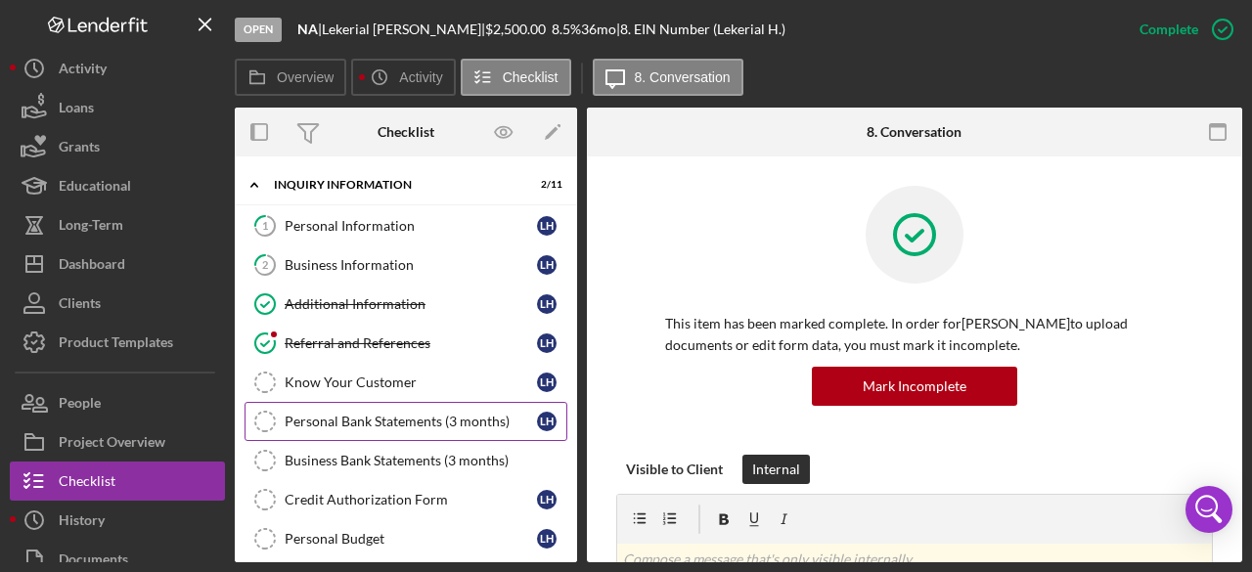
click at [428, 414] on div "Personal Bank Statements (3 months)" at bounding box center [411, 422] width 252 height 16
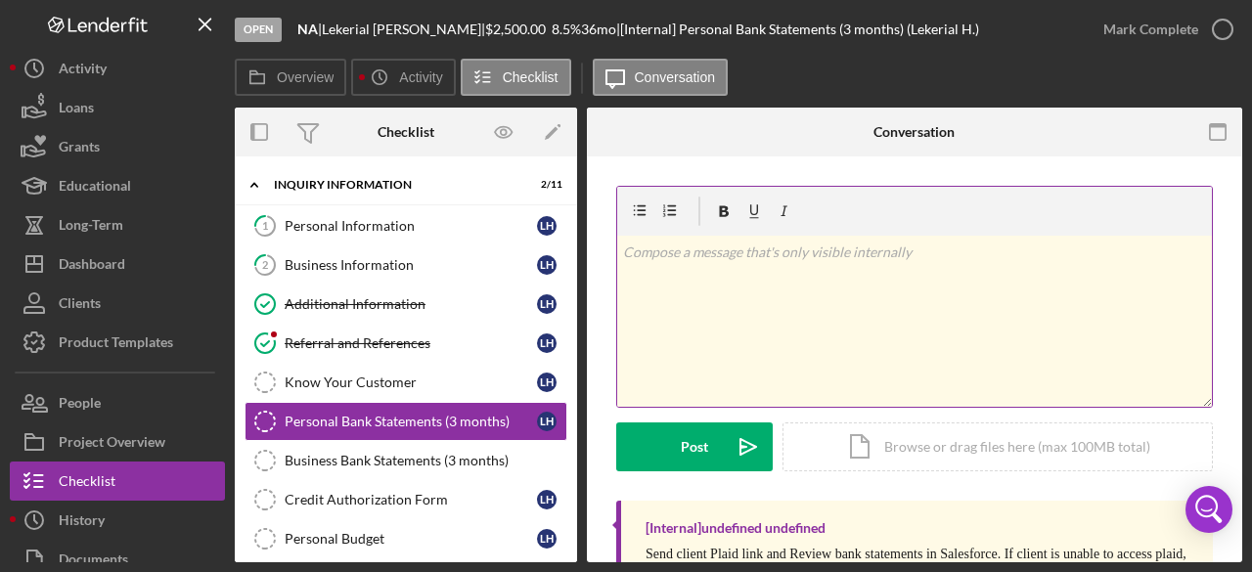
click at [679, 277] on div "v Color teal Color pink Remove color Add row above Add row below Add column bef…" at bounding box center [914, 321] width 595 height 171
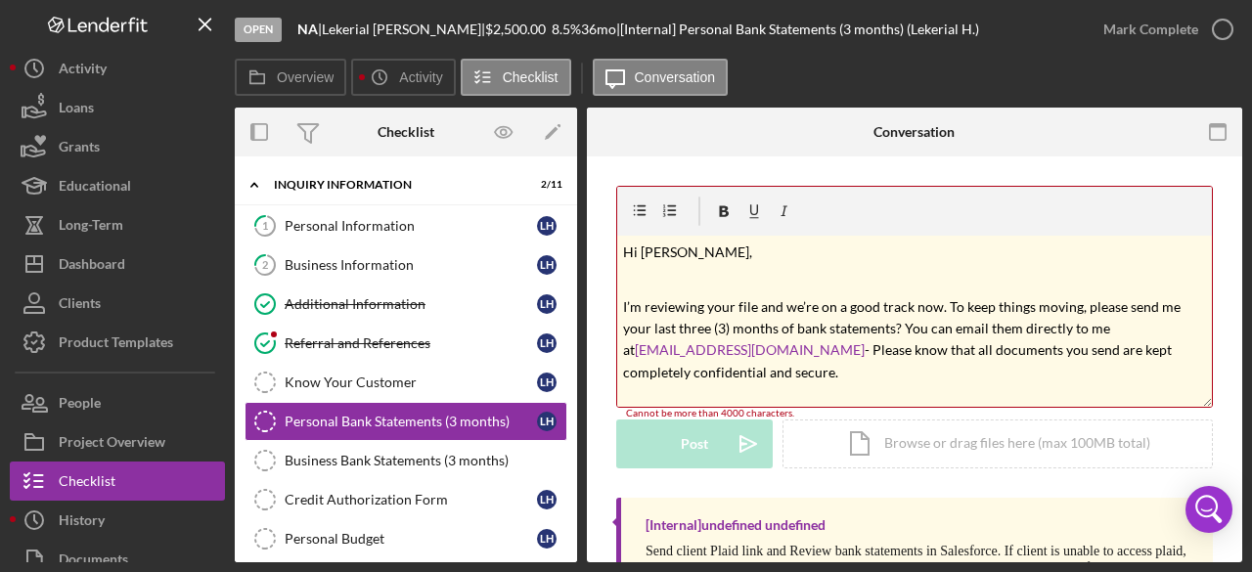
click at [671, 253] on mark "Hi [PERSON_NAME]," at bounding box center [687, 252] width 129 height 17
click at [660, 250] on mark "Hi Lekerial," at bounding box center [657, 252] width 68 height 17
click at [661, 250] on mark "Hi Lekerial," at bounding box center [657, 252] width 68 height 17
drag, startPoint x: 661, startPoint y: 250, endPoint x: 636, endPoint y: 271, distance: 32.7
click at [635, 271] on p at bounding box center [915, 280] width 584 height 22
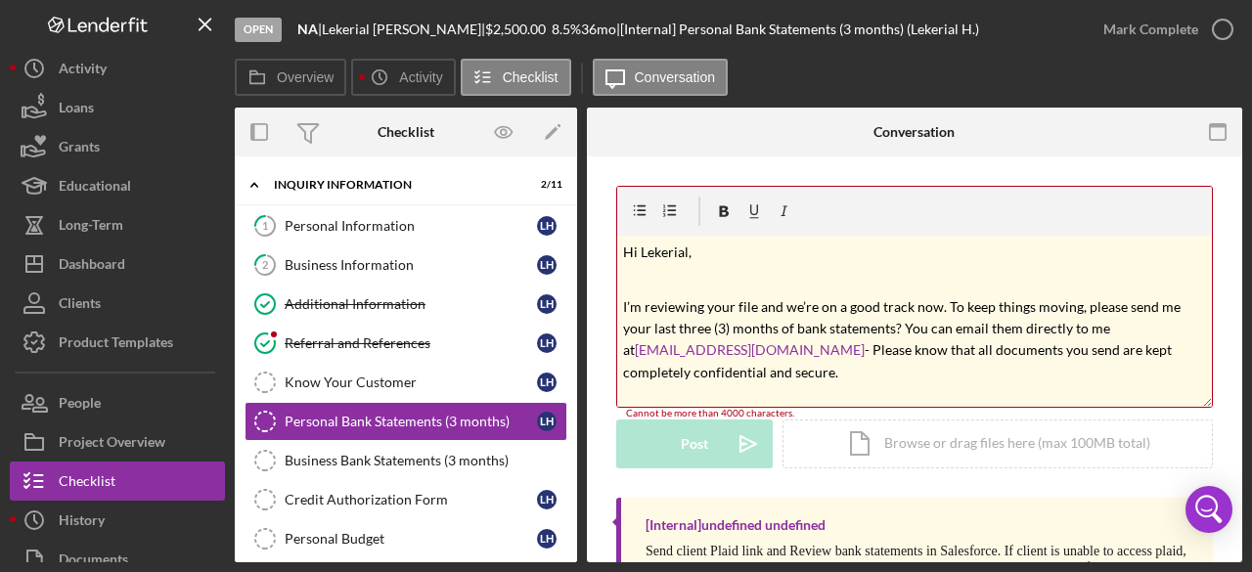
click at [667, 247] on mark "Hi Lekerial," at bounding box center [657, 252] width 68 height 17
copy mark "Lekerial"
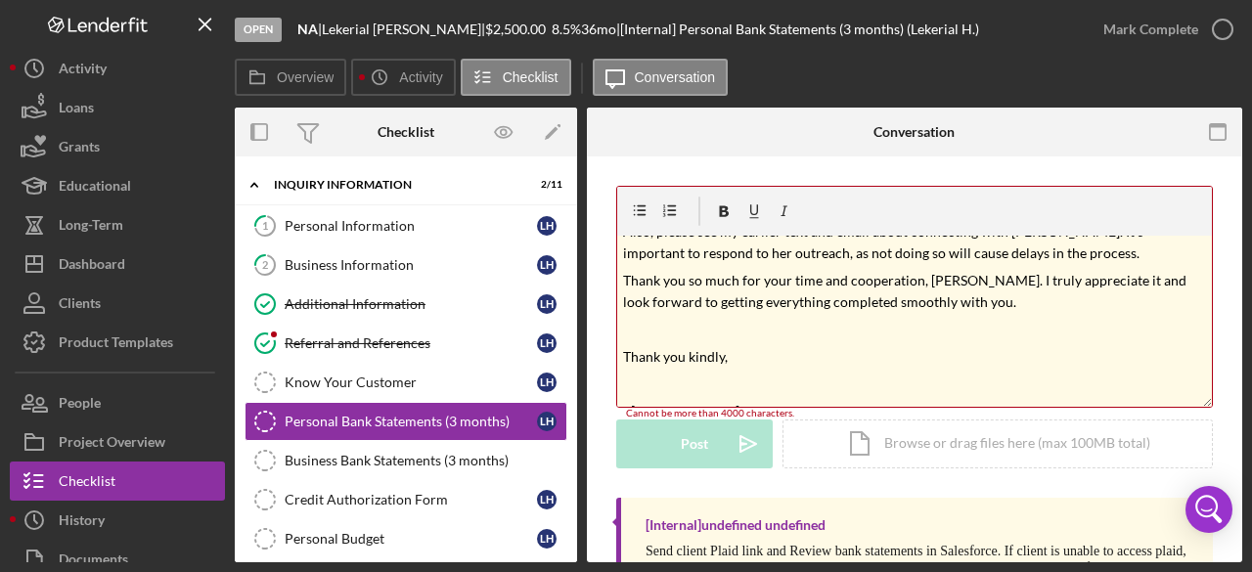
click at [944, 282] on mark "Thank you so much for your time and cooperation, [PERSON_NAME]. I truly appreci…" at bounding box center [906, 291] width 566 height 38
click at [935, 279] on mark "Thank you so much for your time and cooperation, [PERSON_NAME]. I truly appreci…" at bounding box center [906, 291] width 566 height 38
click at [1009, 346] on p "Thank you kindly," at bounding box center [915, 357] width 584 height 22
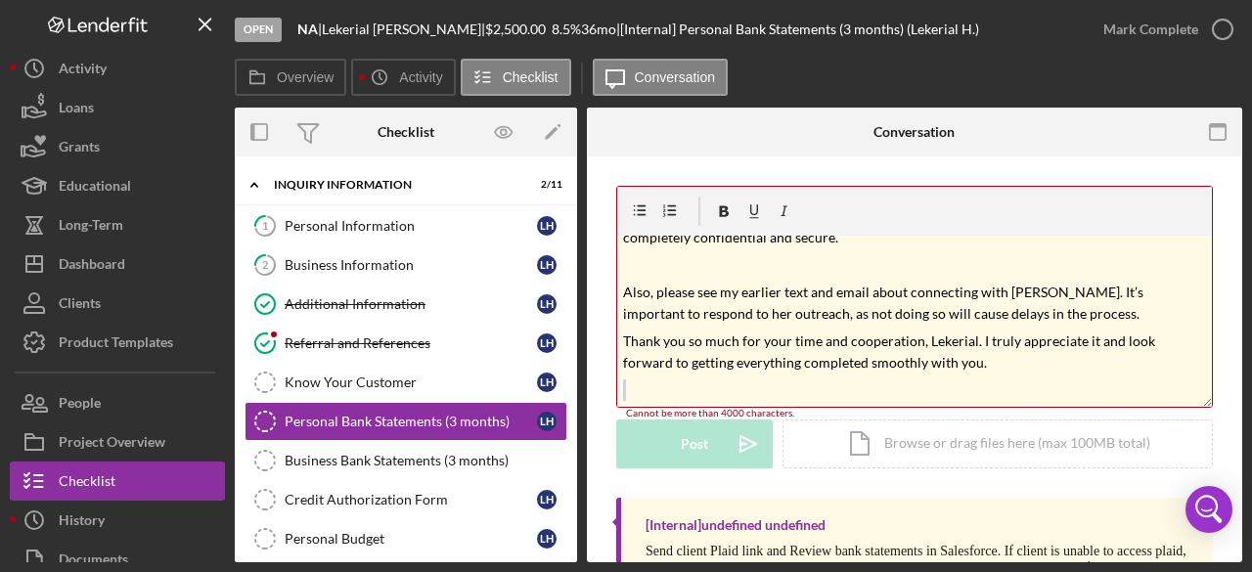
scroll to position [147, 0]
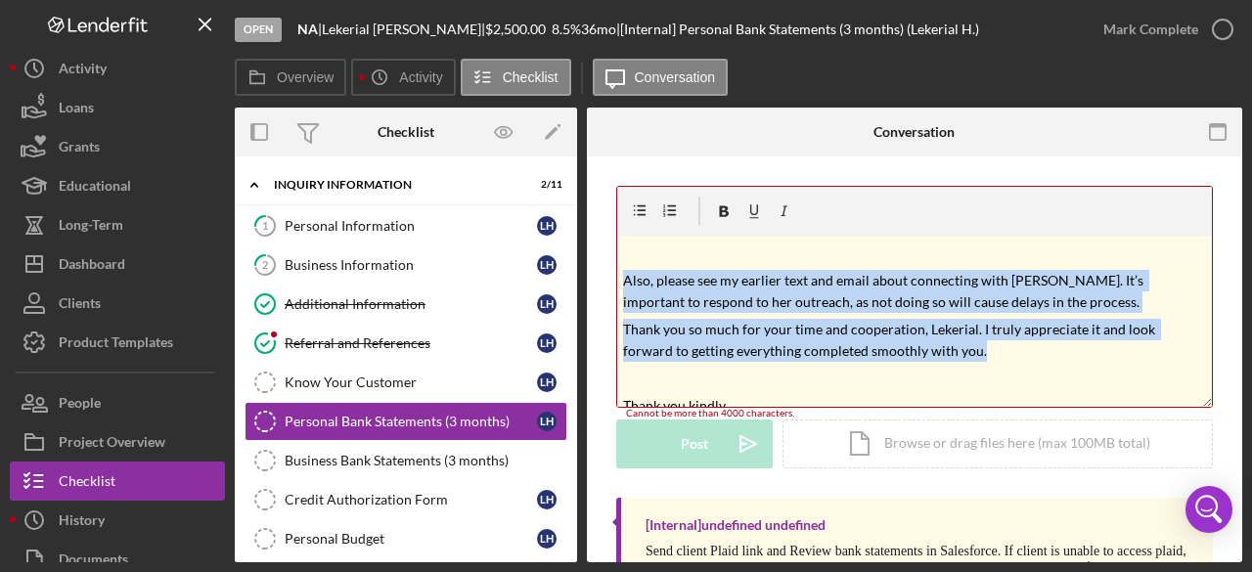
drag, startPoint x: 971, startPoint y: 398, endPoint x: 615, endPoint y: 273, distance: 377.4
click at [615, 273] on div "v Color teal Color pink Remove color Add row above Add row below Add column bef…" at bounding box center [914, 398] width 655 height 483
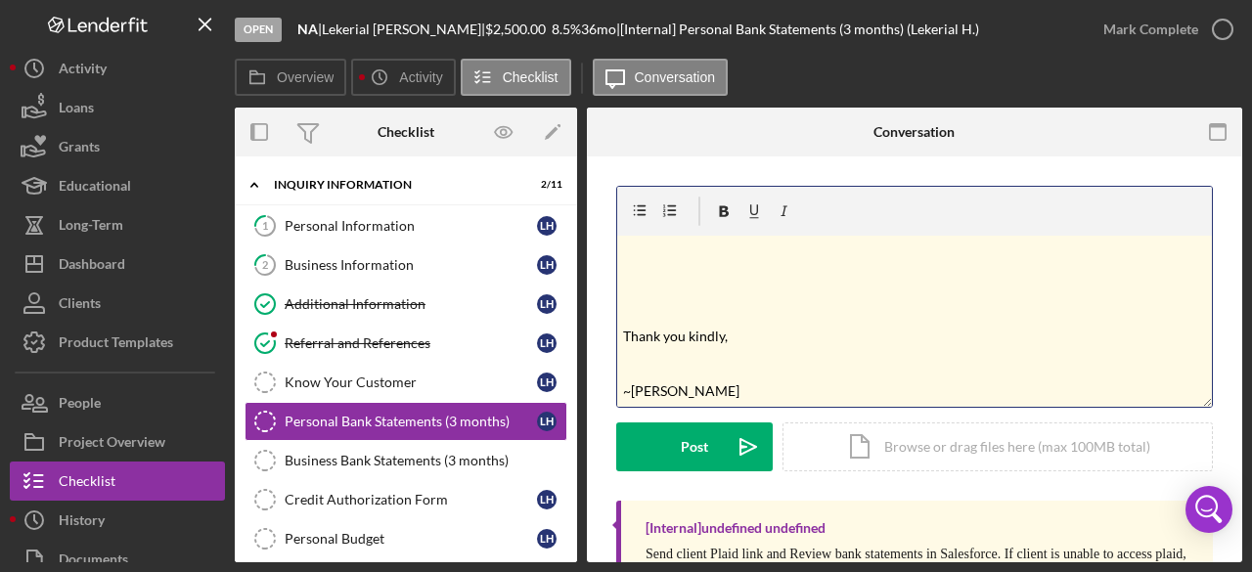
scroll to position [118, 0]
click at [634, 317] on p at bounding box center [915, 309] width 584 height 22
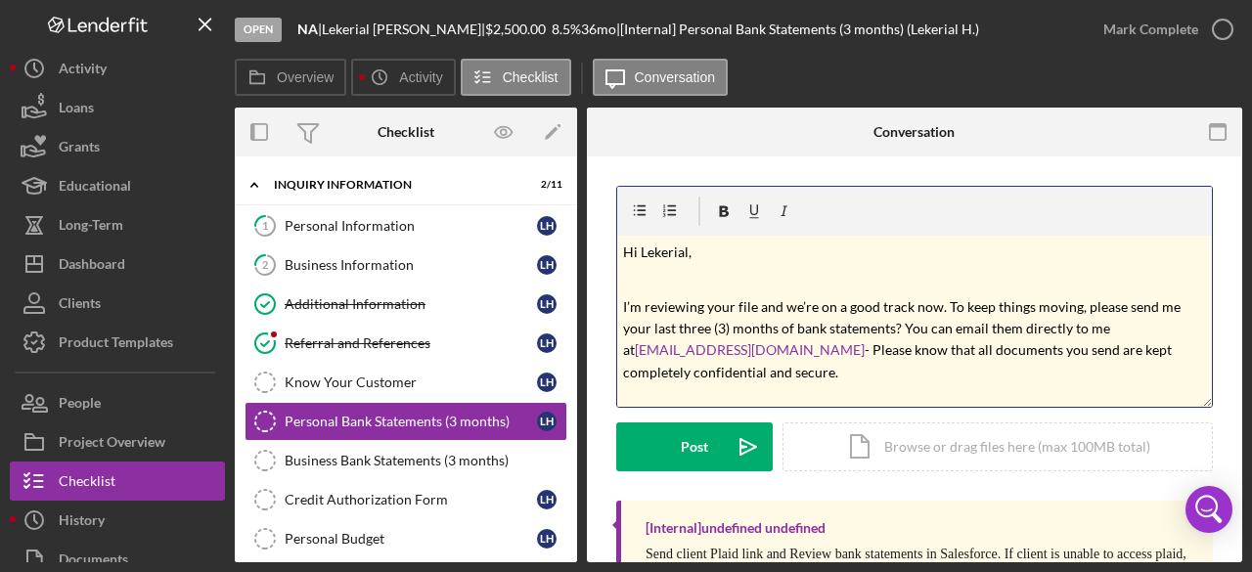
scroll to position [91, 0]
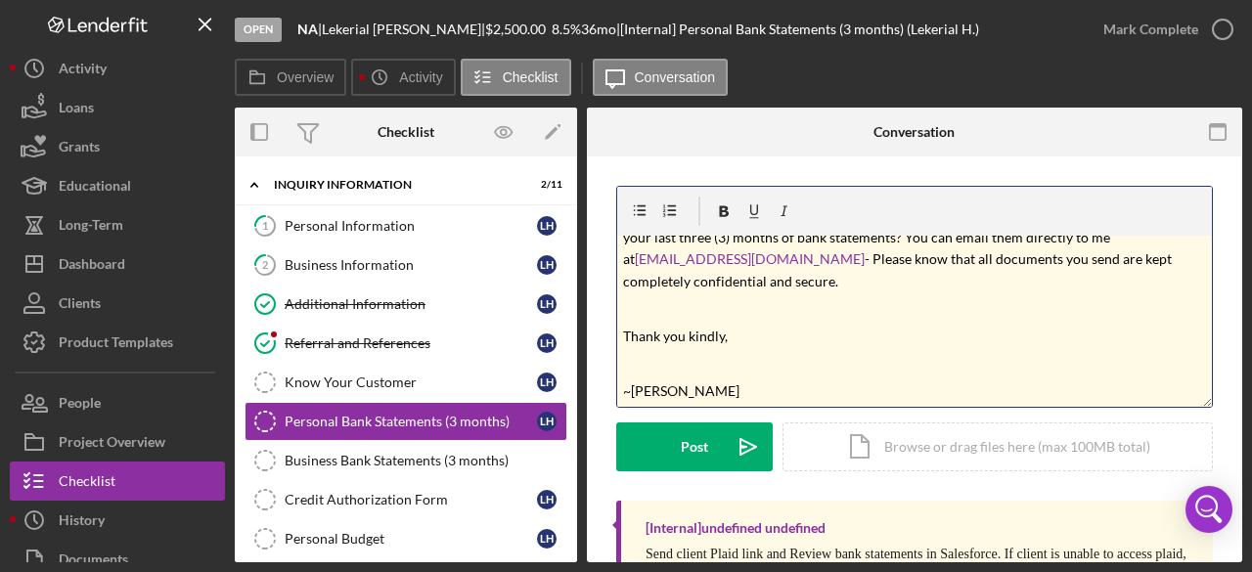
click at [907, 343] on p "Thank you kindly," at bounding box center [915, 337] width 584 height 22
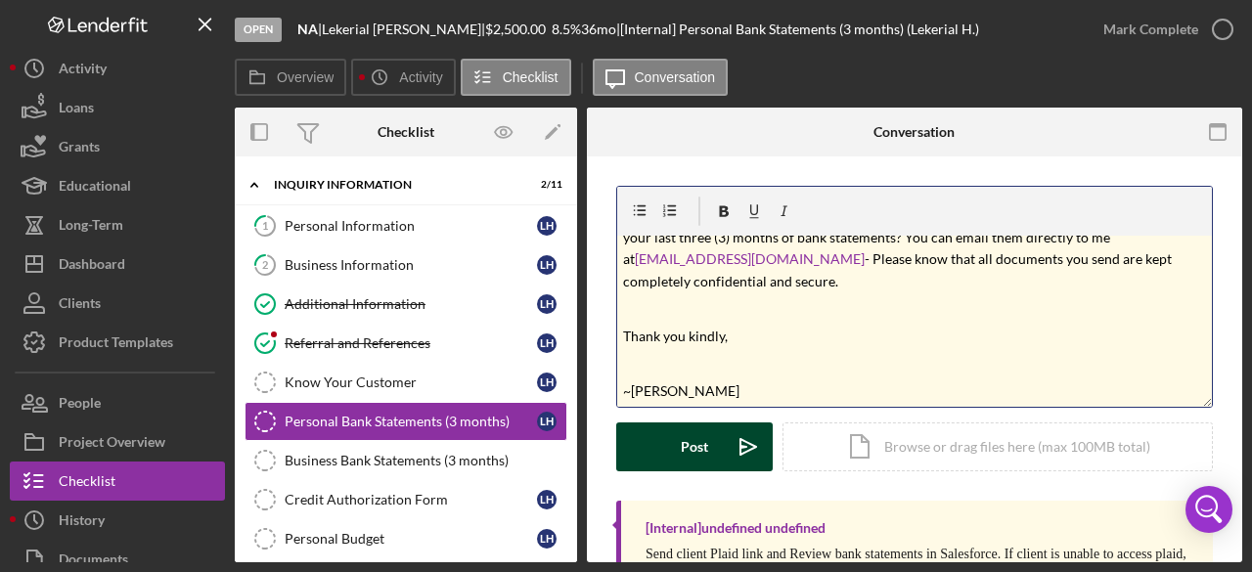
click at [745, 449] on icon "Icon/icon-invite-send" at bounding box center [748, 447] width 49 height 49
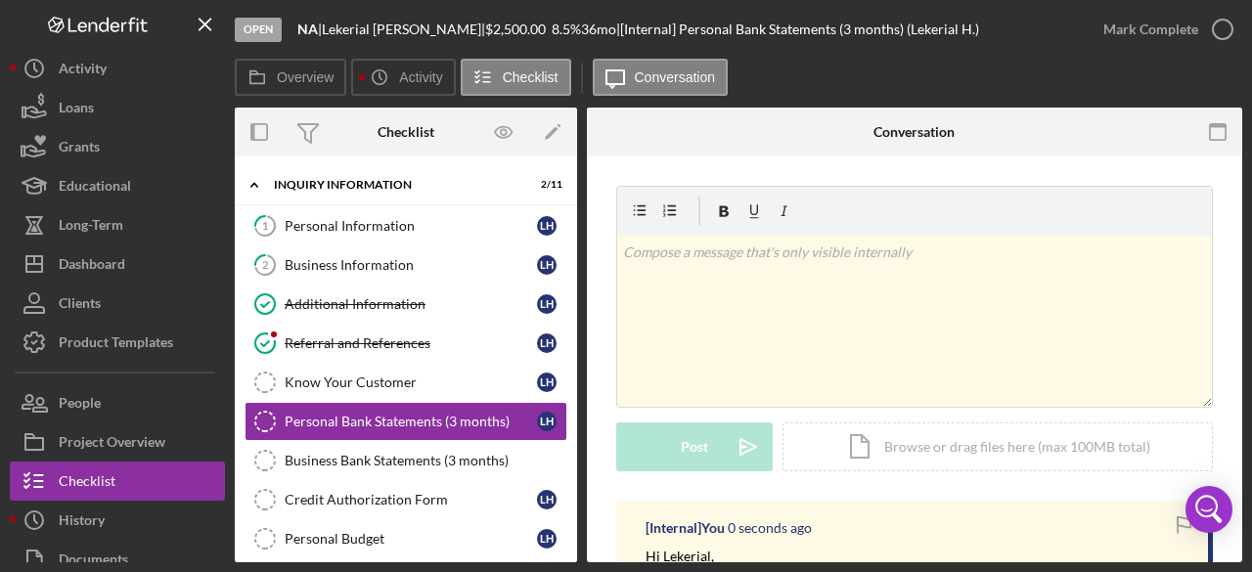
scroll to position [0, 0]
click at [366, 230] on div "Personal Information" at bounding box center [411, 226] width 252 height 16
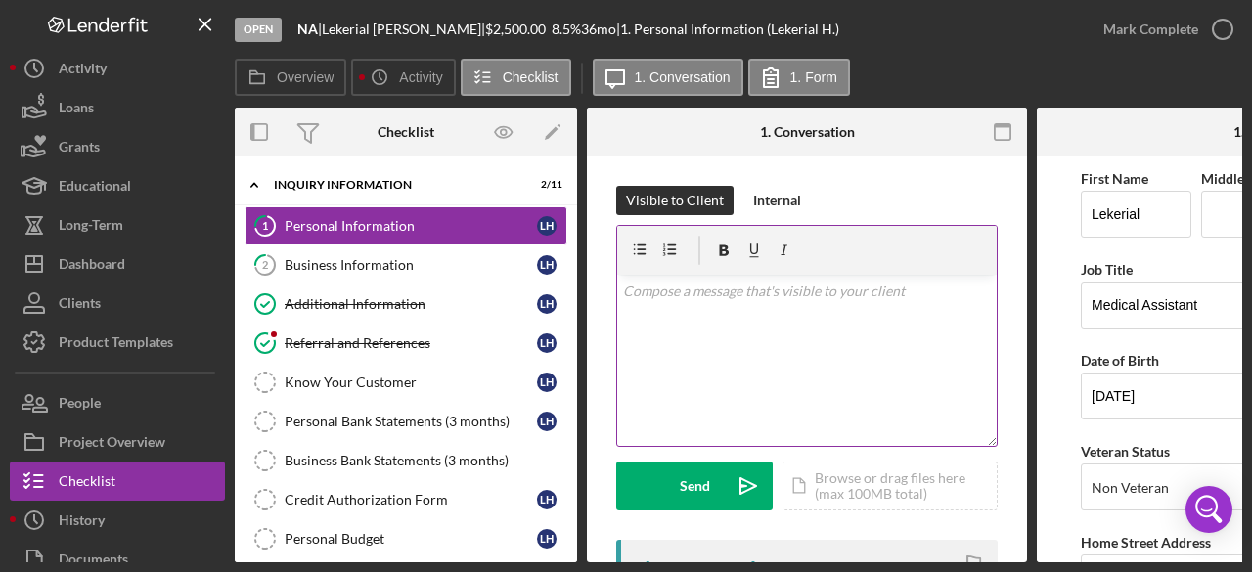
click at [659, 325] on div "v Color teal Color pink Remove color Add row above Add row below Add column bef…" at bounding box center [807, 360] width 380 height 171
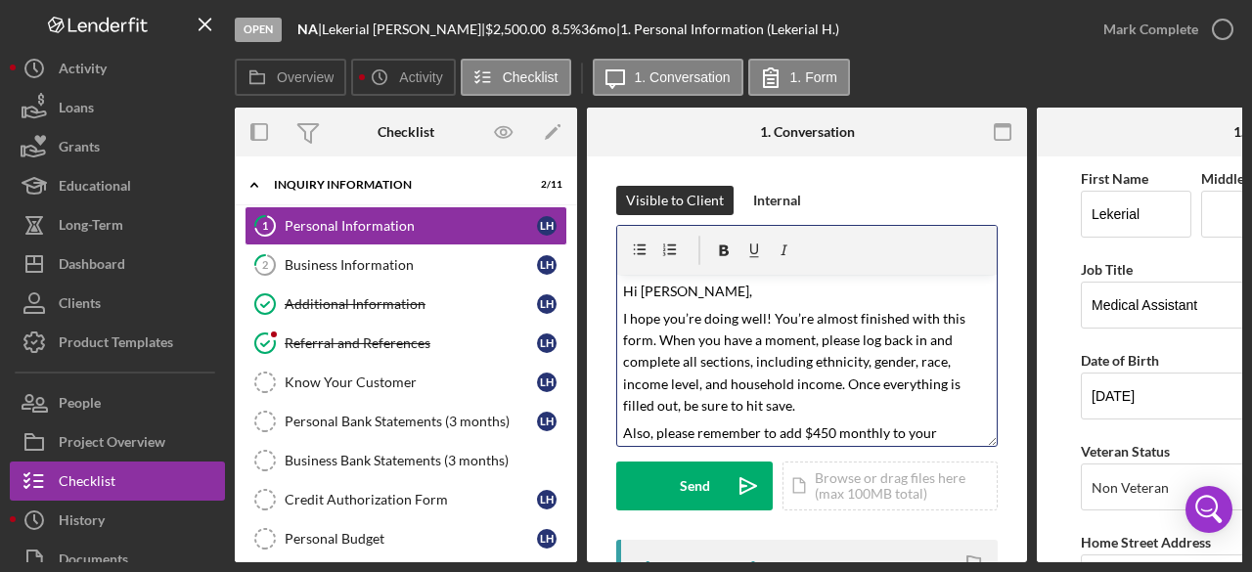
scroll to position [99, 0]
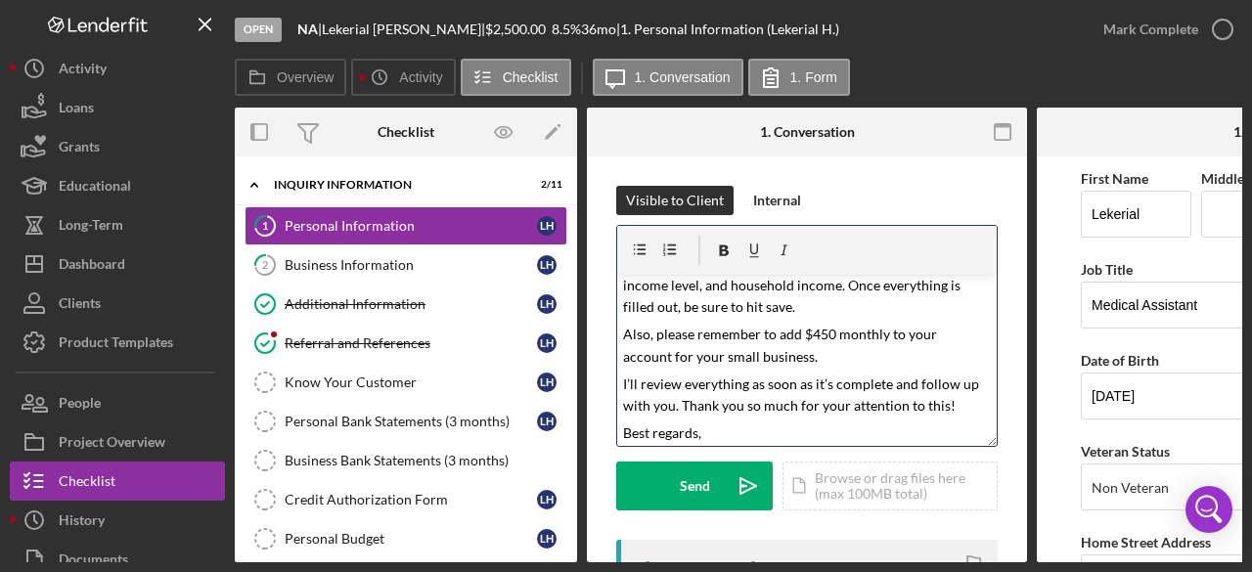
click at [803, 308] on p "I hope you’re doing well! You’re almost finished with this form. When you have …" at bounding box center [807, 264] width 369 height 110
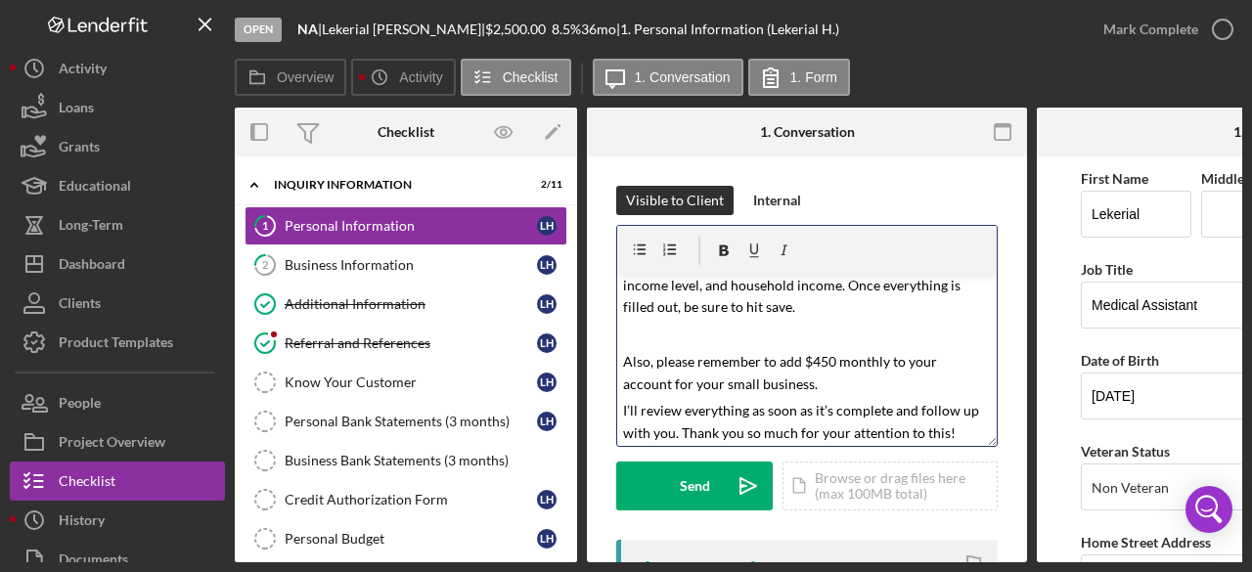
click at [821, 388] on p "Also, please remember to add $450 monthly to your account for your small busine…" at bounding box center [807, 373] width 369 height 44
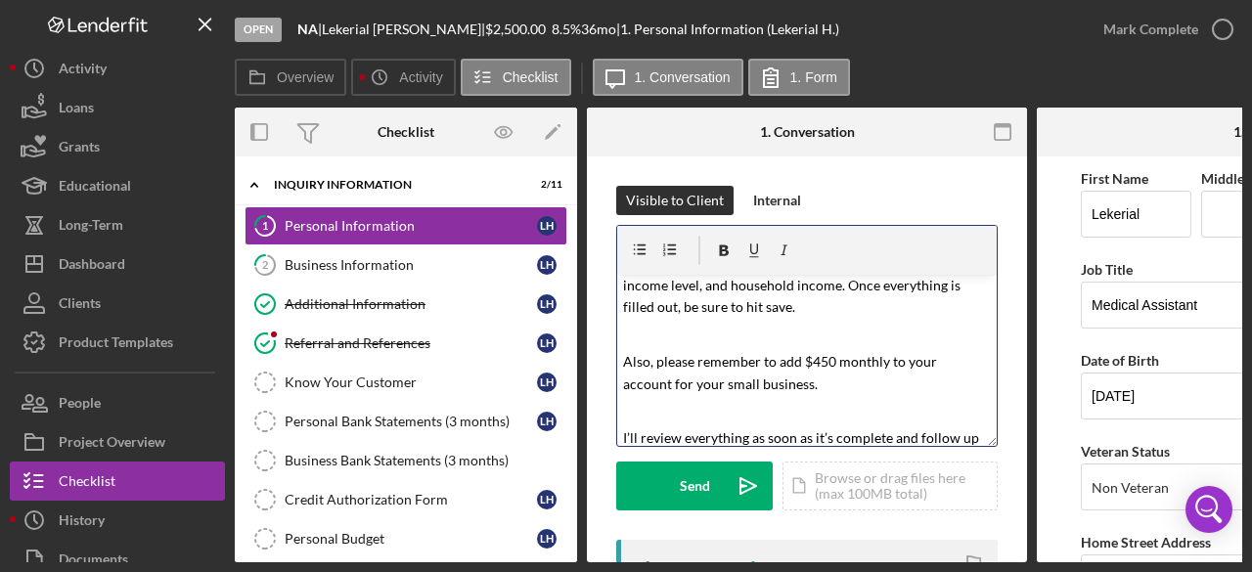
scroll to position [0, 0]
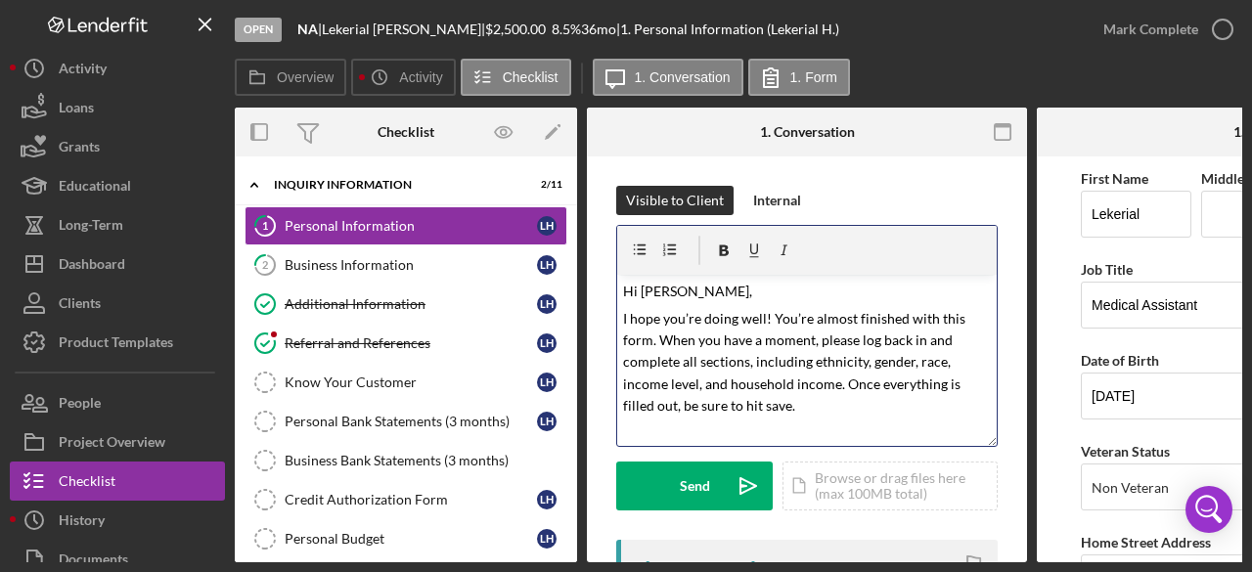
click at [712, 290] on p "Hi [PERSON_NAME]," at bounding box center [807, 292] width 369 height 22
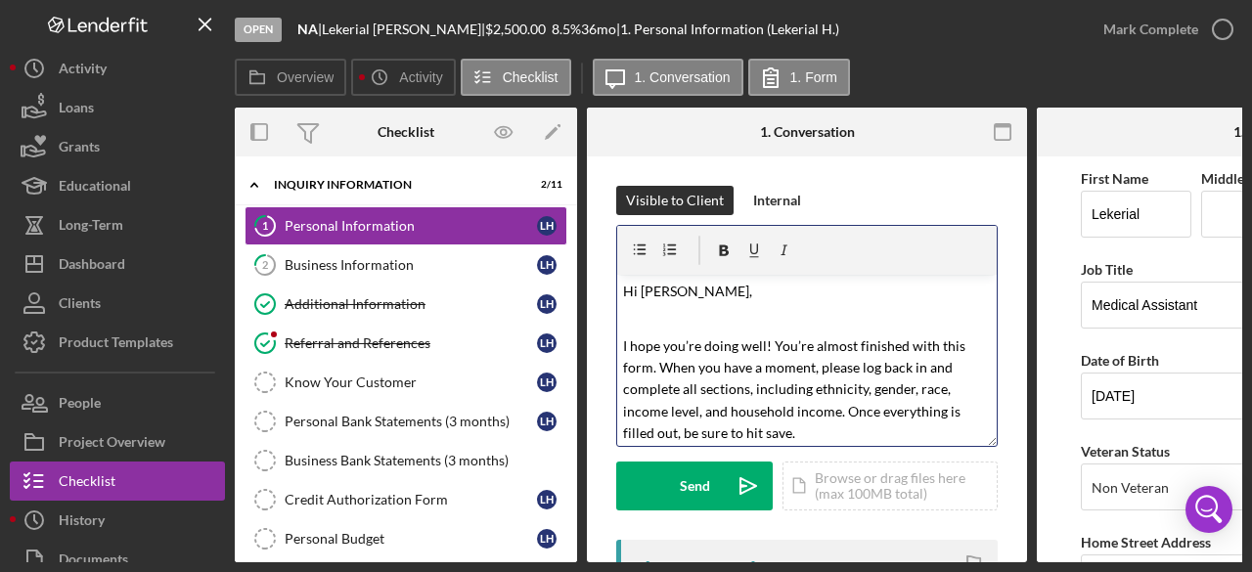
scroll to position [184, 0]
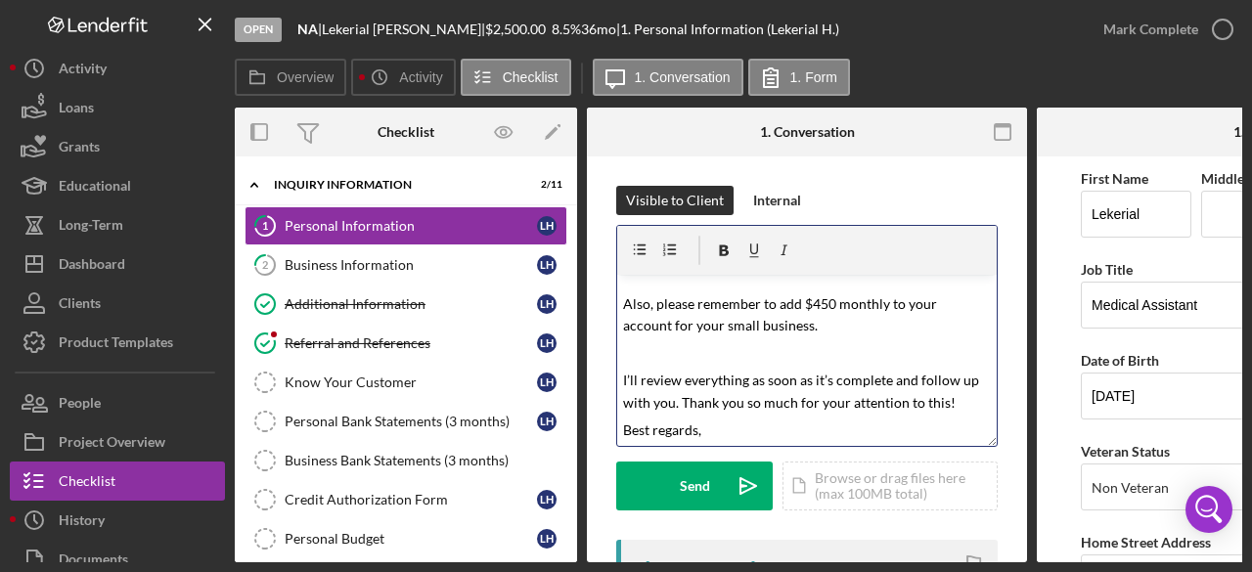
click at [959, 400] on p "I’ll review everything as soon as it’s complete and follow up with you. Thank y…" at bounding box center [807, 392] width 369 height 44
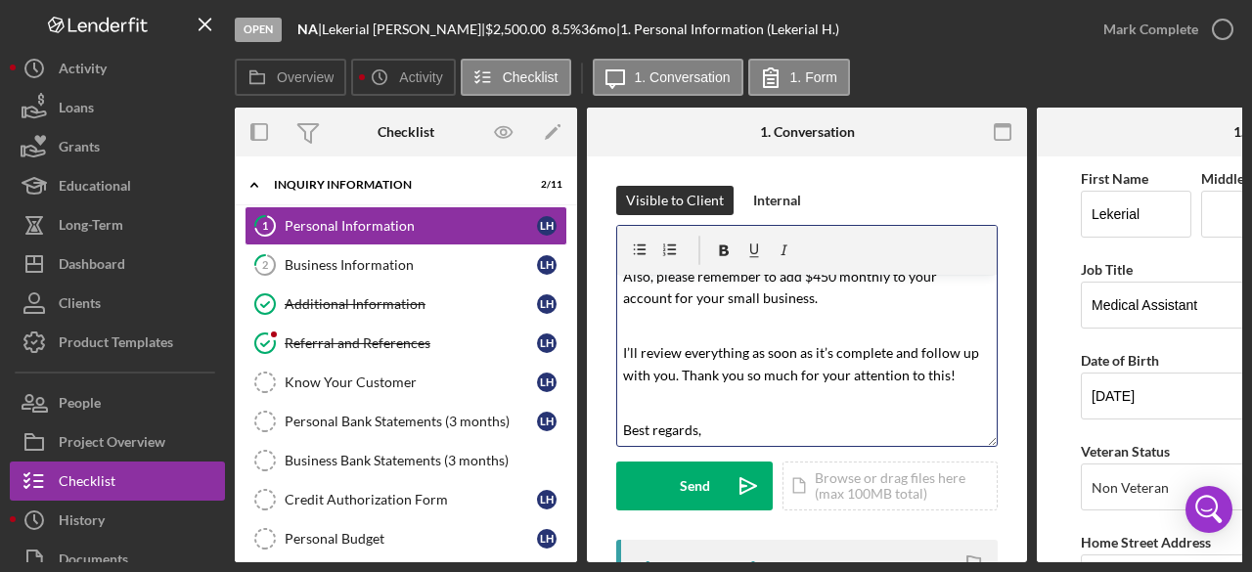
click at [716, 431] on p "Best regards," at bounding box center [807, 431] width 369 height 22
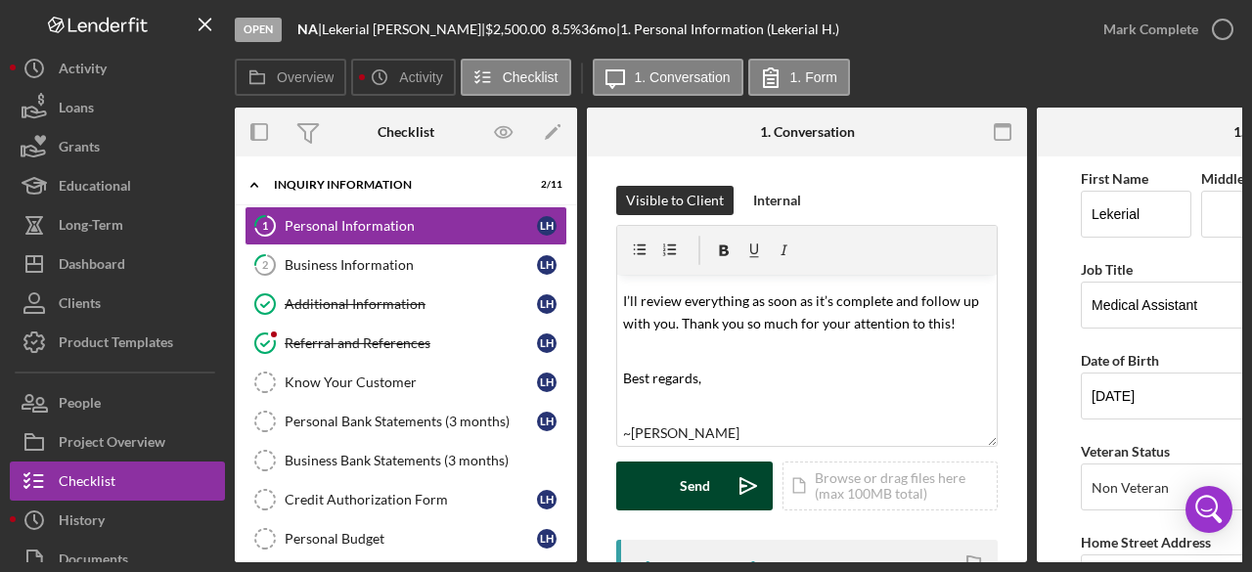
click at [747, 480] on icon "Icon/icon-invite-send" at bounding box center [748, 486] width 49 height 49
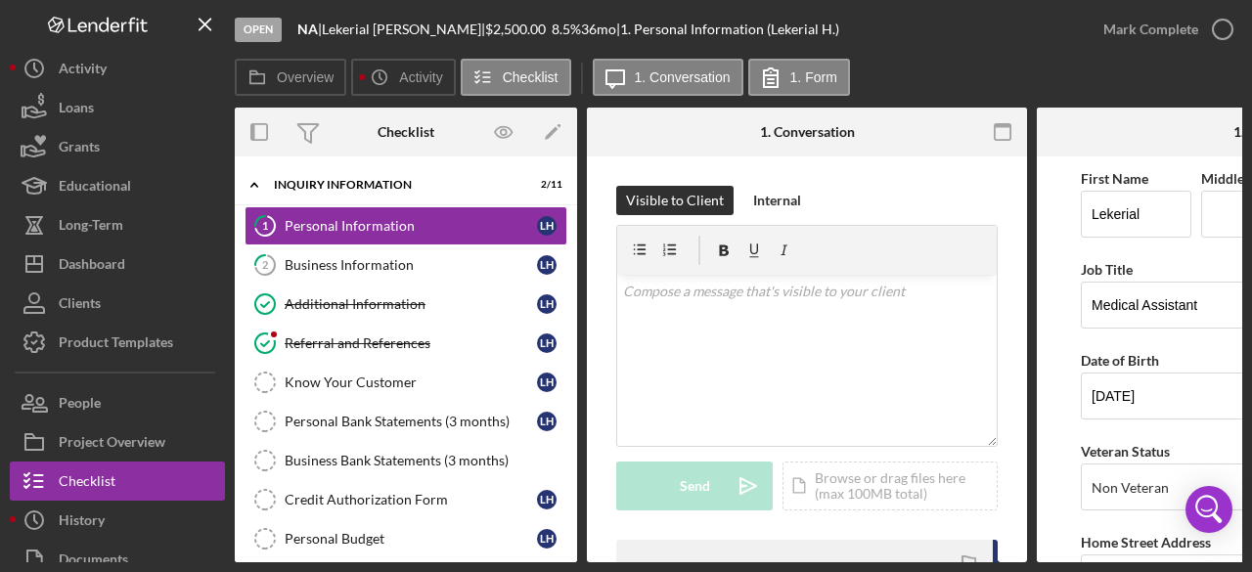
scroll to position [0, 0]
click at [355, 263] on div "Business Information" at bounding box center [411, 265] width 252 height 16
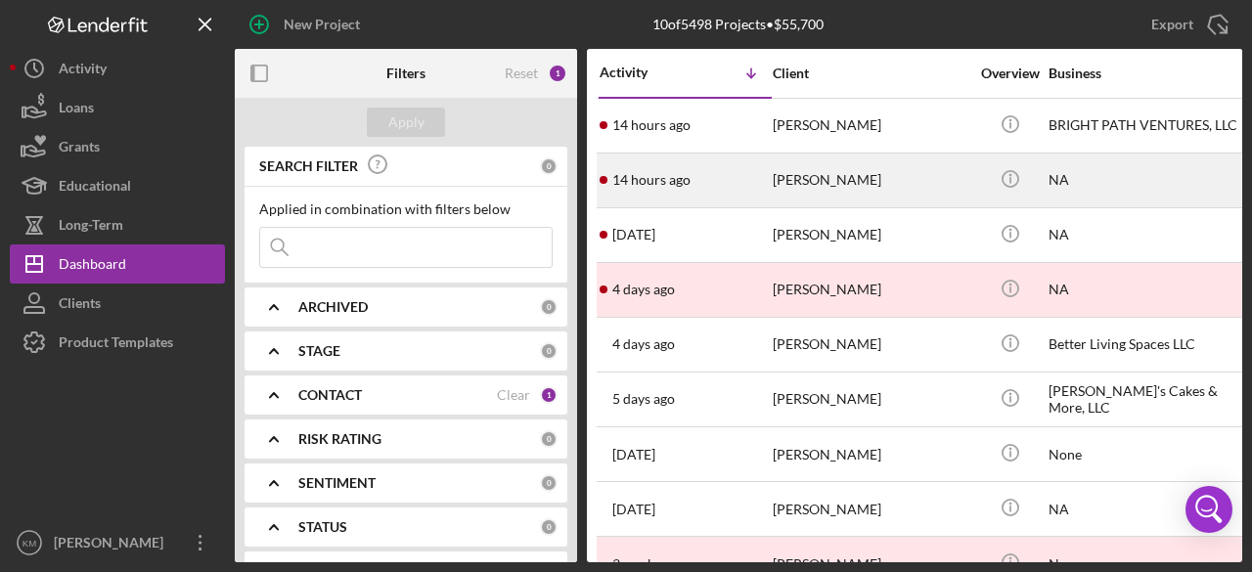
click at [816, 186] on div "[PERSON_NAME]" at bounding box center [871, 181] width 196 height 52
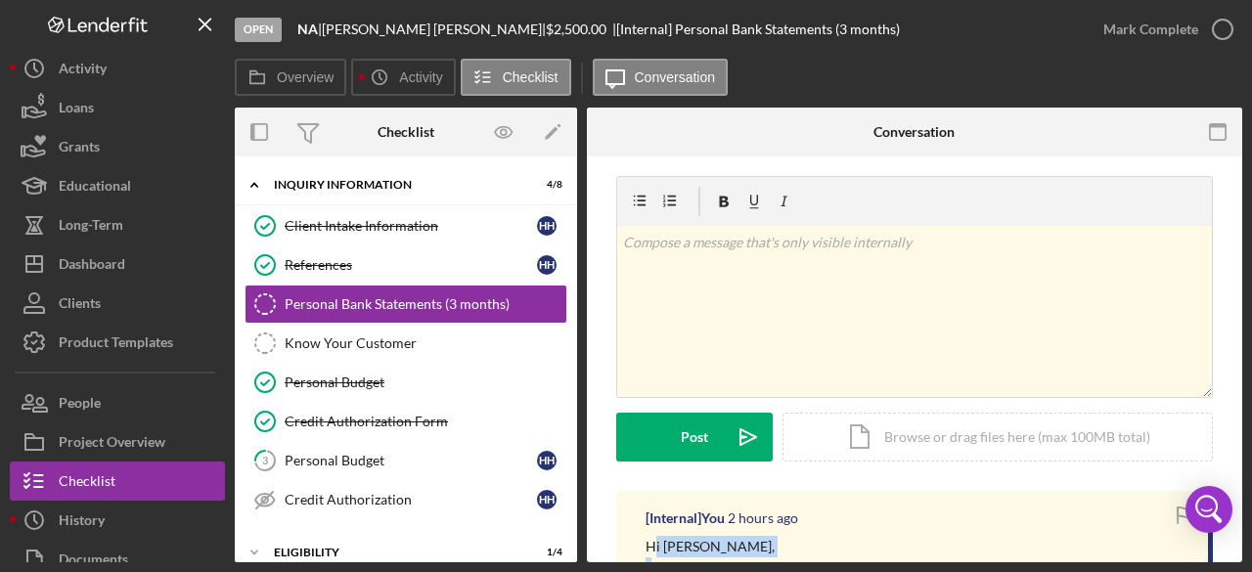
scroll to position [14, 0]
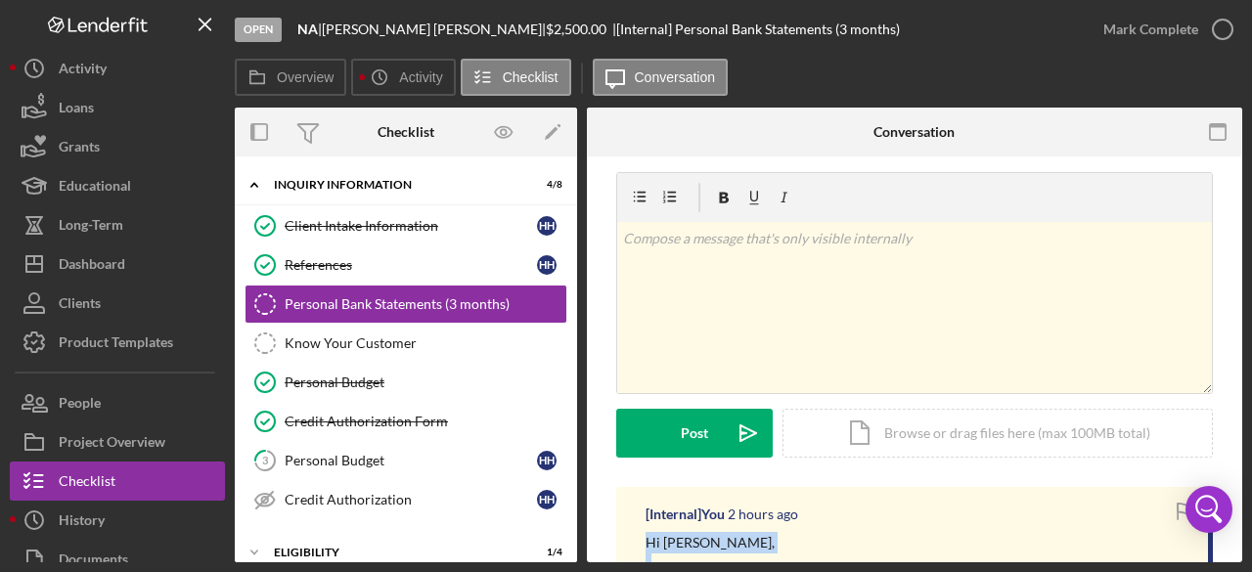
drag, startPoint x: 716, startPoint y: 387, endPoint x: 647, endPoint y: 549, distance: 175.7
